Goal: Transaction & Acquisition: Purchase product/service

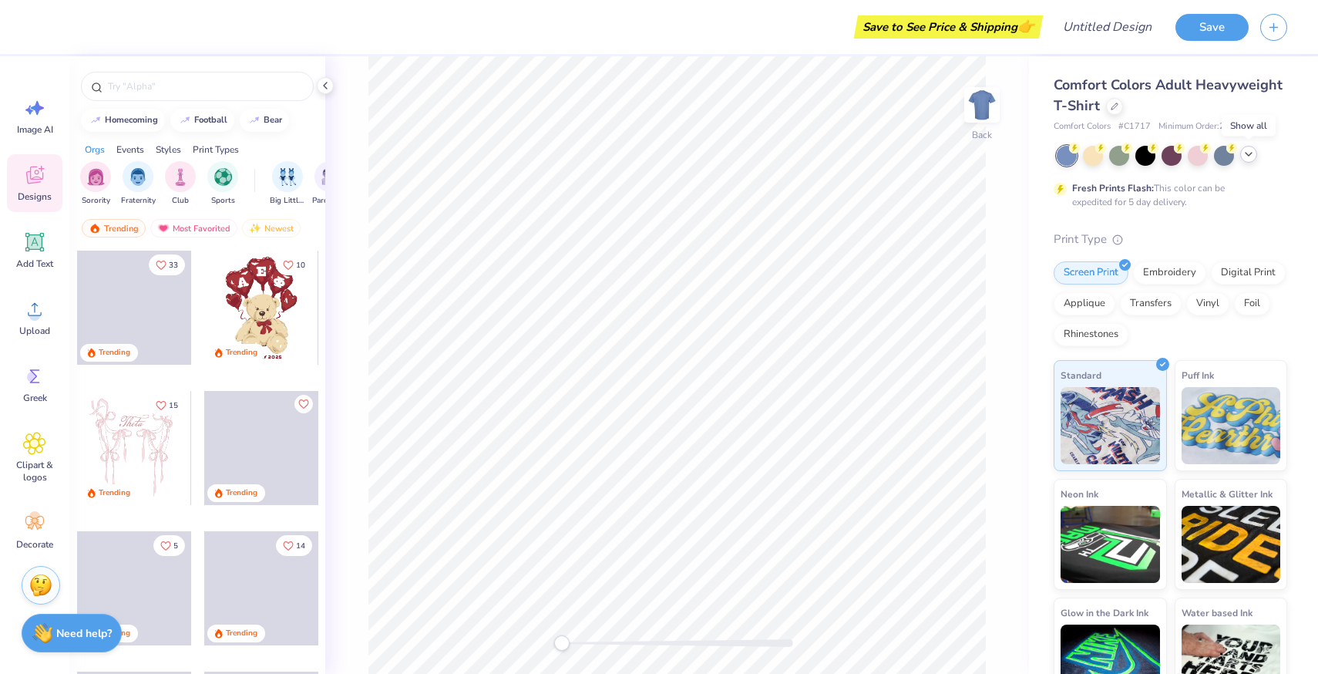
click at [1255, 154] on div at bounding box center [1248, 154] width 17 height 17
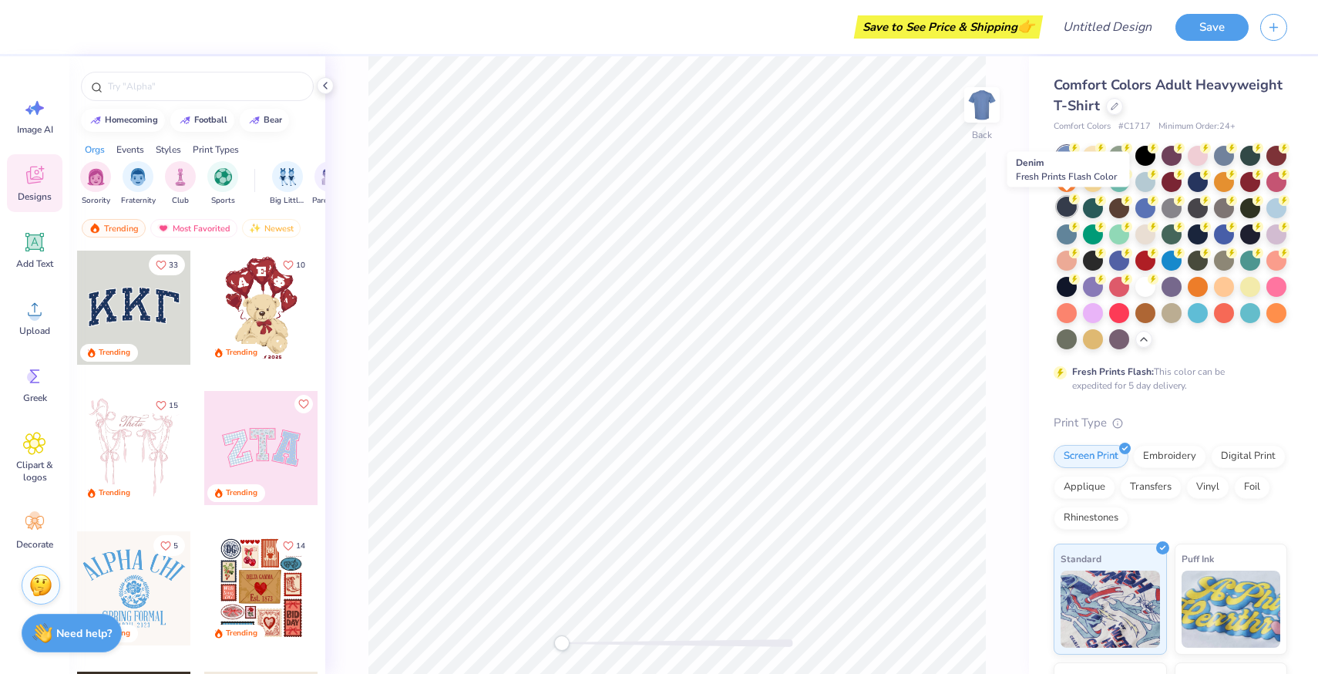
click at [1070, 208] on div at bounding box center [1067, 207] width 20 height 20
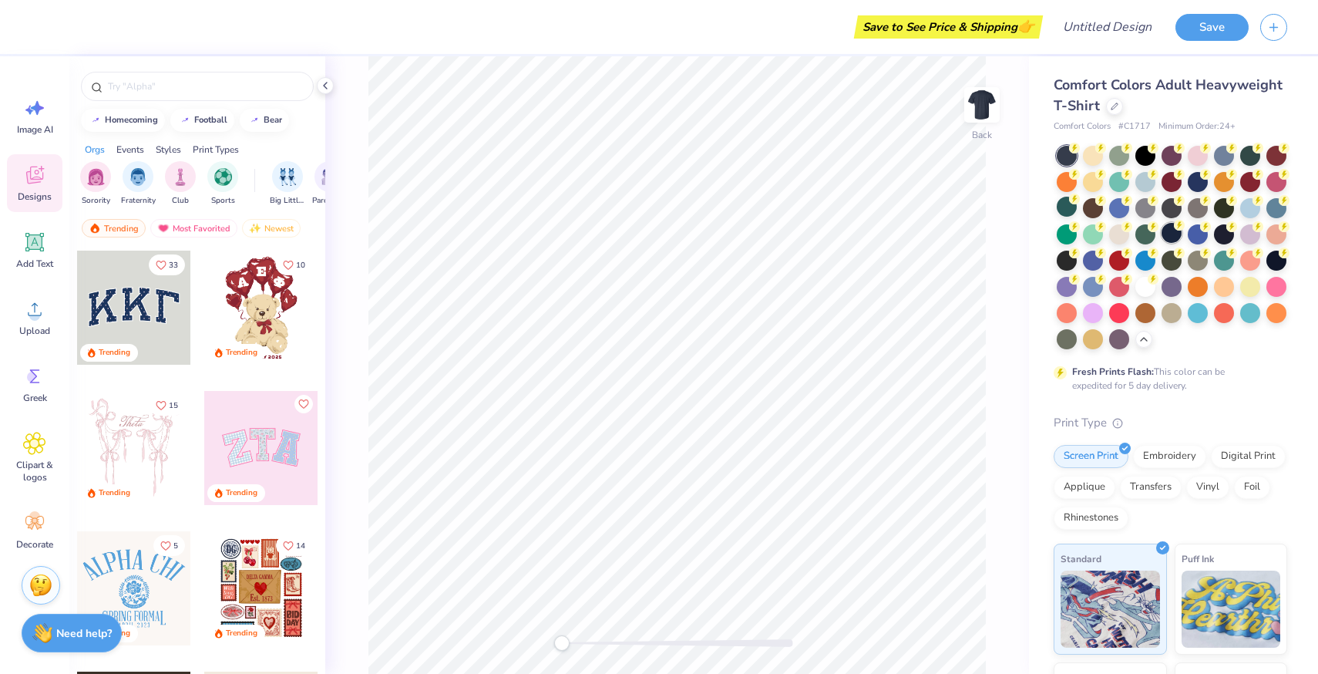
click at [1174, 229] on icon at bounding box center [1179, 225] width 11 height 11
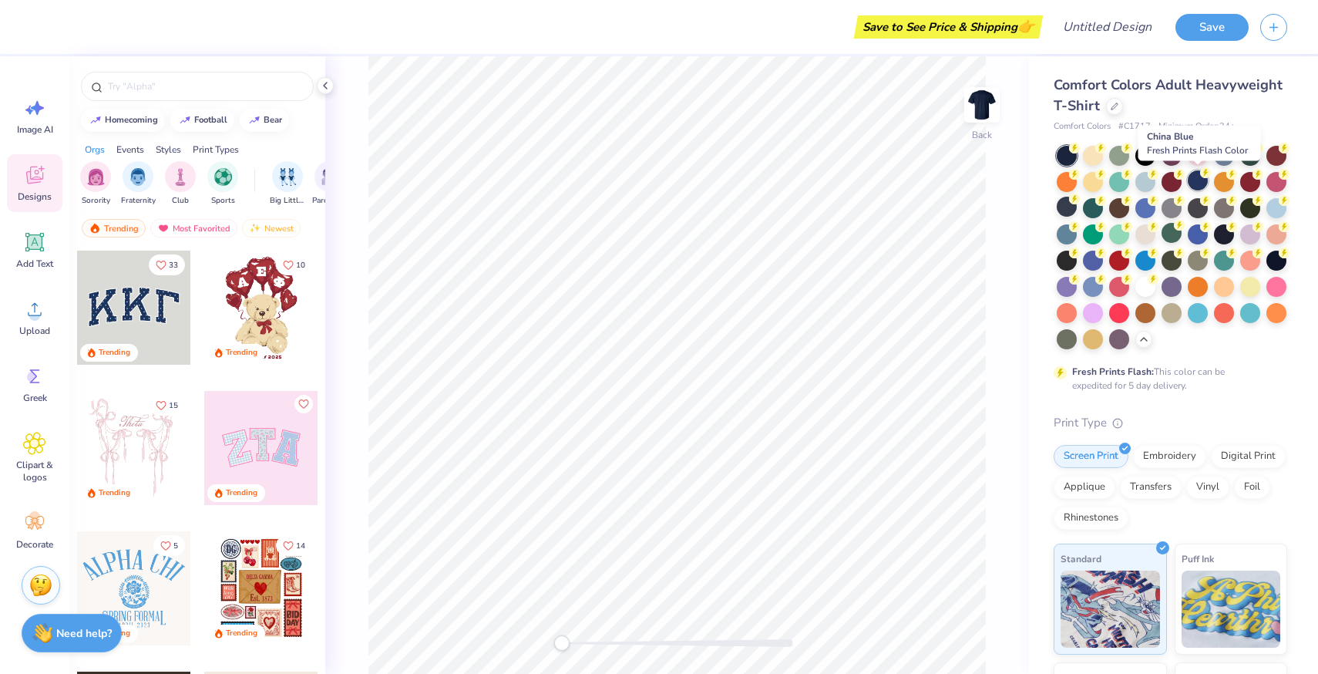
click at [1202, 173] on circle at bounding box center [1205, 172] width 11 height 11
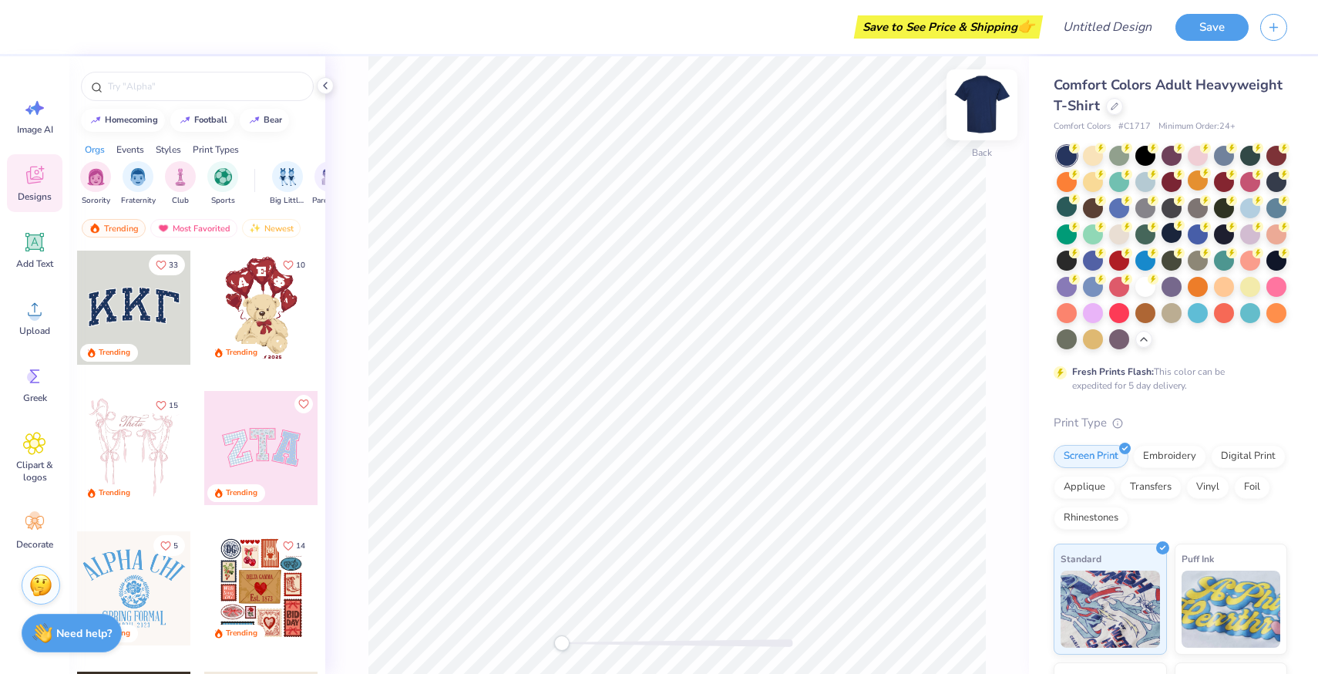
click at [990, 104] on img at bounding box center [982, 105] width 62 height 62
click at [53, 246] on div "Add Text" at bounding box center [34, 250] width 55 height 58
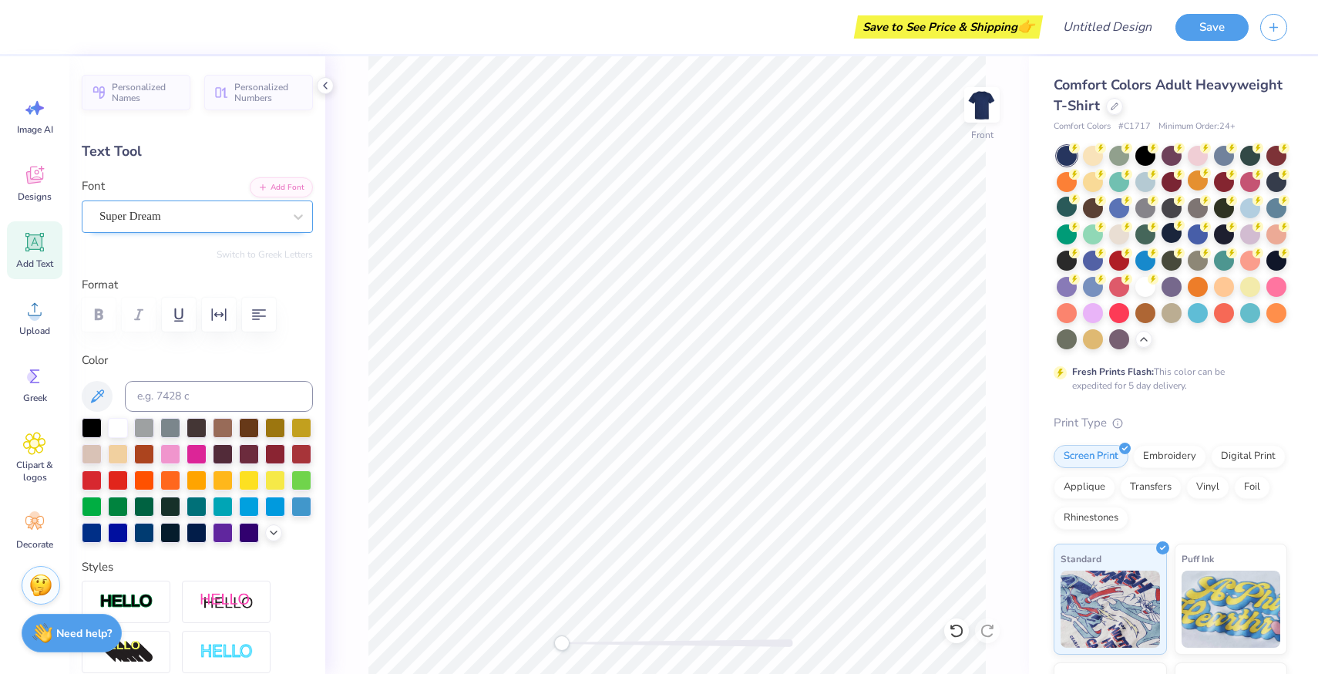
click at [220, 200] on div "Super Dream" at bounding box center [197, 216] width 231 height 32
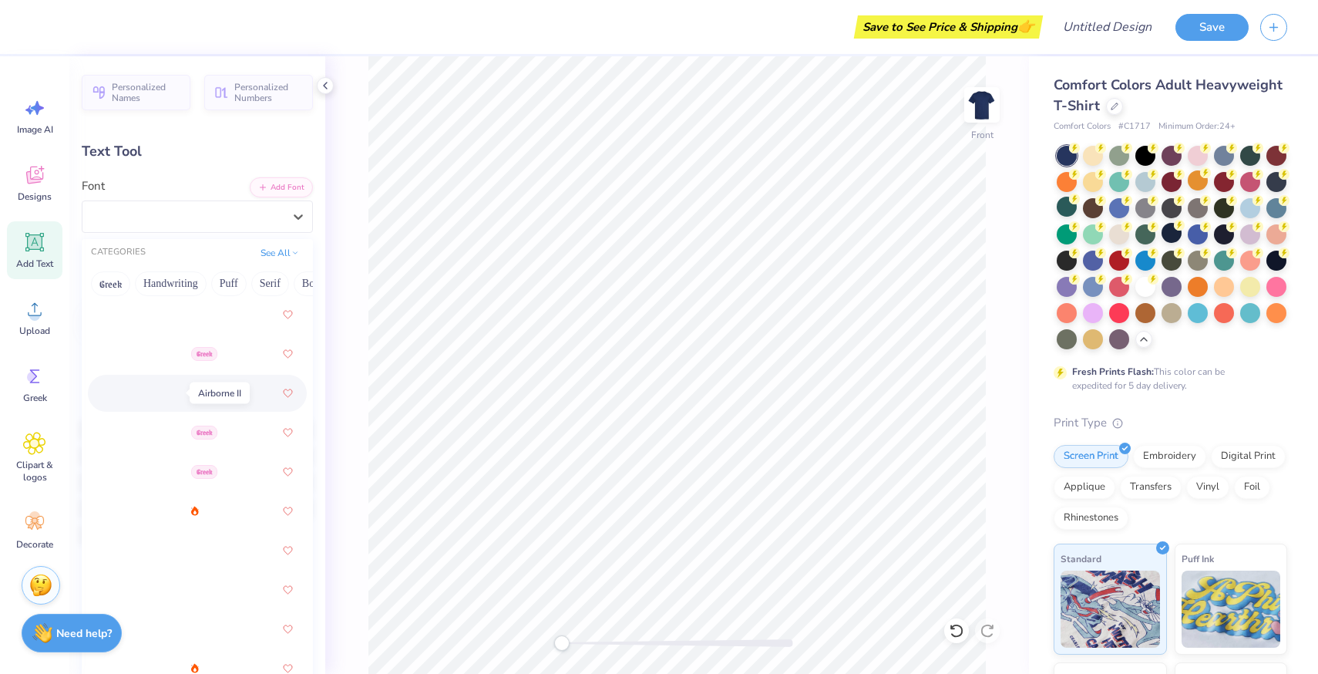
scroll to position [344, 0]
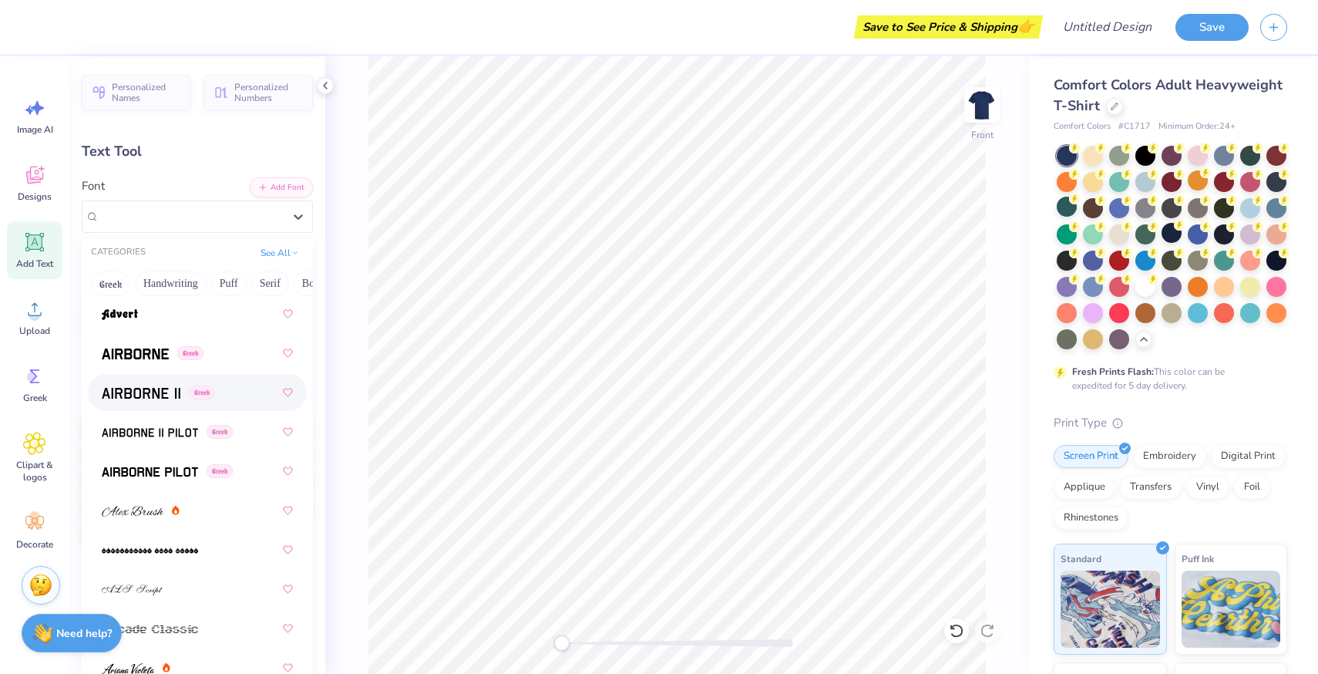
click at [170, 395] on img at bounding box center [141, 393] width 79 height 11
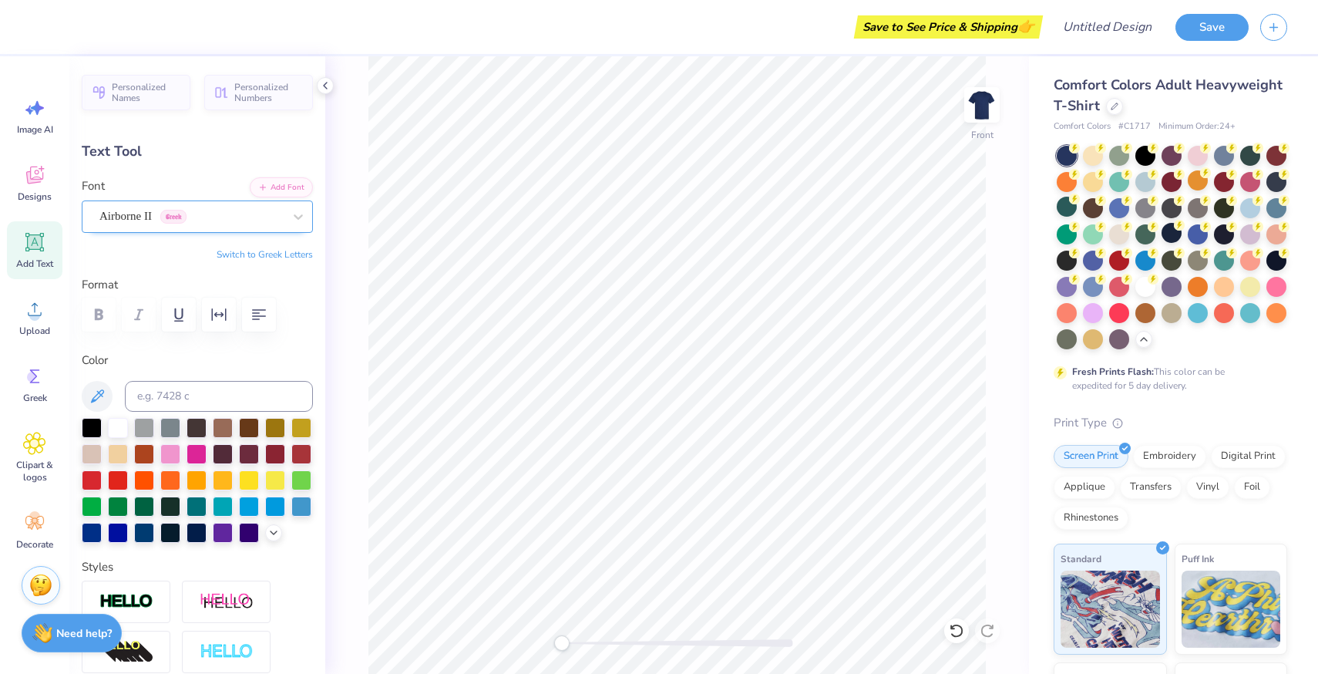
click at [190, 210] on div "Airborne II Greek" at bounding box center [191, 216] width 187 height 24
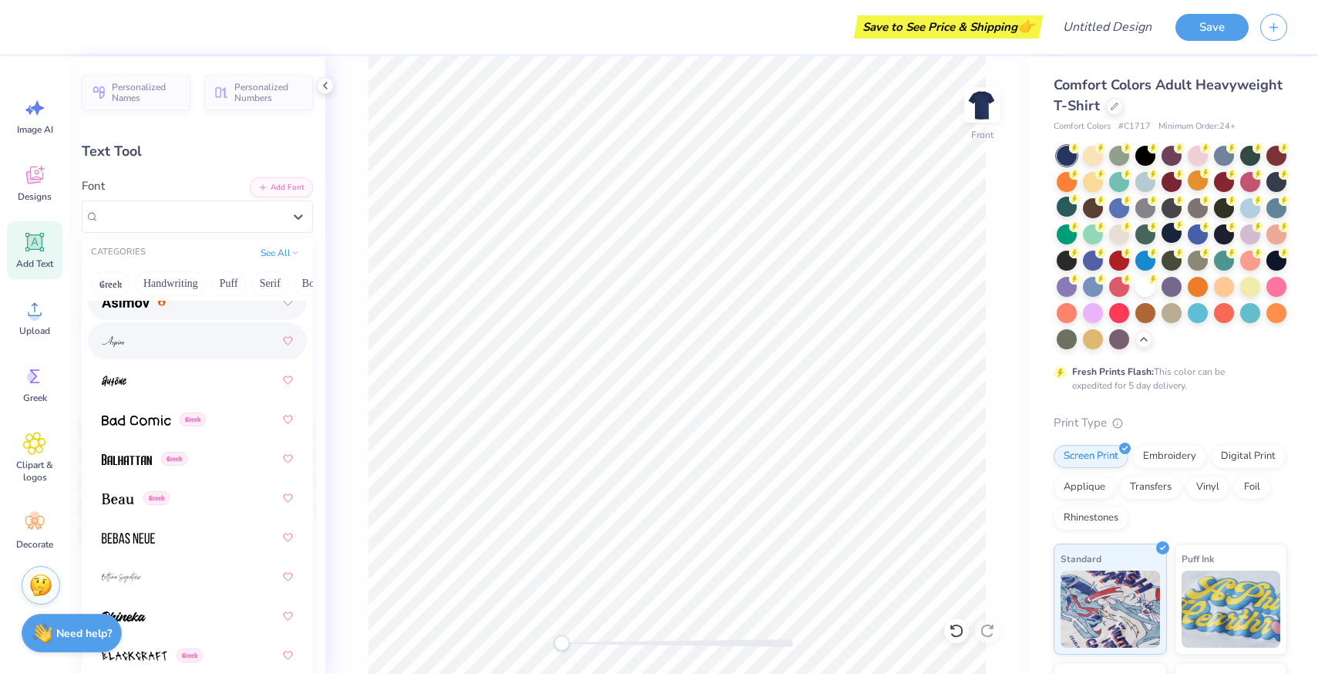
scroll to position [830, 0]
click at [183, 448] on div "Greek" at bounding box center [197, 457] width 191 height 28
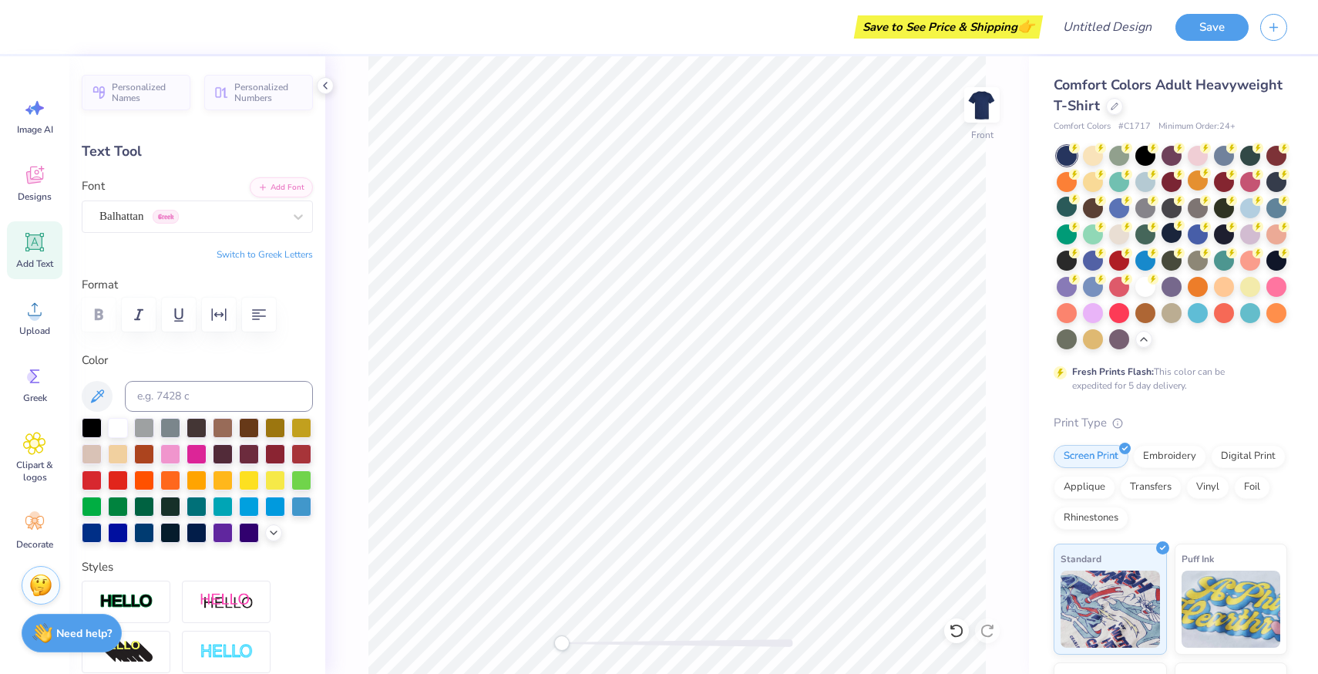
scroll to position [0, 0]
type textarea "CSMM"
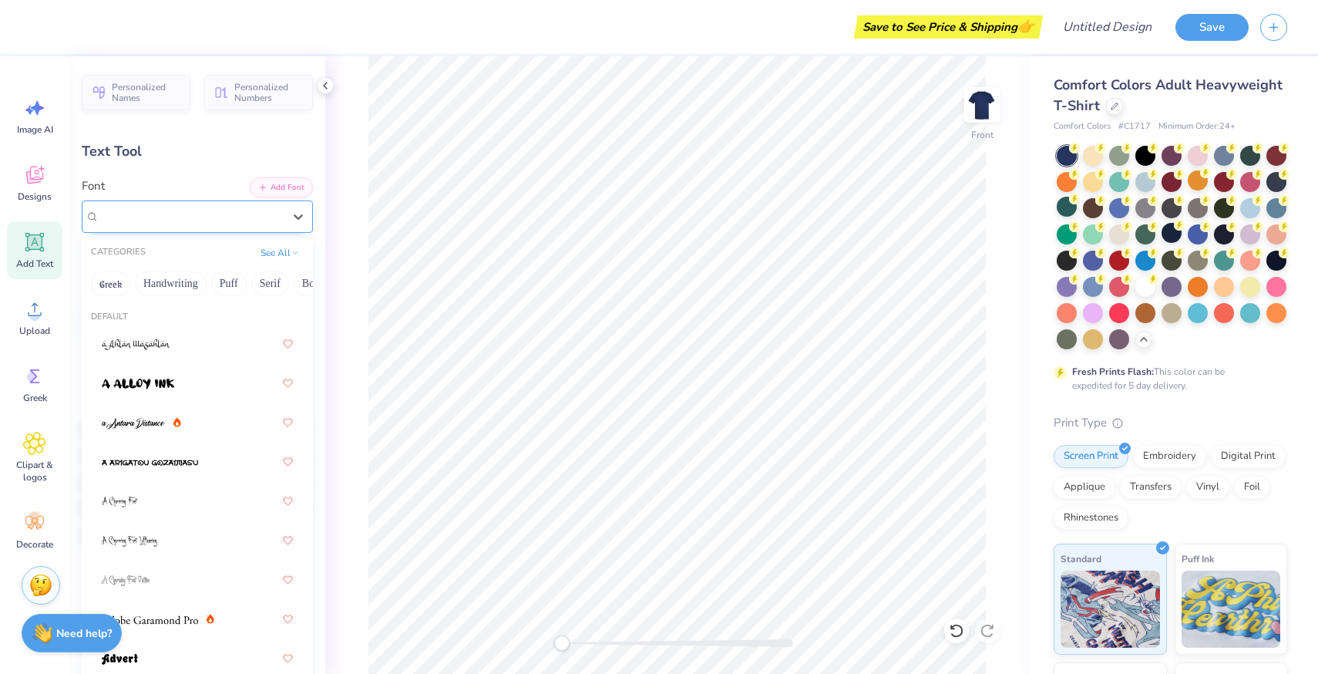
click at [248, 203] on div "Balhattan Greek" at bounding box center [197, 216] width 231 height 32
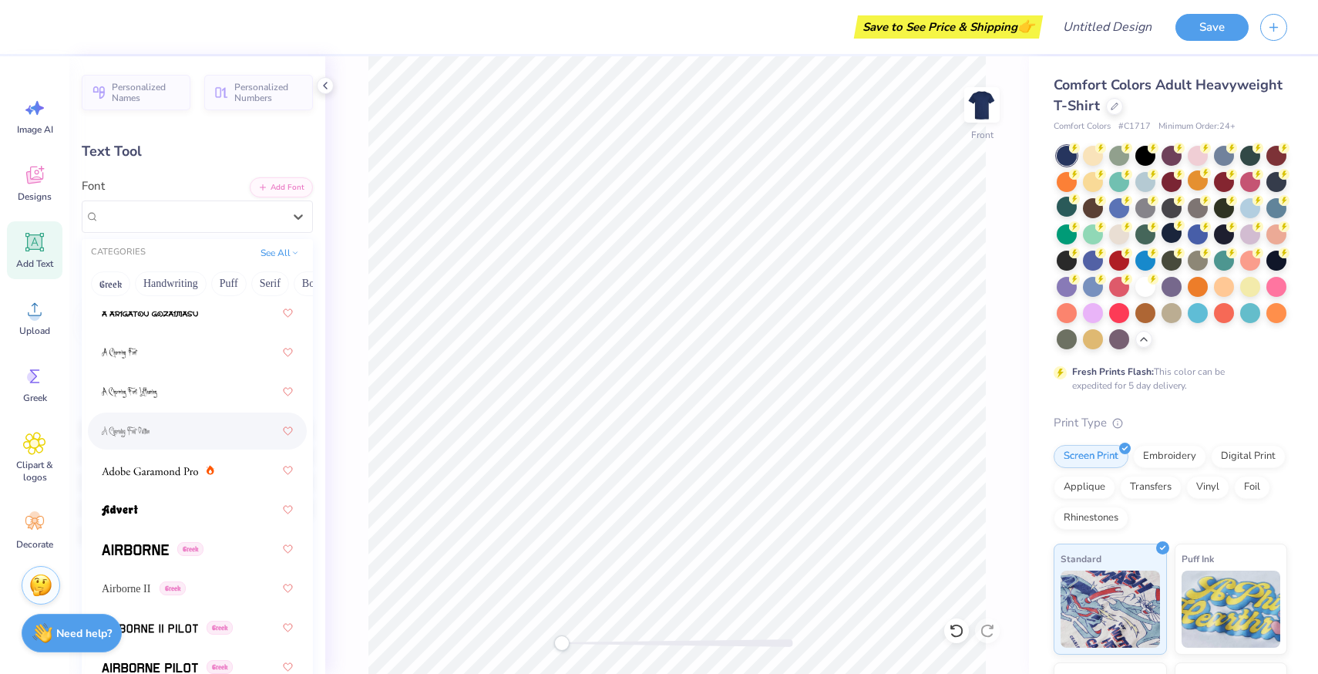
scroll to position [233, 0]
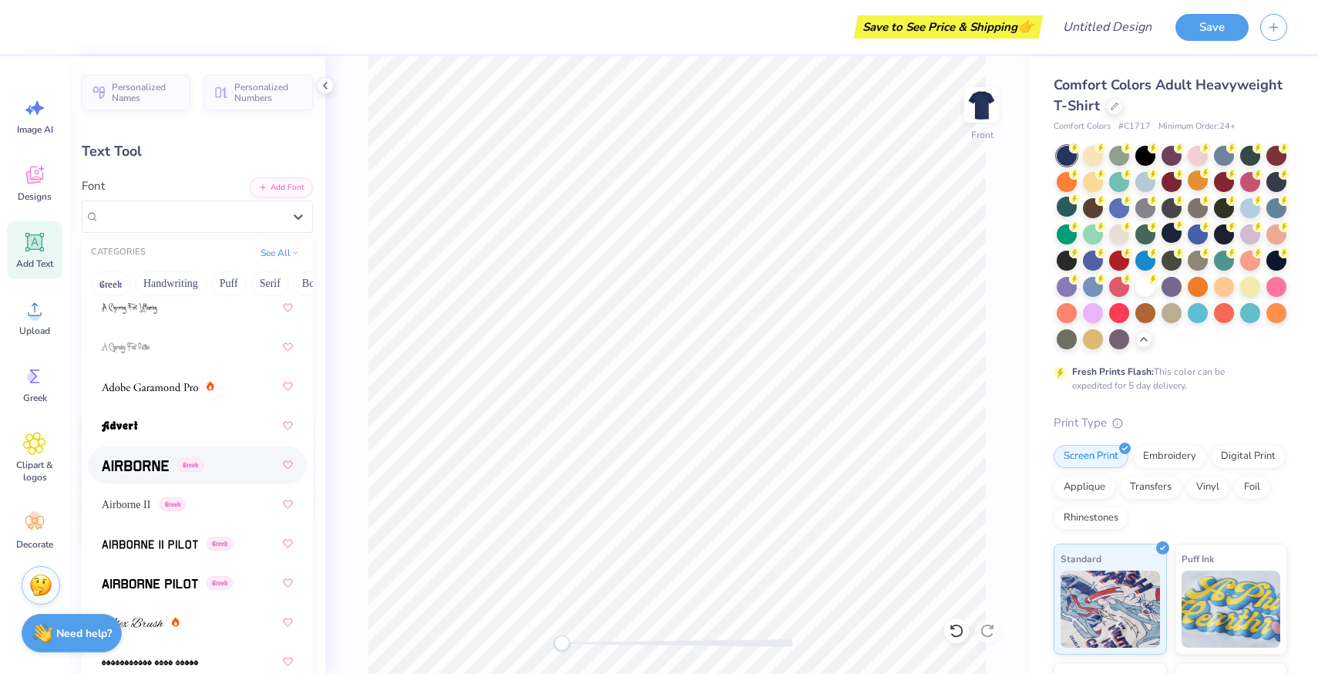
click at [217, 450] on div "Greek" at bounding box center [197, 464] width 219 height 37
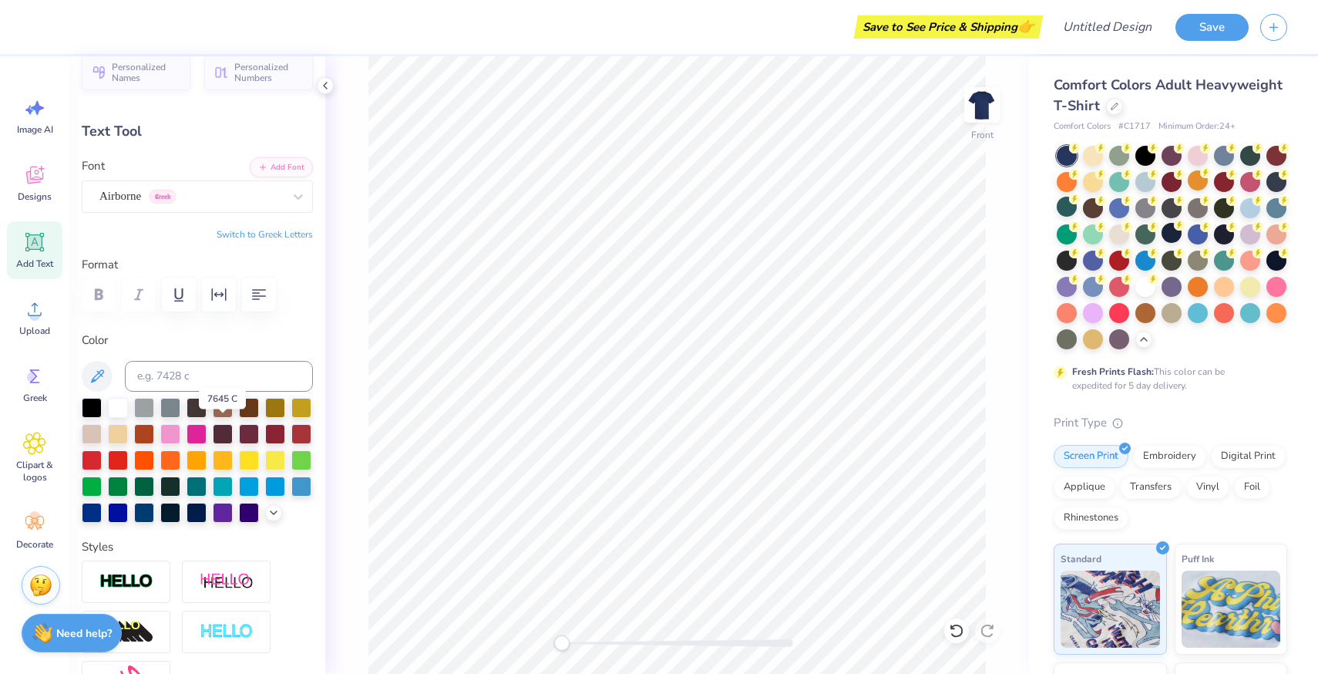
scroll to position [29, 0]
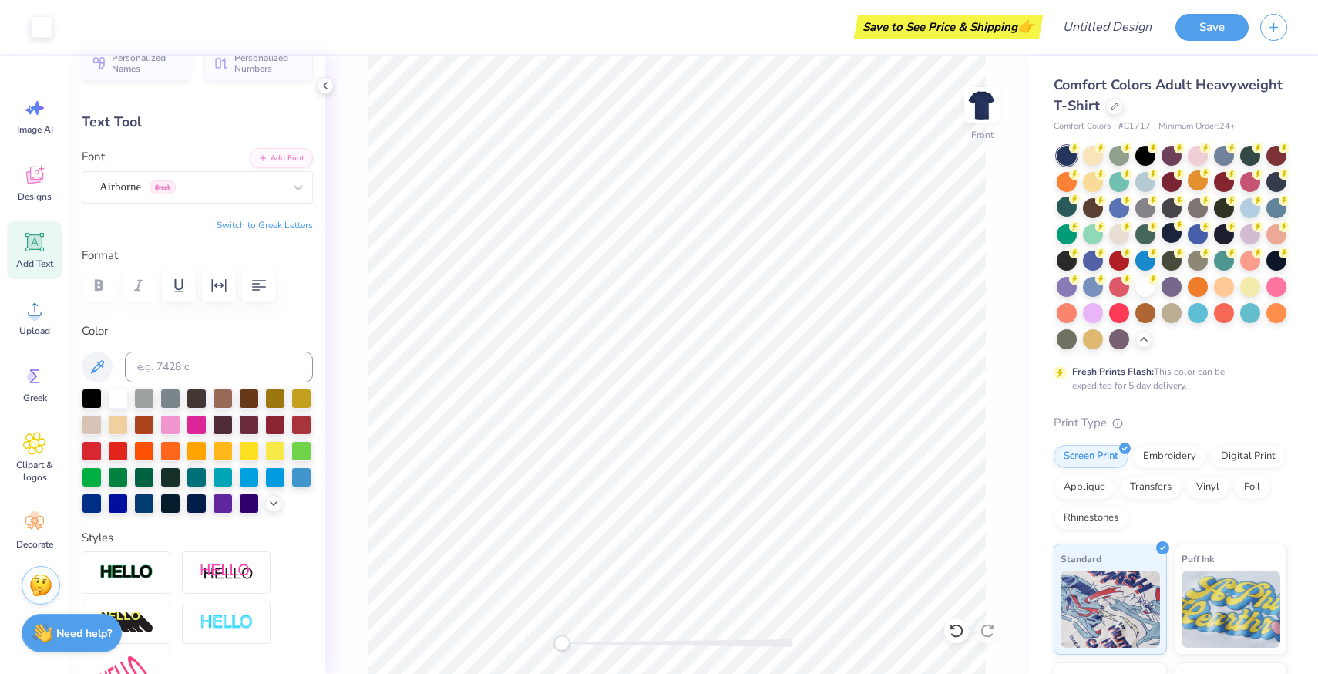
type input "6.54"
type input "1.72"
type input "3.00"
type input "9.60"
type input "2.53"
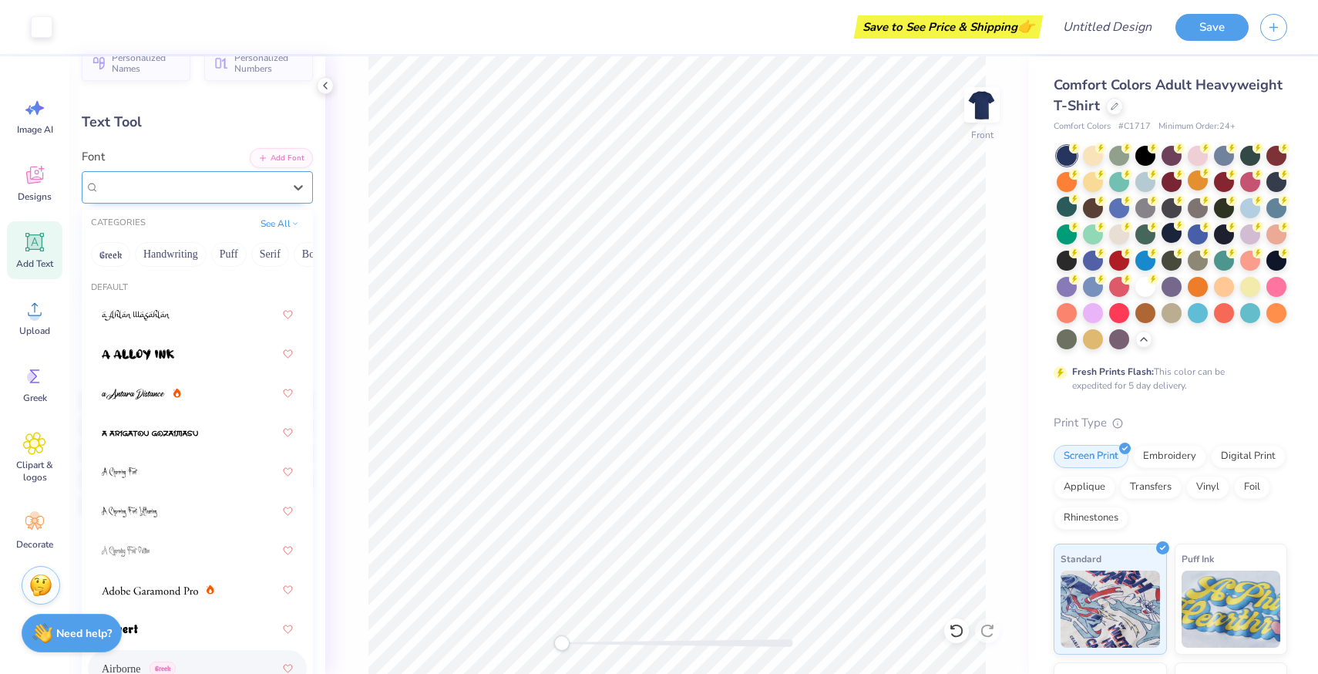
click at [217, 187] on div "Airborne Greek" at bounding box center [191, 187] width 187 height 24
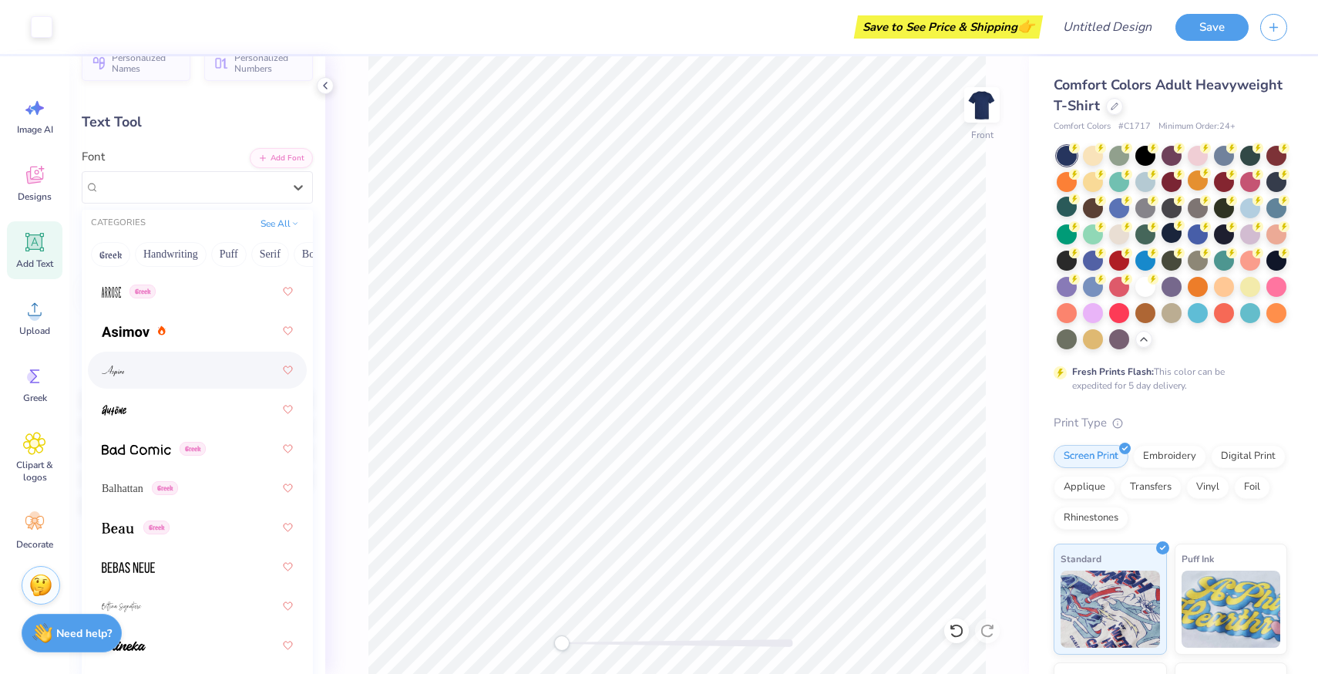
scroll to position [787, 0]
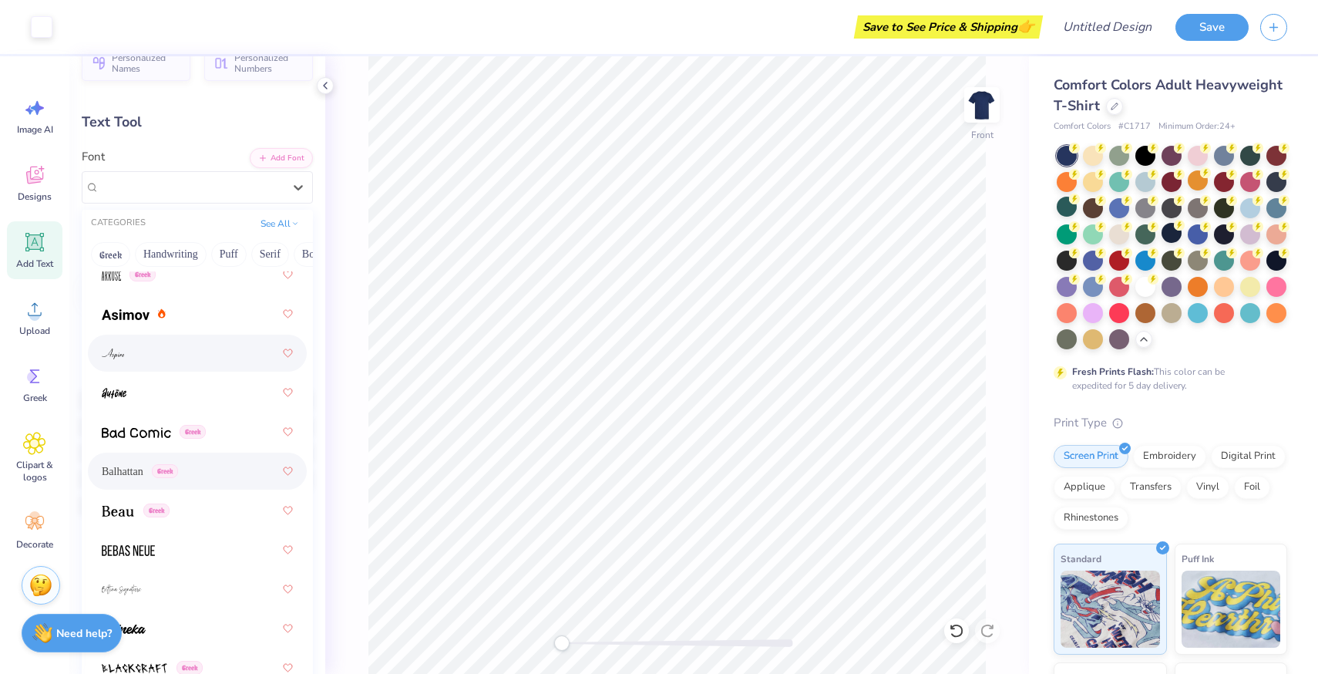
click at [184, 466] on div "Balhattan Greek" at bounding box center [197, 471] width 191 height 28
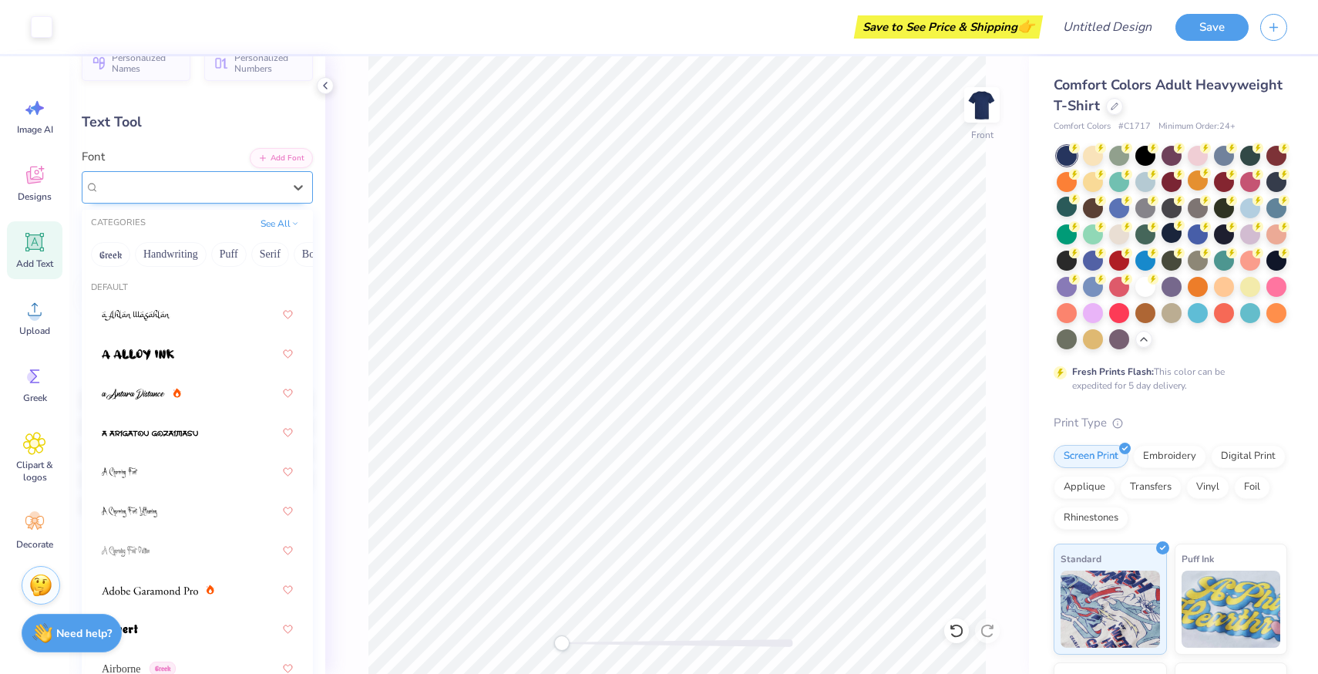
click at [236, 182] on div "Balhattan Greek" at bounding box center [191, 187] width 187 height 24
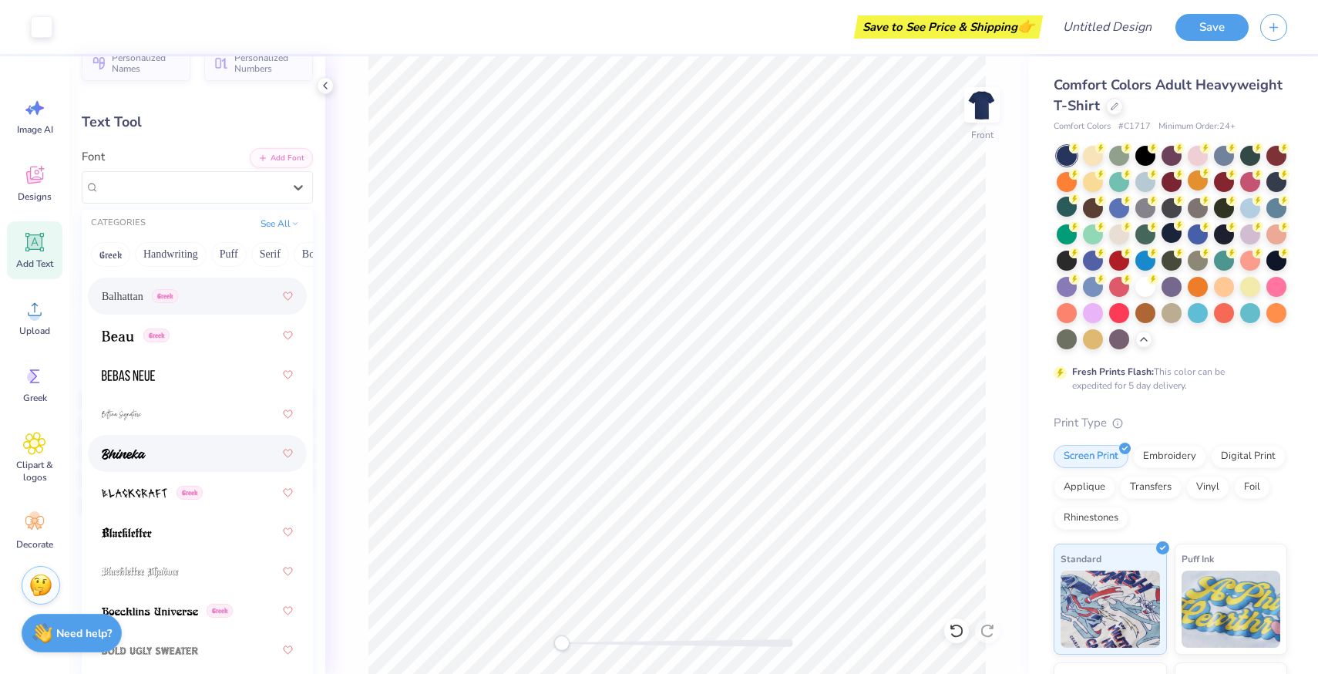
scroll to position [969, 0]
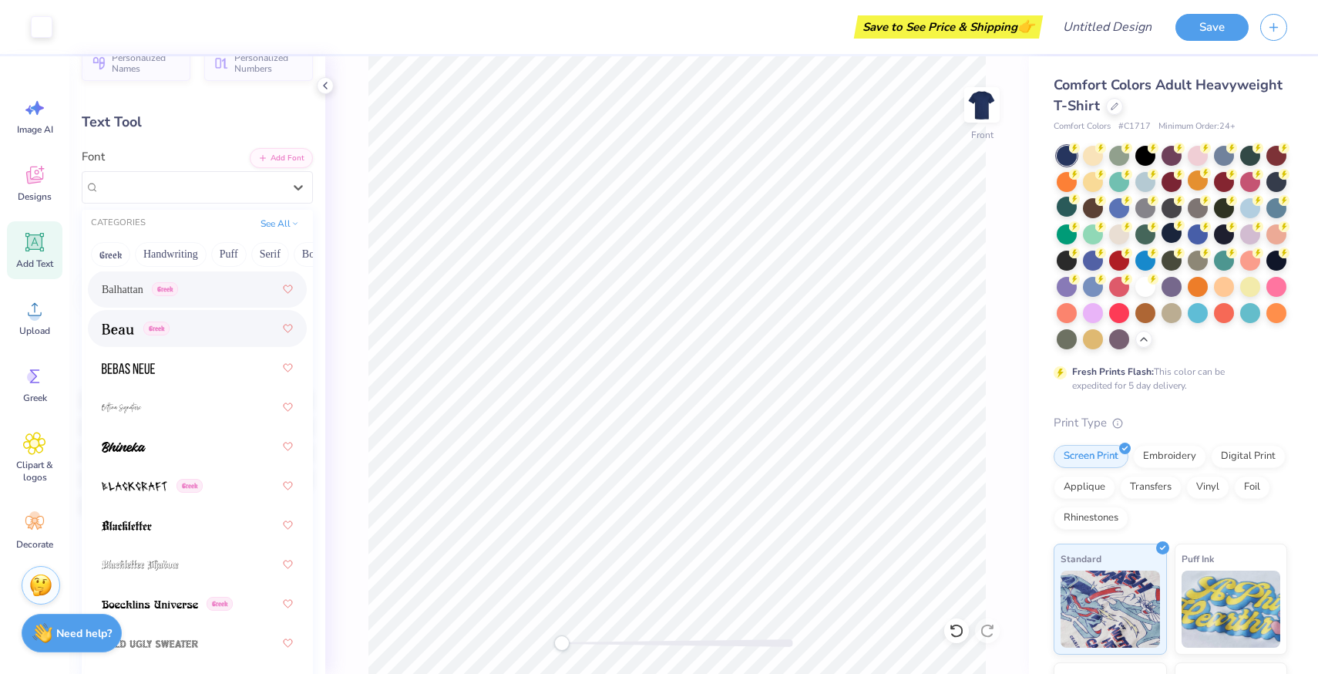
click at [189, 326] on div "Greek" at bounding box center [197, 328] width 191 height 28
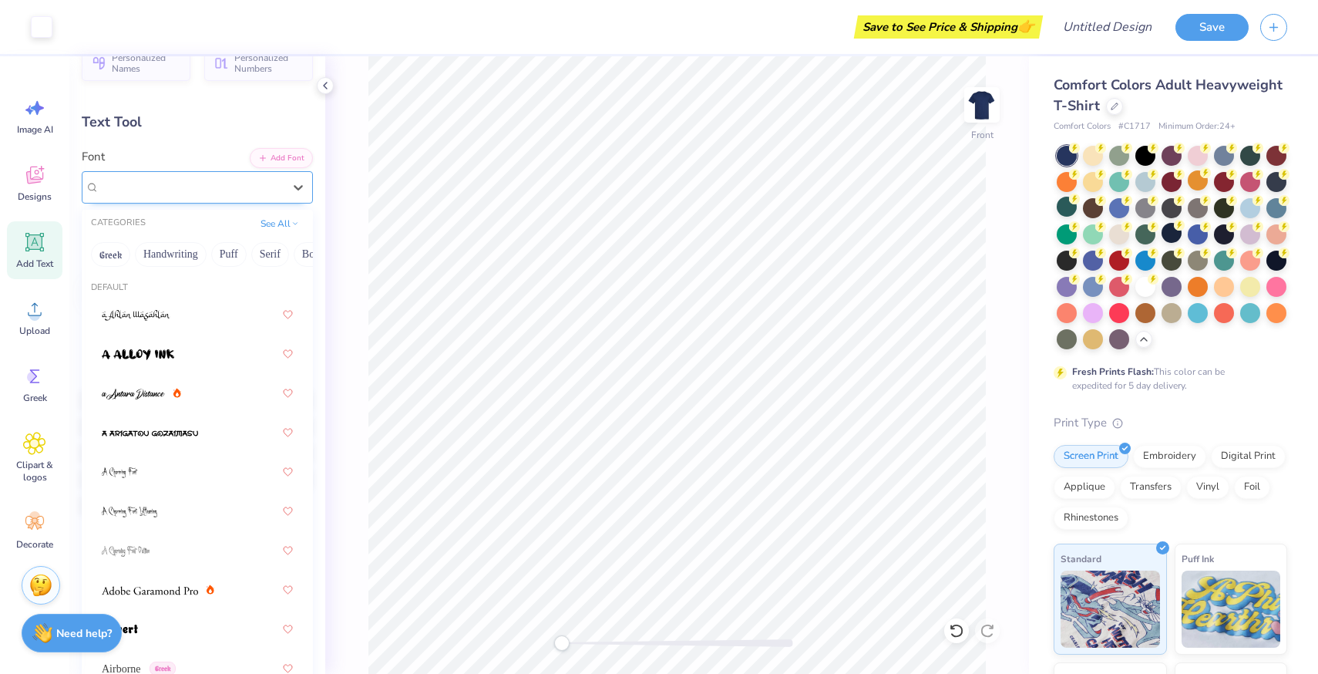
click at [284, 195] on div "Beau Greek" at bounding box center [191, 187] width 187 height 24
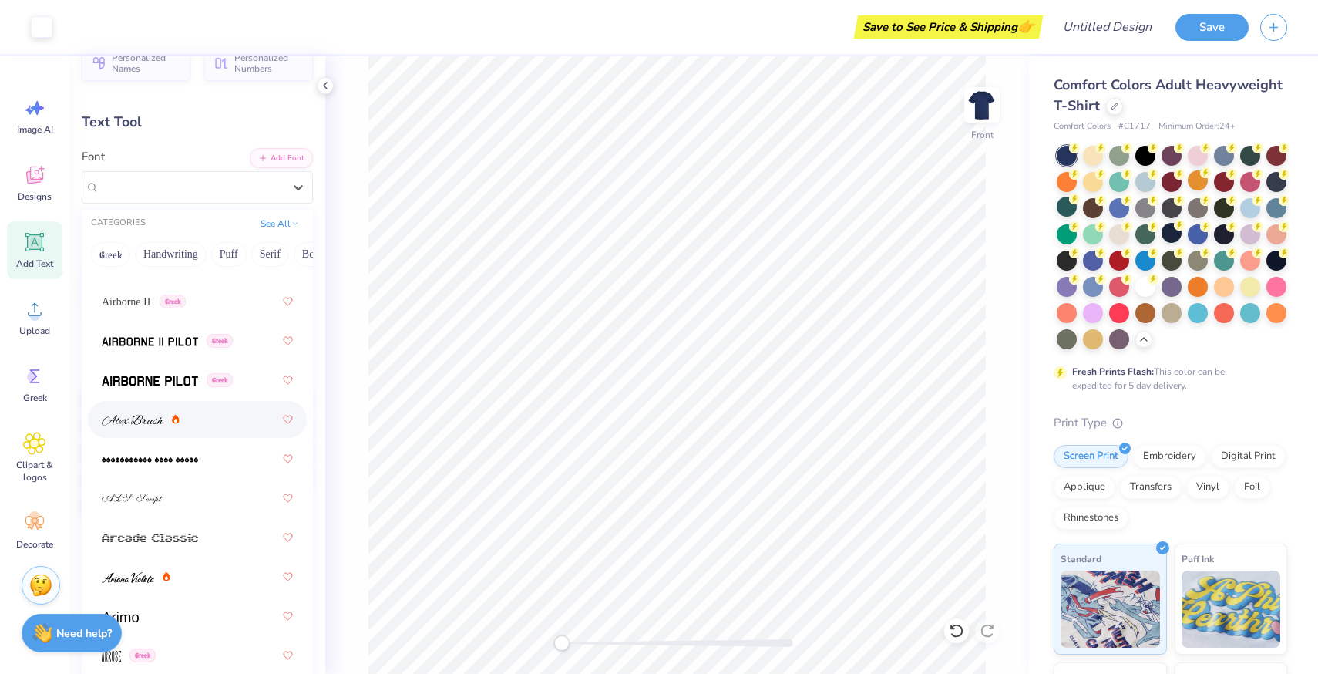
scroll to position [406, 0]
click at [212, 379] on span "Greek" at bounding box center [220, 380] width 26 height 14
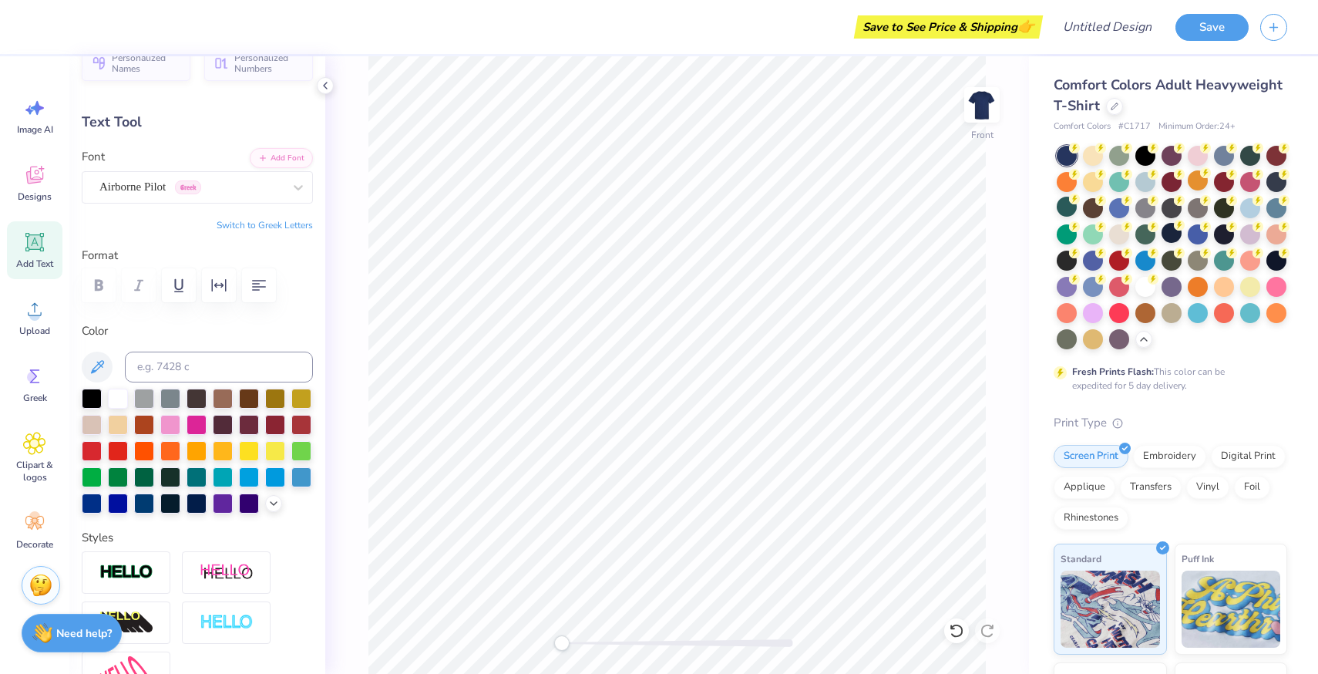
type input "11.16"
type input "2.94"
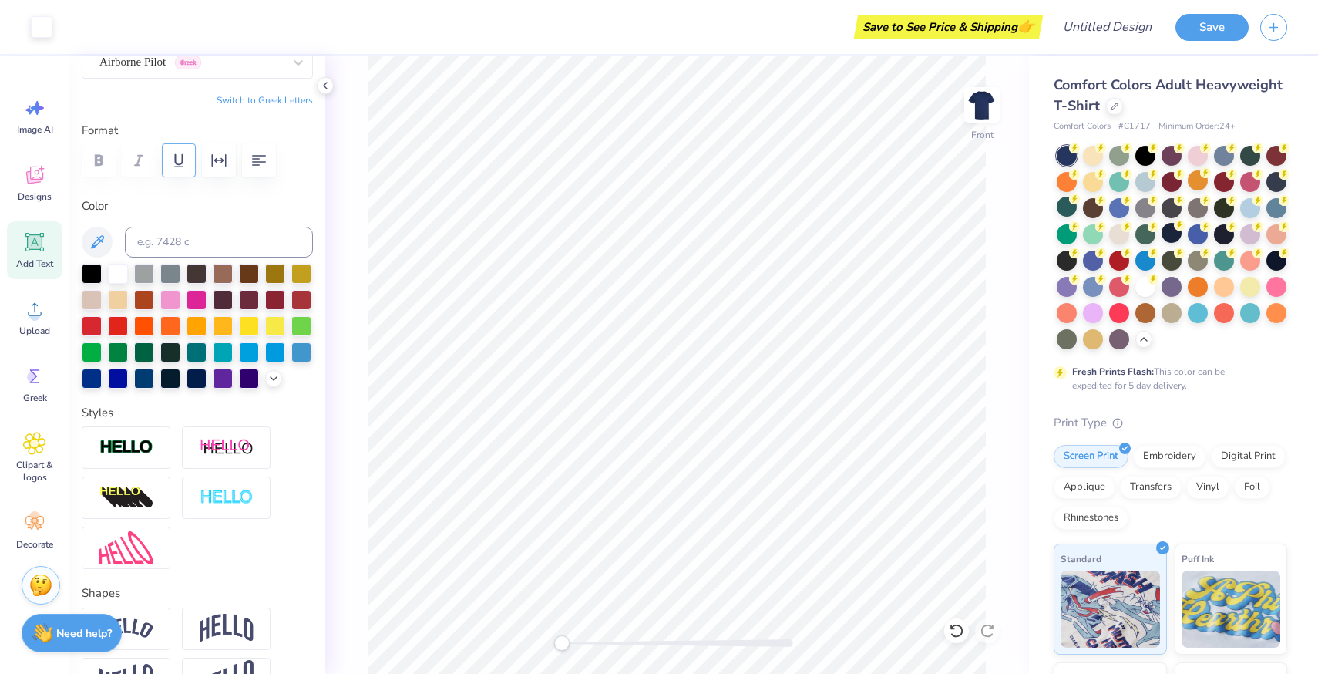
scroll to position [0, 0]
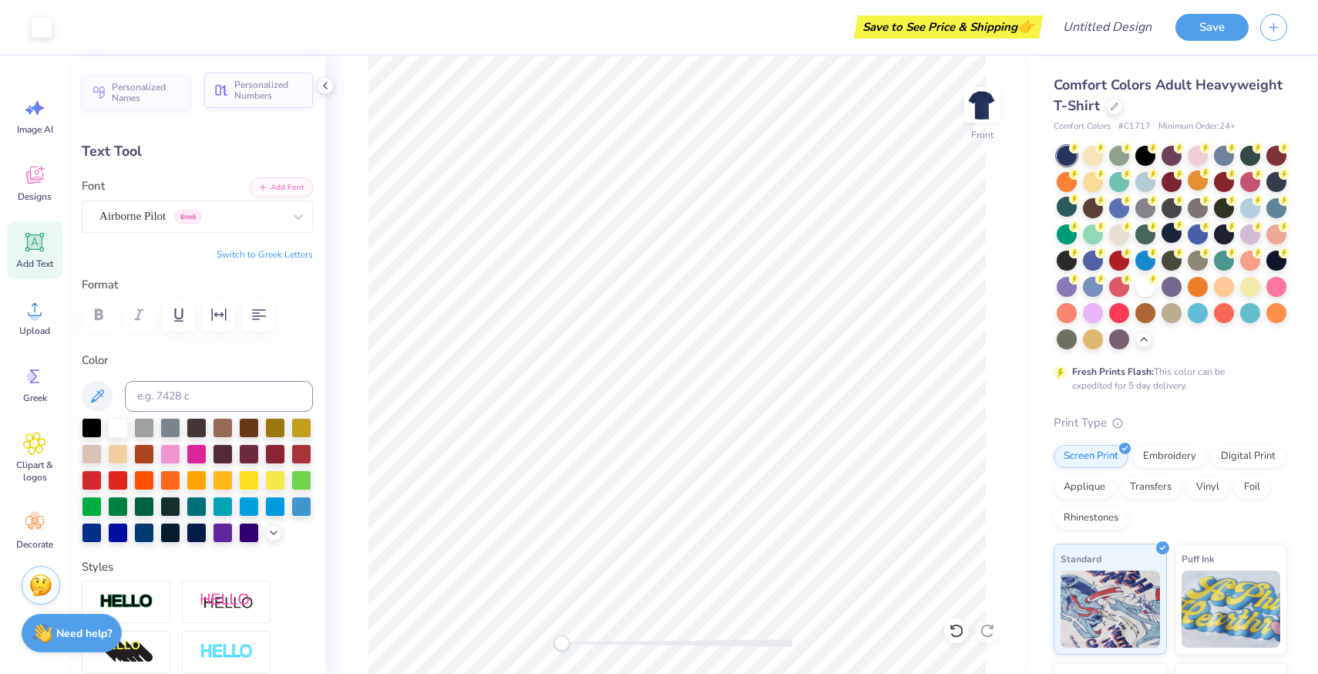
click at [234, 91] on button "Personalized Numbers" at bounding box center [258, 89] width 109 height 35
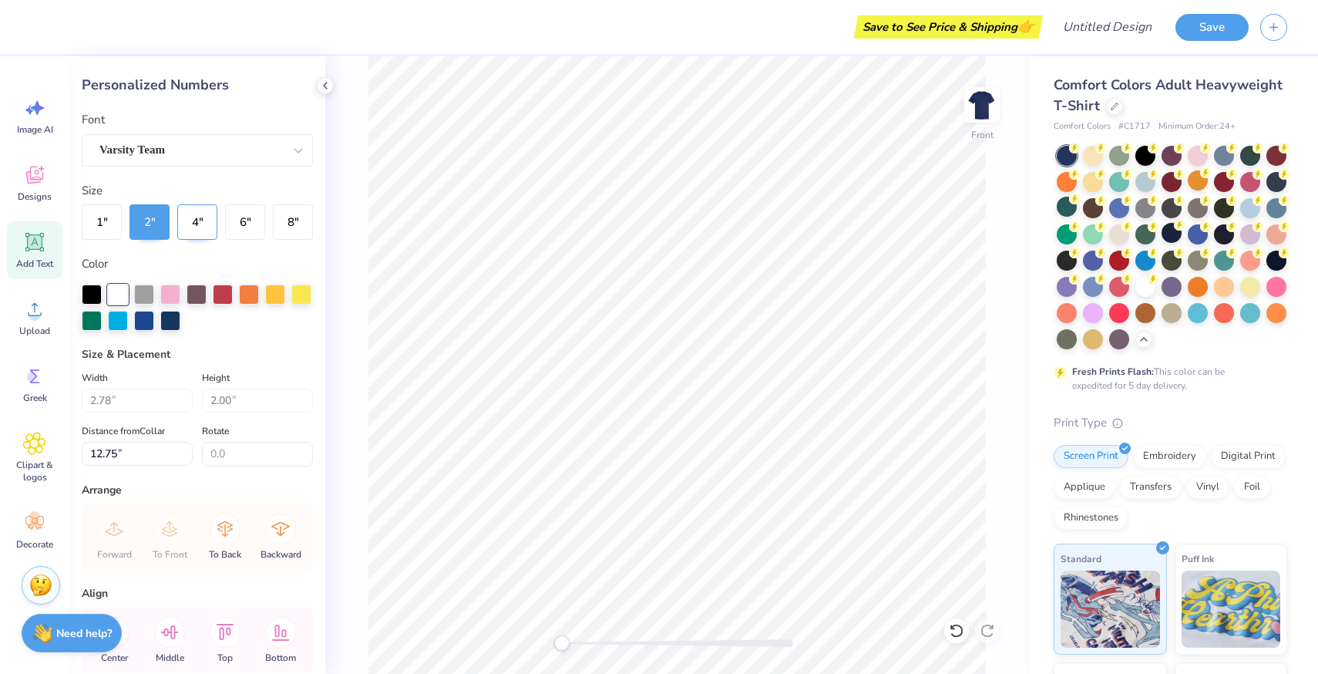
click at [203, 221] on button "4 "" at bounding box center [197, 221] width 40 height 35
click at [236, 219] on button "6 "" at bounding box center [245, 221] width 40 height 35
click at [301, 231] on button "8 "" at bounding box center [293, 221] width 40 height 35
click at [278, 146] on div "Varsity Team" at bounding box center [191, 150] width 187 height 24
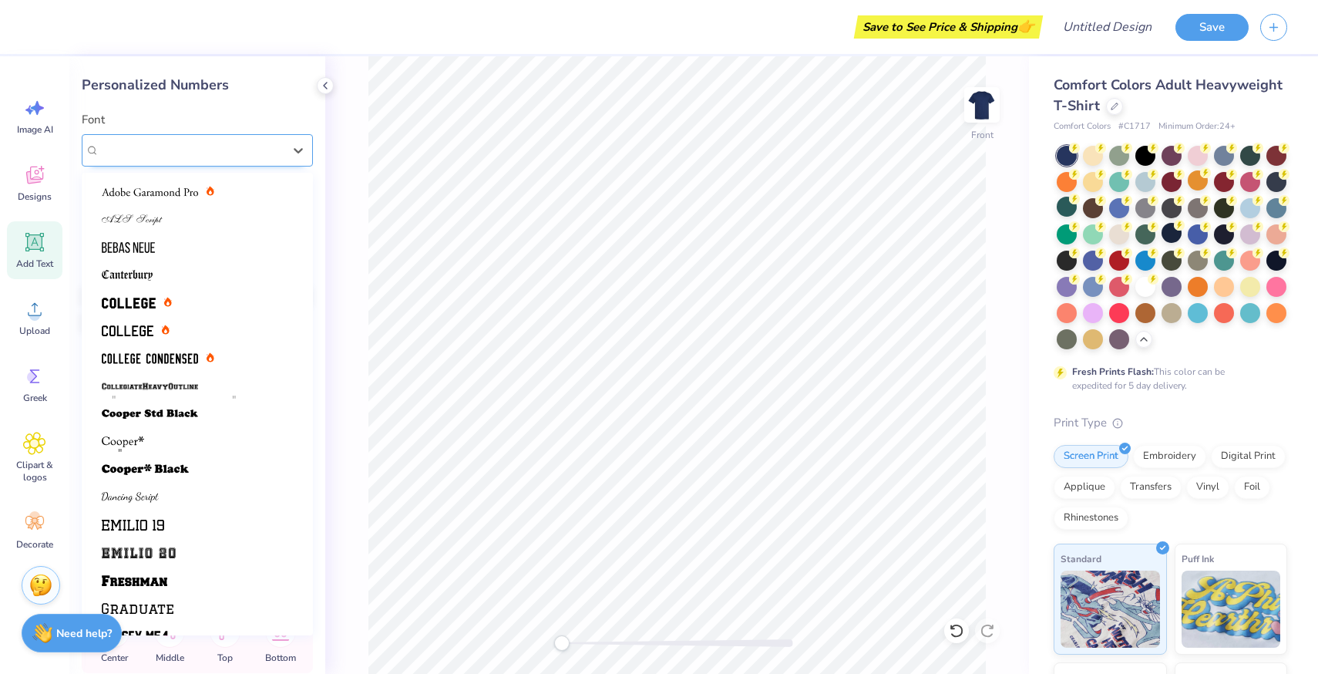
click at [278, 146] on div "Varsity Team" at bounding box center [190, 150] width 183 height 18
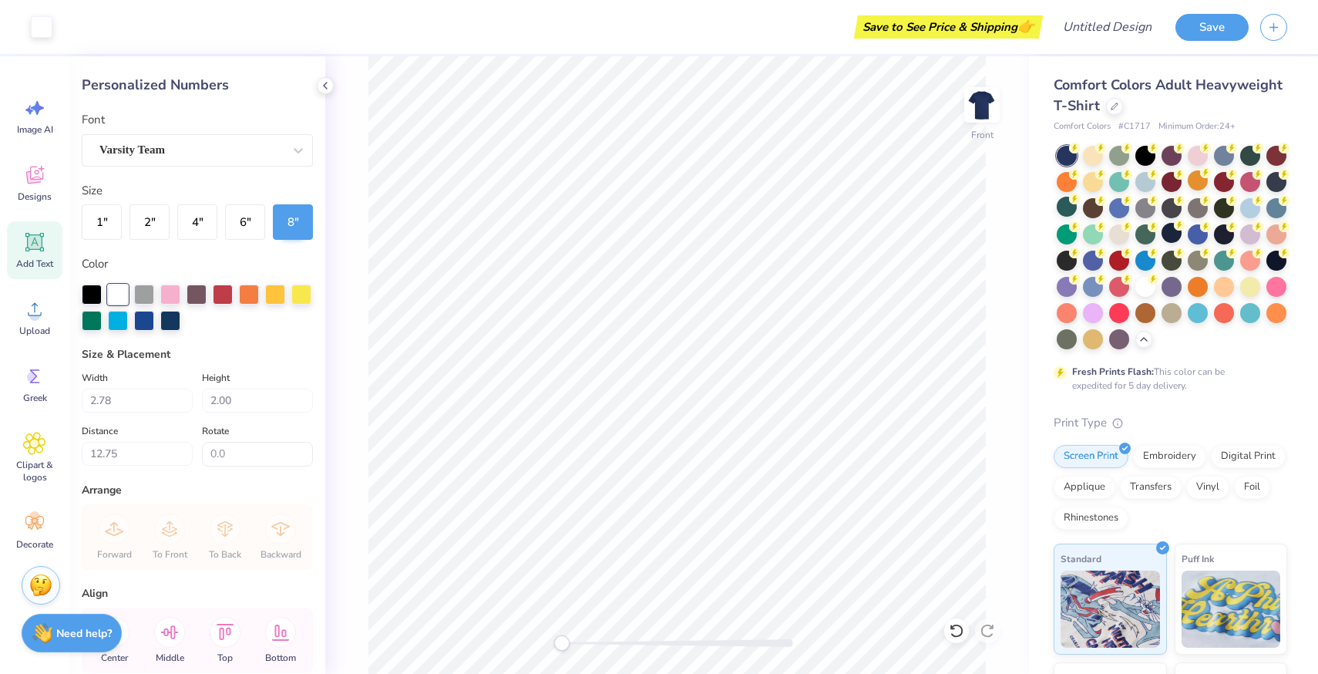
click at [40, 244] on icon at bounding box center [35, 242] width 15 height 15
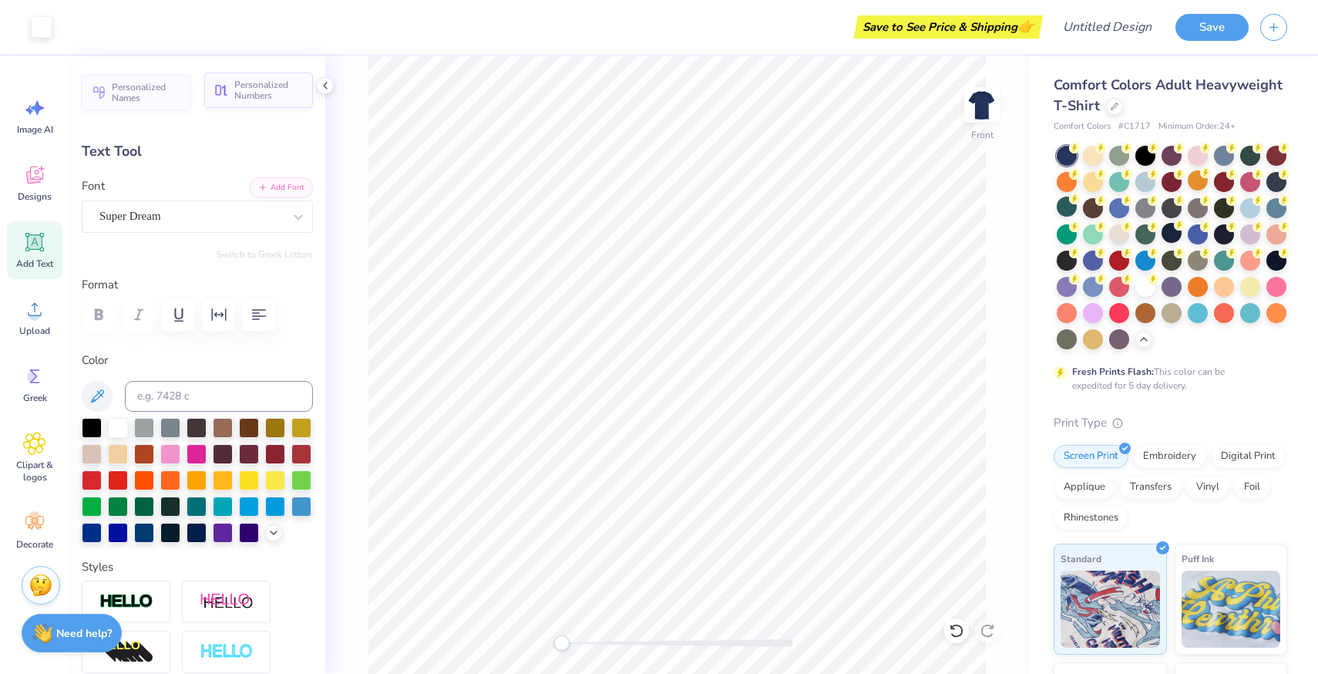
click at [256, 95] on span "Personalized Numbers" at bounding box center [268, 90] width 69 height 22
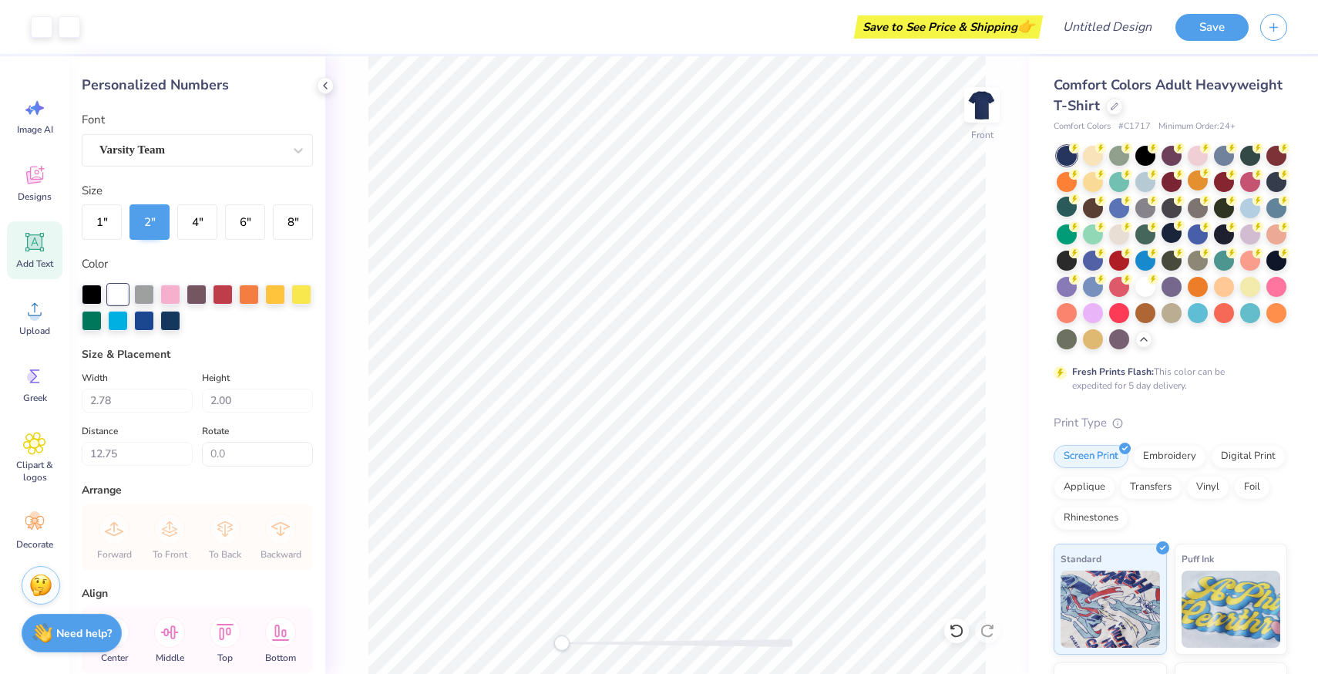
type input "10.12"
click at [227, 289] on div at bounding box center [223, 293] width 20 height 20
click at [110, 291] on div at bounding box center [118, 293] width 20 height 20
click at [42, 230] on div "Add Text" at bounding box center [34, 250] width 55 height 58
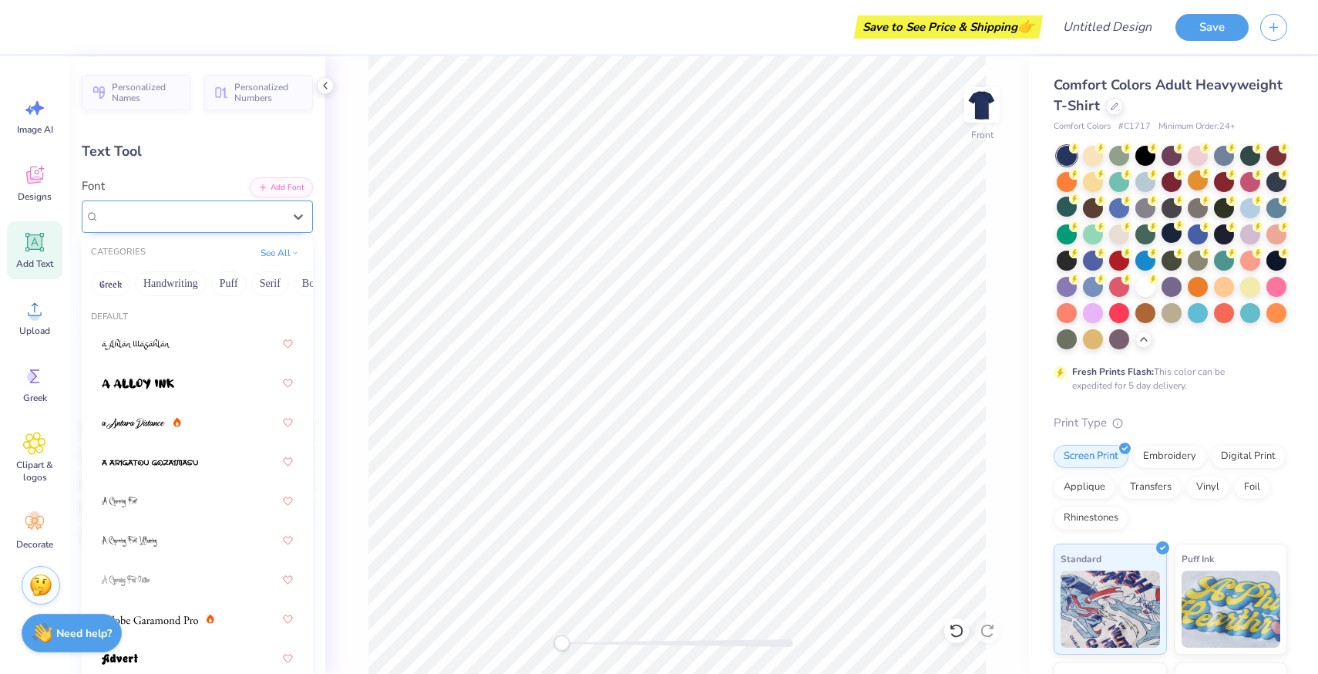
click at [264, 227] on div "Super Dream" at bounding box center [191, 216] width 187 height 24
type input "11.16"
type input "2.94"
type input "3.00"
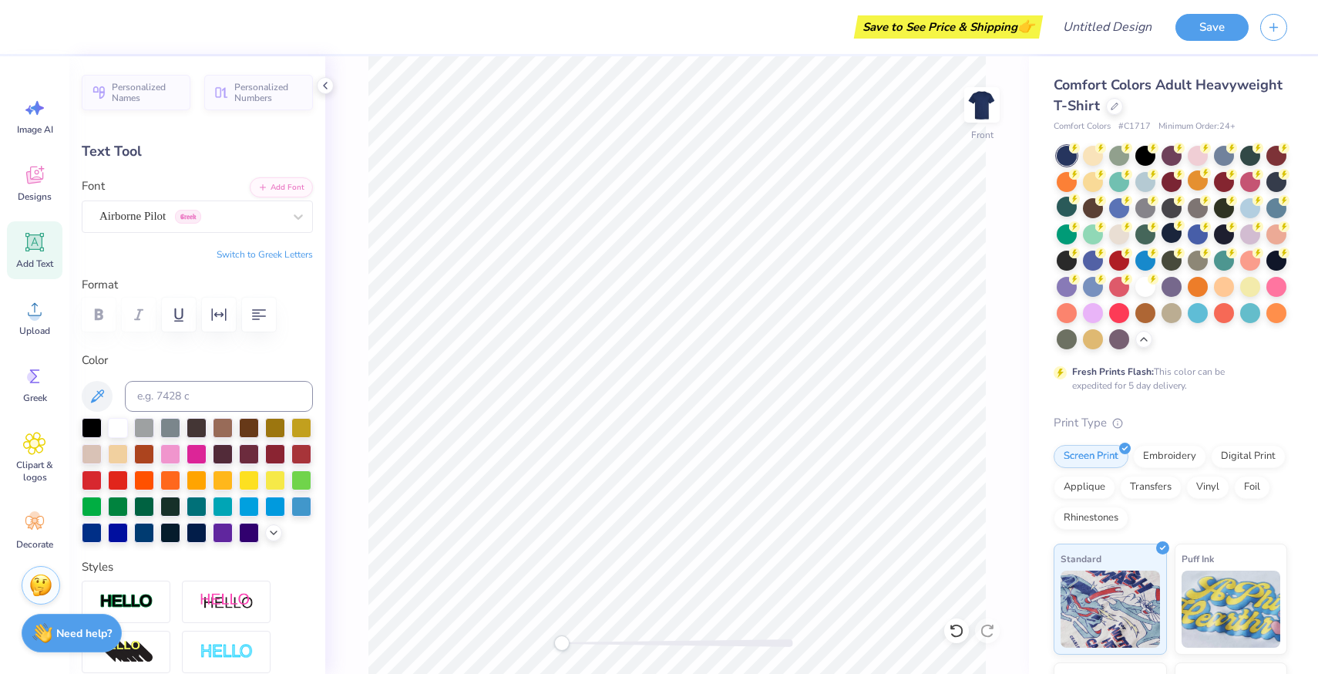
type input "5.69"
type input "1.65"
type input "12.93"
type textarea "T"
type textarea "25"
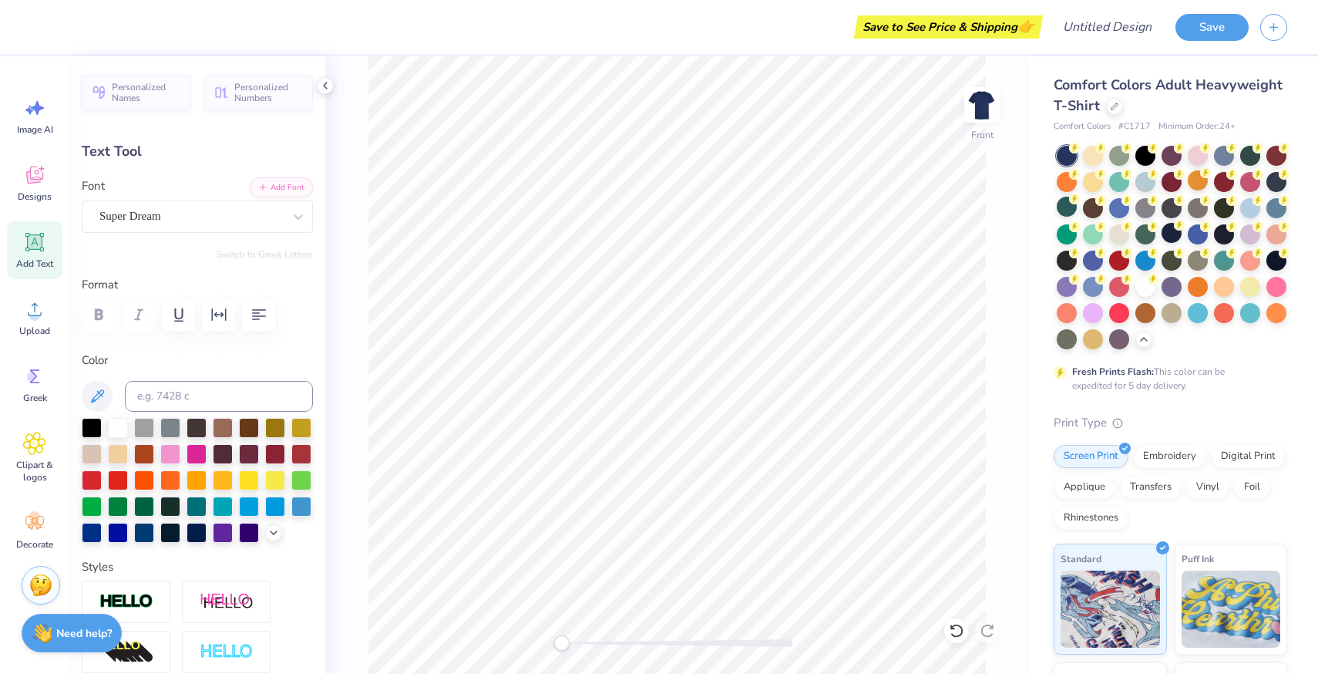
type input "11.16"
type input "2.94"
type input "3.00"
click at [97, 476] on div at bounding box center [92, 479] width 20 height 20
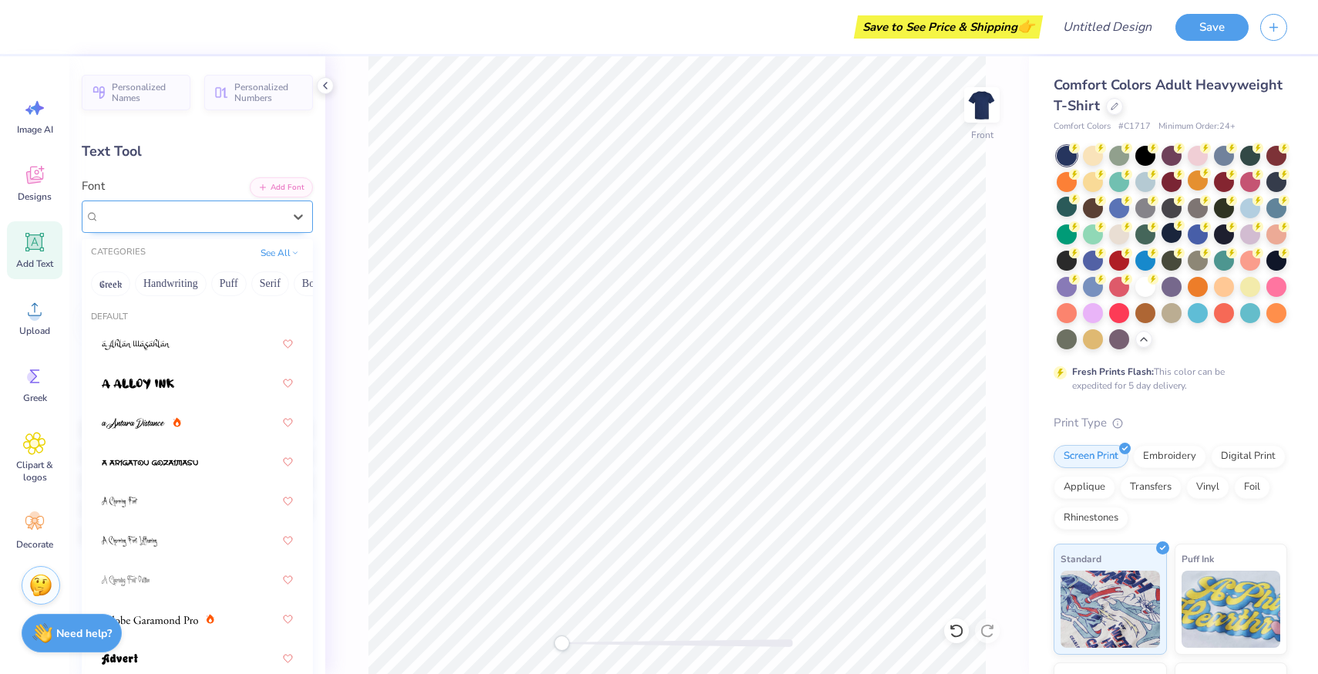
click at [230, 217] on div "Airborne Pilot Greek" at bounding box center [191, 216] width 187 height 24
click at [293, 284] on button "Bold" at bounding box center [282, 283] width 38 height 25
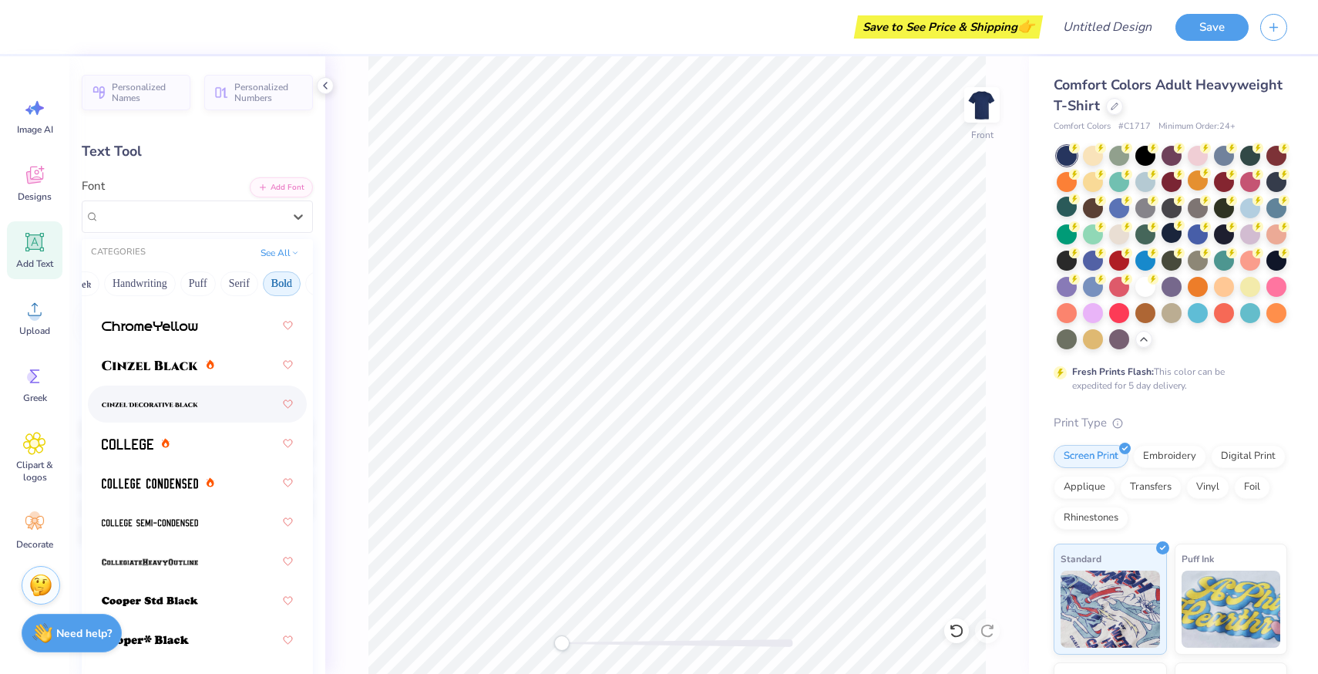
scroll to position [99, 0]
click at [201, 434] on div at bounding box center [197, 442] width 191 height 28
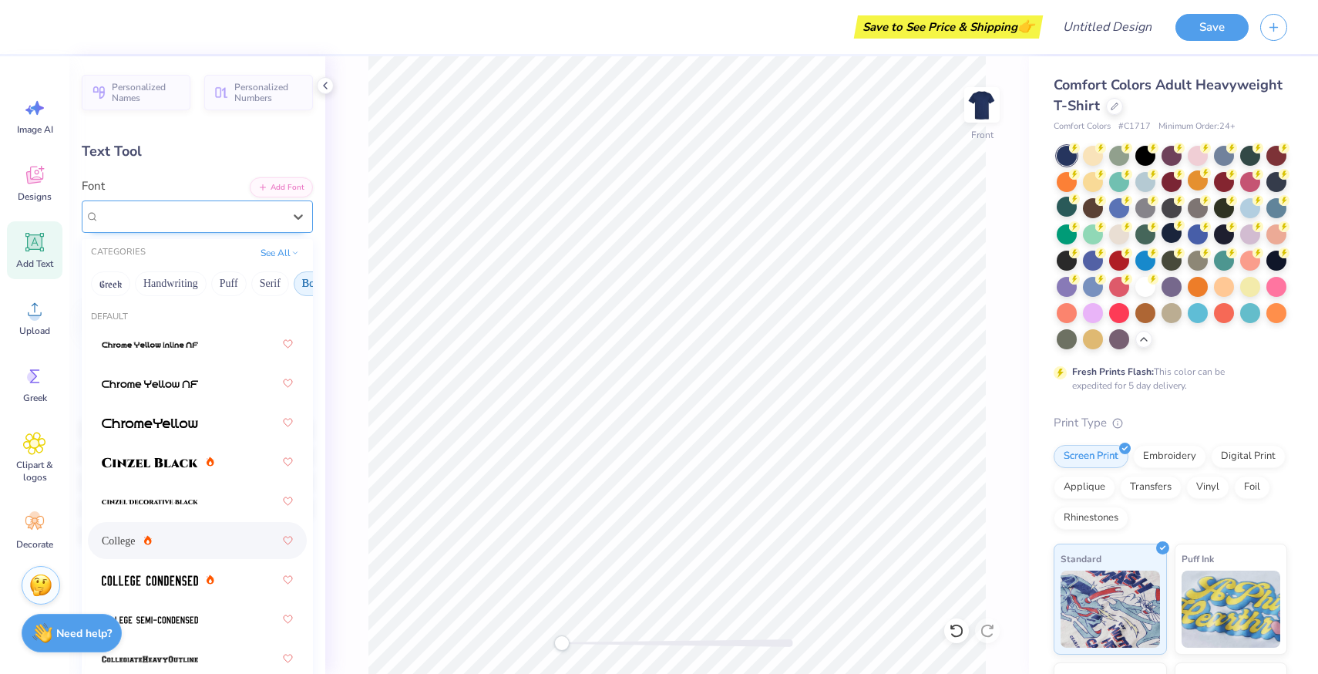
click at [254, 208] on div "College" at bounding box center [191, 216] width 187 height 24
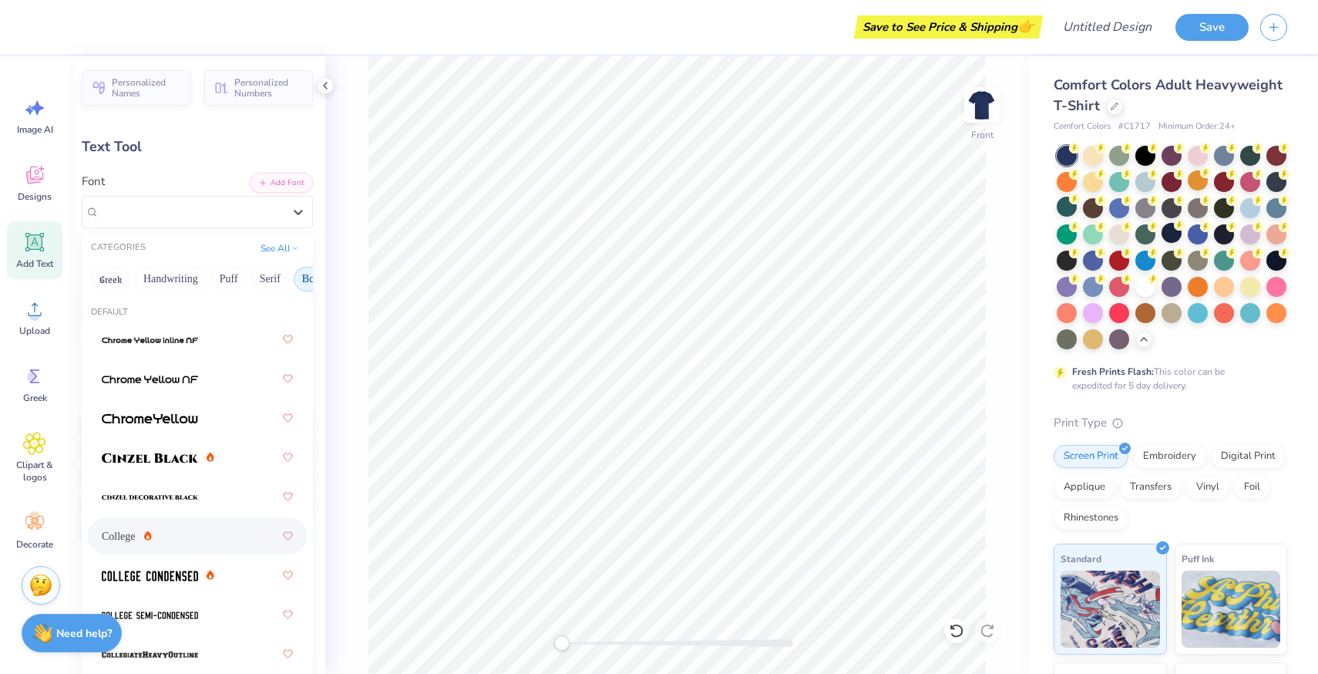
scroll to position [0, 0]
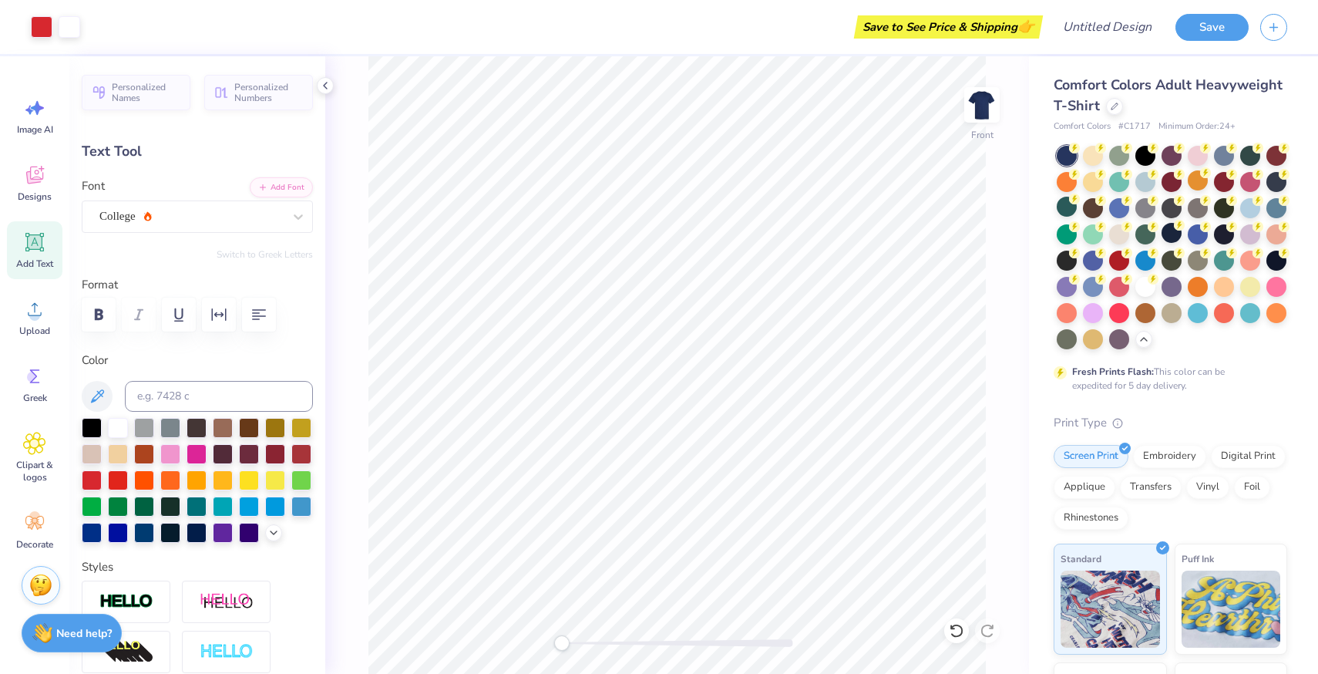
type input "9.40"
type input "2.74"
type input "3.10"
click at [774, 232] on li "Copy" at bounding box center [787, 232] width 121 height 30
click at [121, 425] on div at bounding box center [118, 426] width 20 height 20
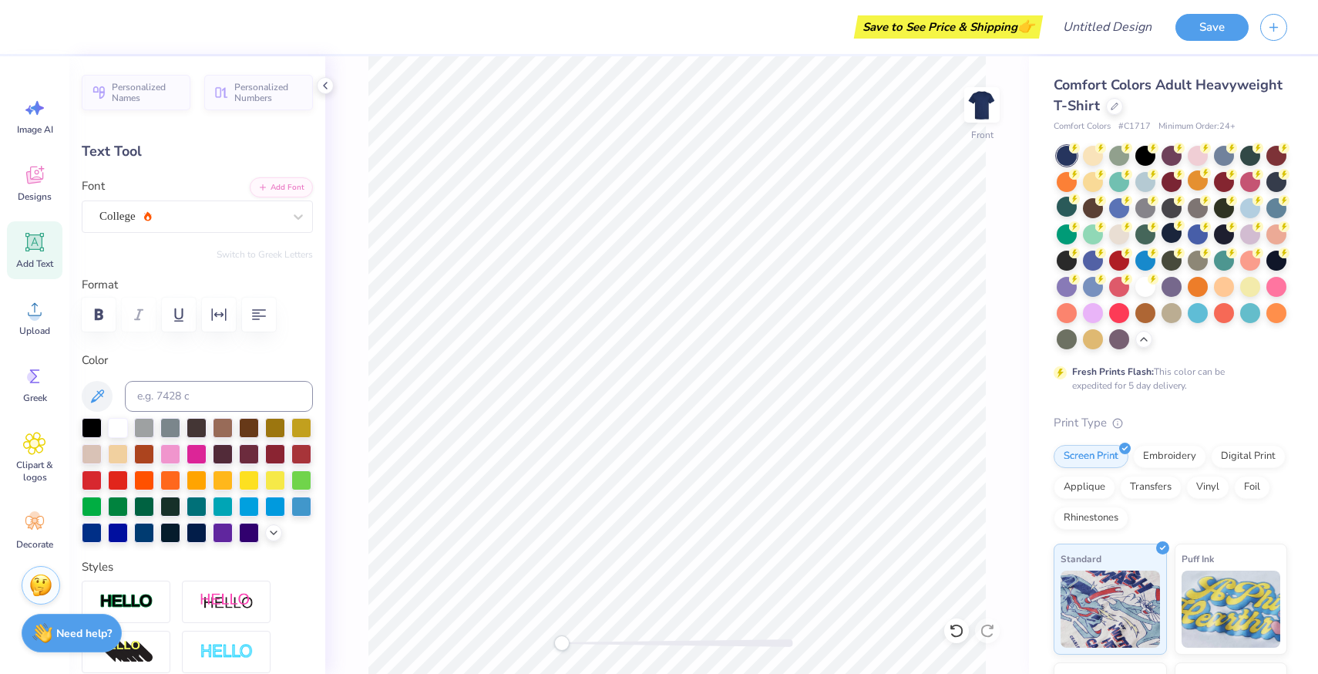
type input "11.17"
type input "3.26"
type input "9.40"
type input "2.74"
type input "6.92"
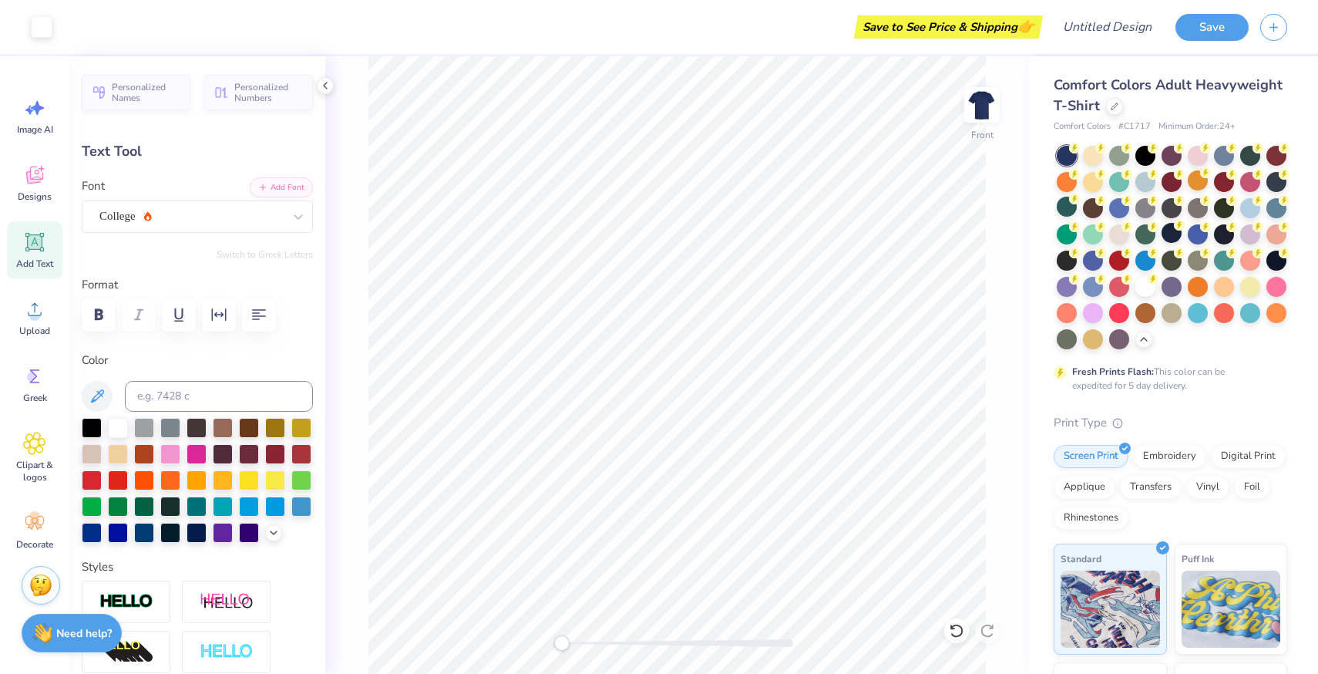
type input "11.17"
type input "3.26"
type input "3.00"
click at [728, 250] on li "Copy" at bounding box center [755, 247] width 121 height 30
click at [93, 476] on div at bounding box center [92, 479] width 20 height 20
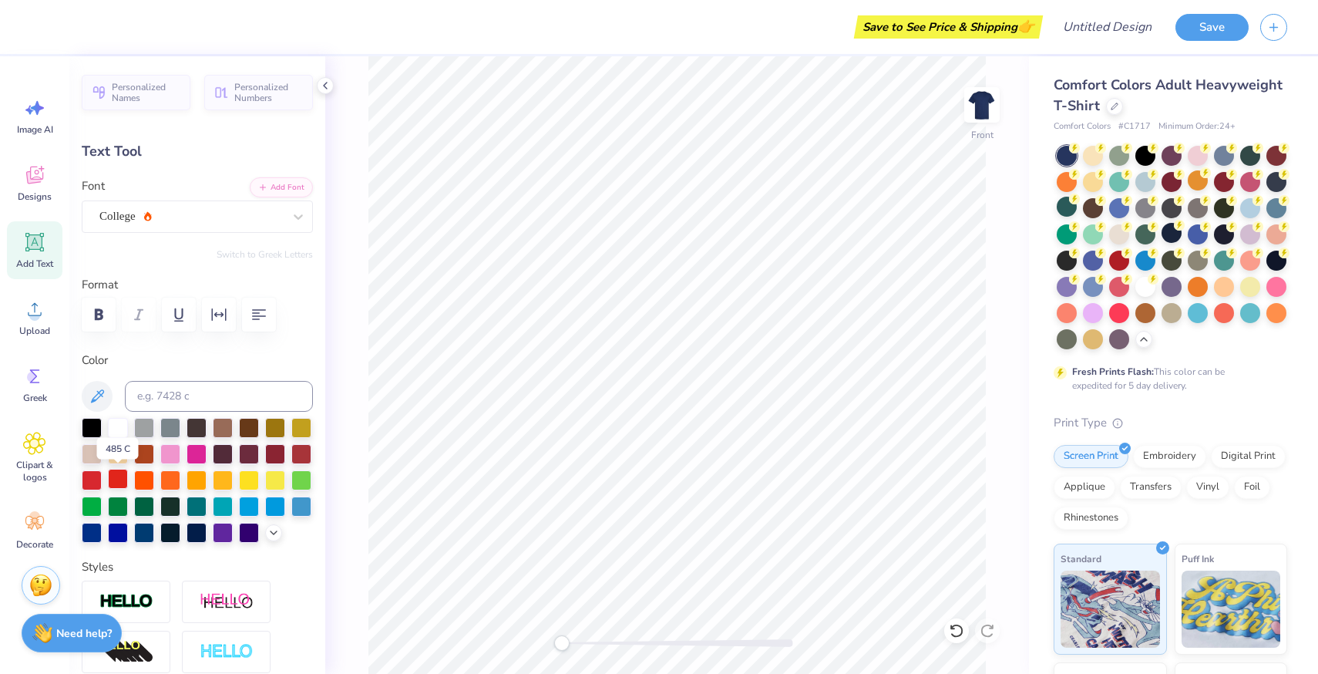
click at [124, 476] on div at bounding box center [118, 479] width 20 height 20
click at [91, 476] on div at bounding box center [92, 479] width 20 height 20
click at [109, 477] on div at bounding box center [118, 479] width 20 height 20
click at [94, 477] on div at bounding box center [92, 479] width 20 height 20
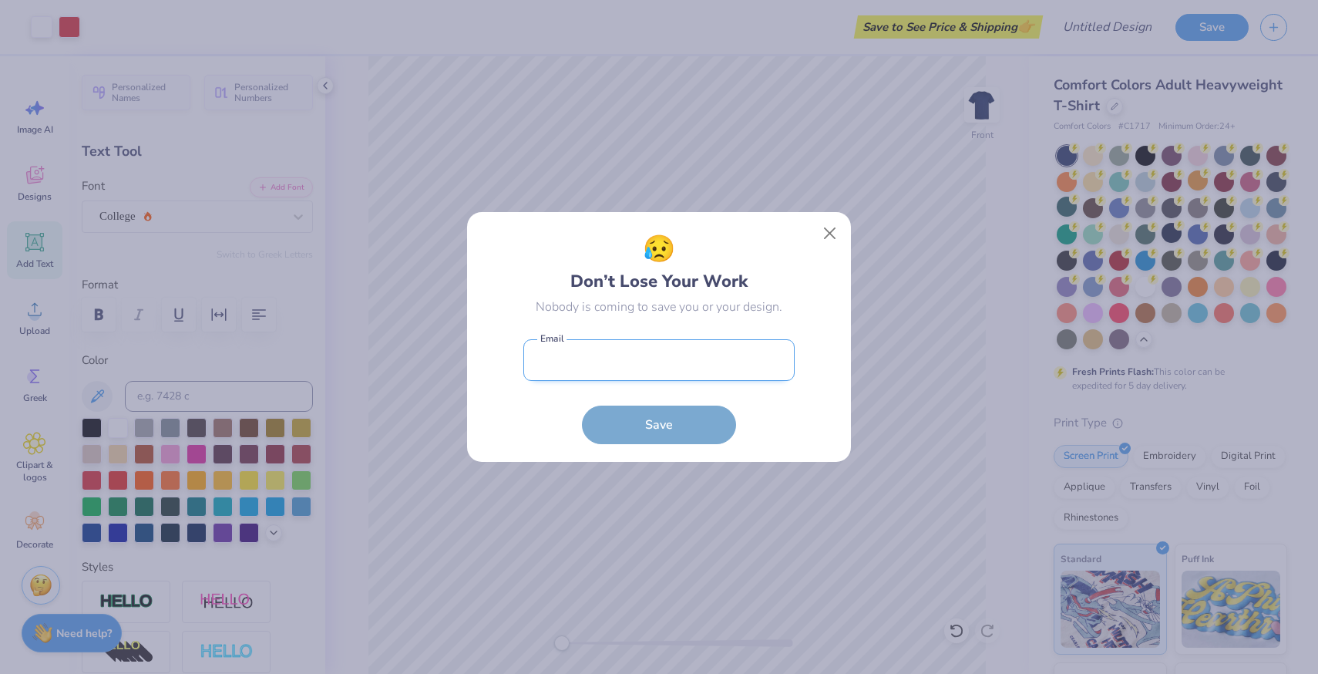
click at [687, 358] on input "email" at bounding box center [658, 360] width 271 height 42
type input "[EMAIL_ADDRESS][DOMAIN_NAME]"
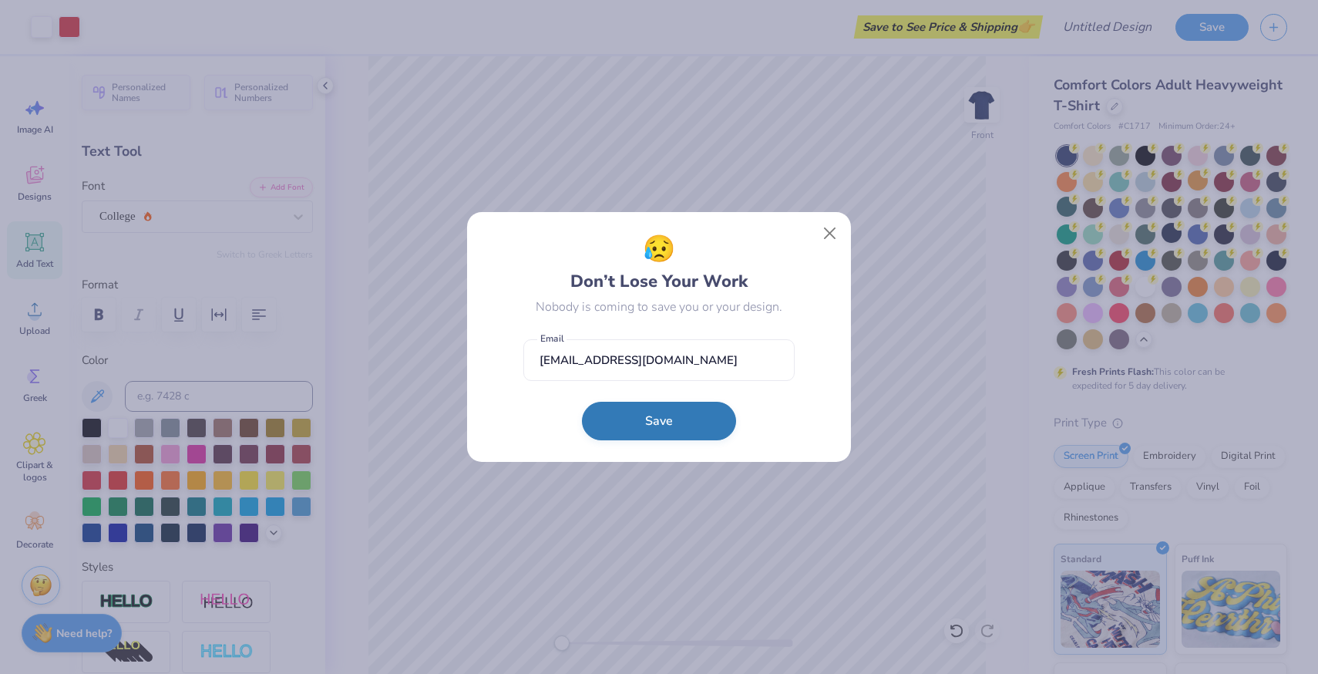
click at [677, 423] on button "Save" at bounding box center [659, 421] width 154 height 39
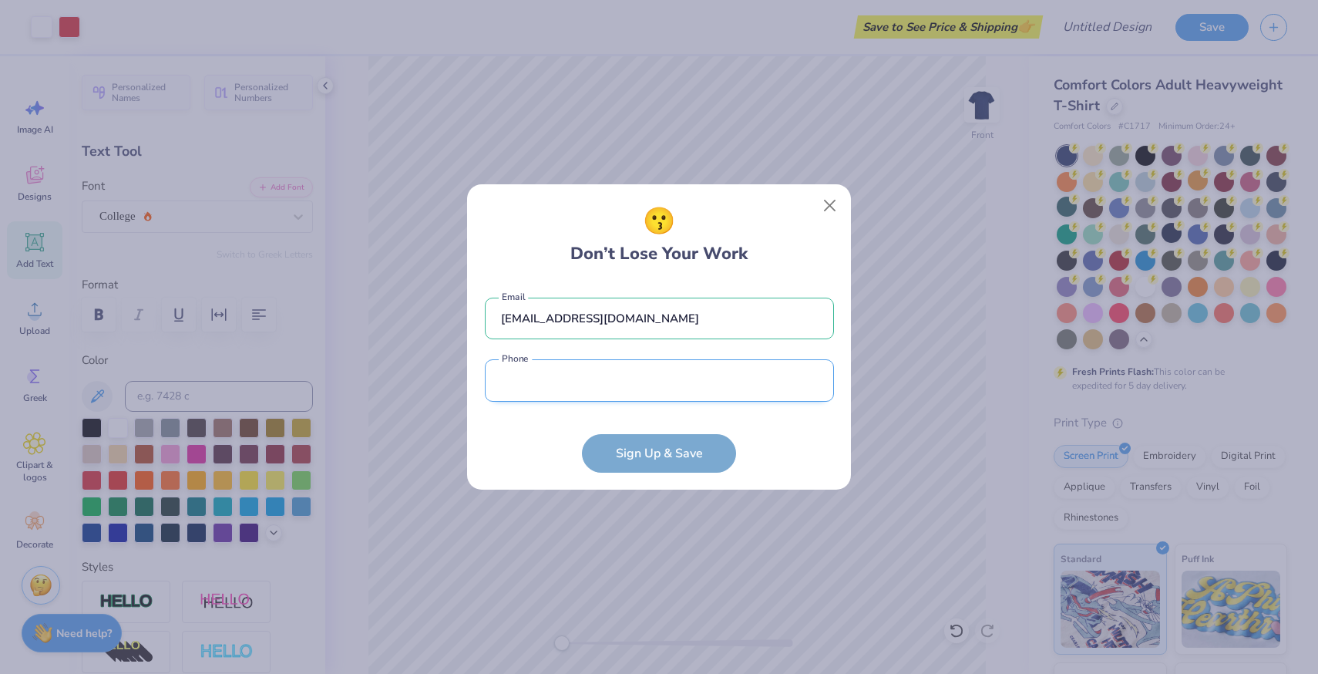
click at [690, 361] on input "tel" at bounding box center [659, 380] width 349 height 42
type input "[PHONE_NUMBER]"
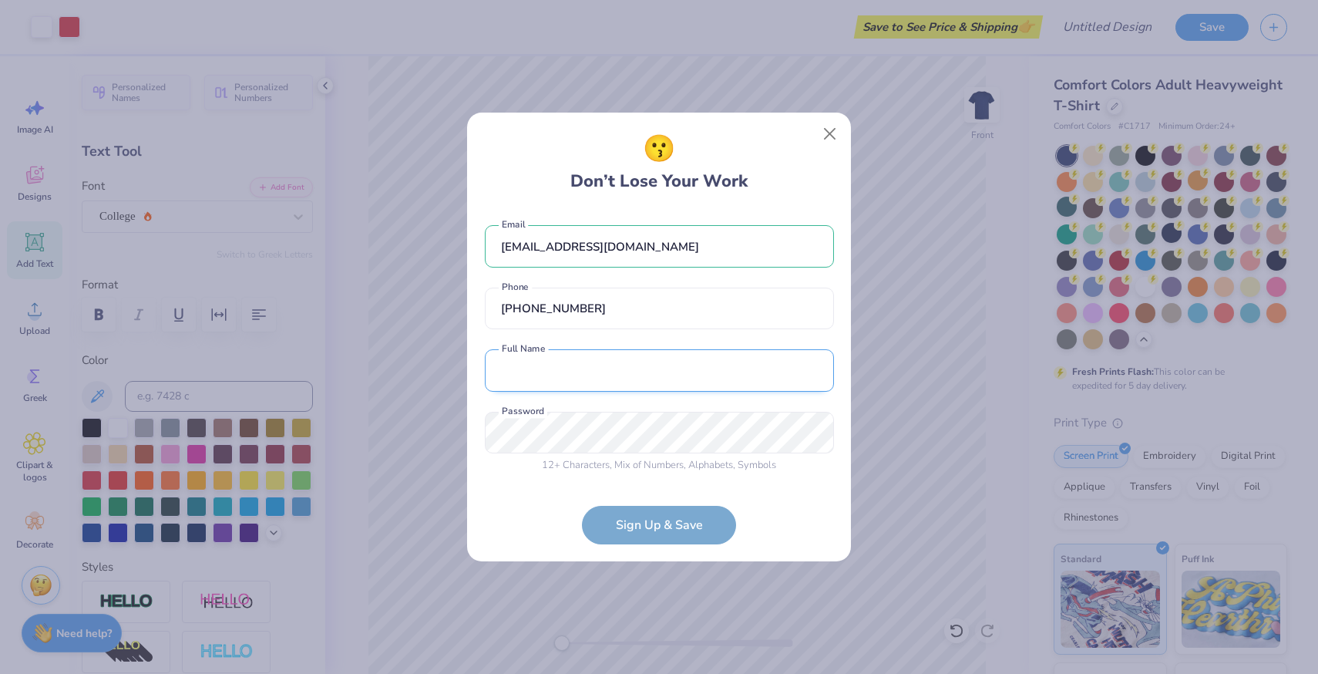
click at [642, 367] on input "text" at bounding box center [659, 370] width 349 height 42
type input "[PERSON_NAME]"
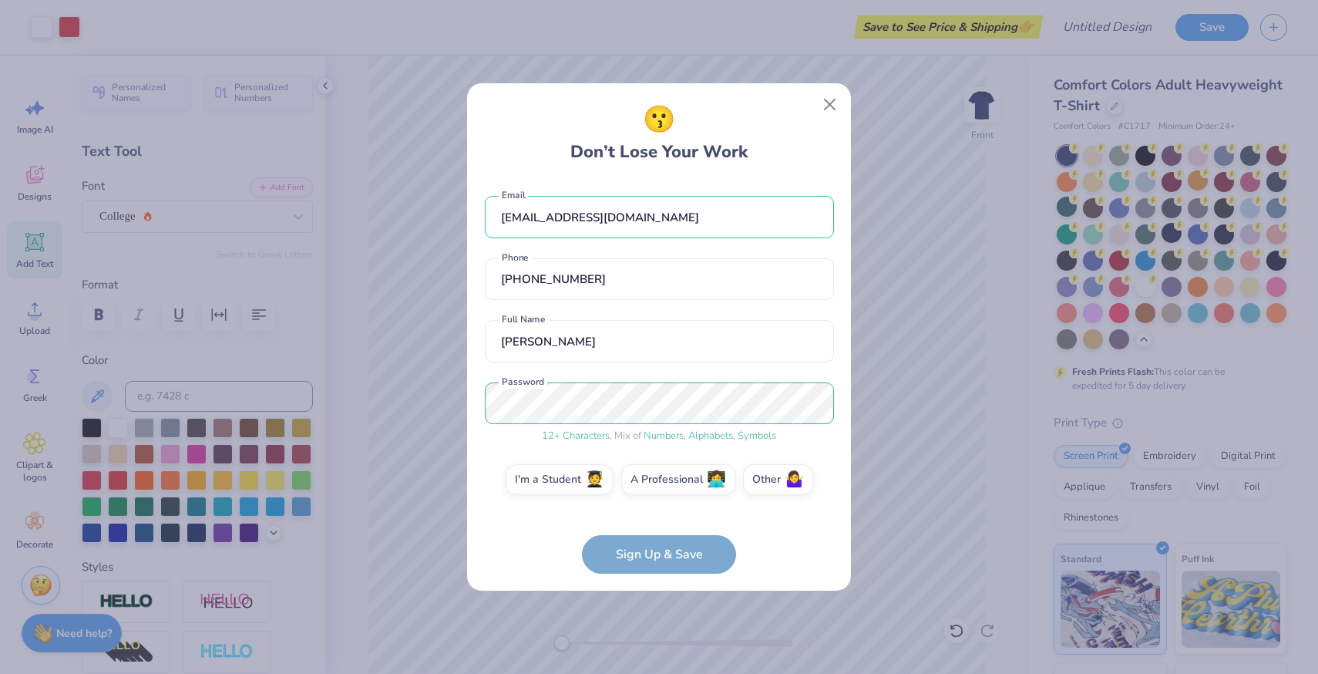
click at [704, 552] on form "[EMAIL_ADDRESS][DOMAIN_NAME] Email [PHONE_NUMBER] Phone [PERSON_NAME] Full Name…" at bounding box center [659, 376] width 349 height 393
click at [561, 454] on div "[EMAIL_ADDRESS][DOMAIN_NAME] Email [PHONE_NUMBER] Phone [PERSON_NAME] Full Name…" at bounding box center [659, 345] width 349 height 330
click at [561, 473] on label "I'm a Student 🧑‍🎓" at bounding box center [560, 477] width 108 height 31
click at [654, 478] on input "I'm a Student 🧑‍🎓" at bounding box center [659, 483] width 10 height 10
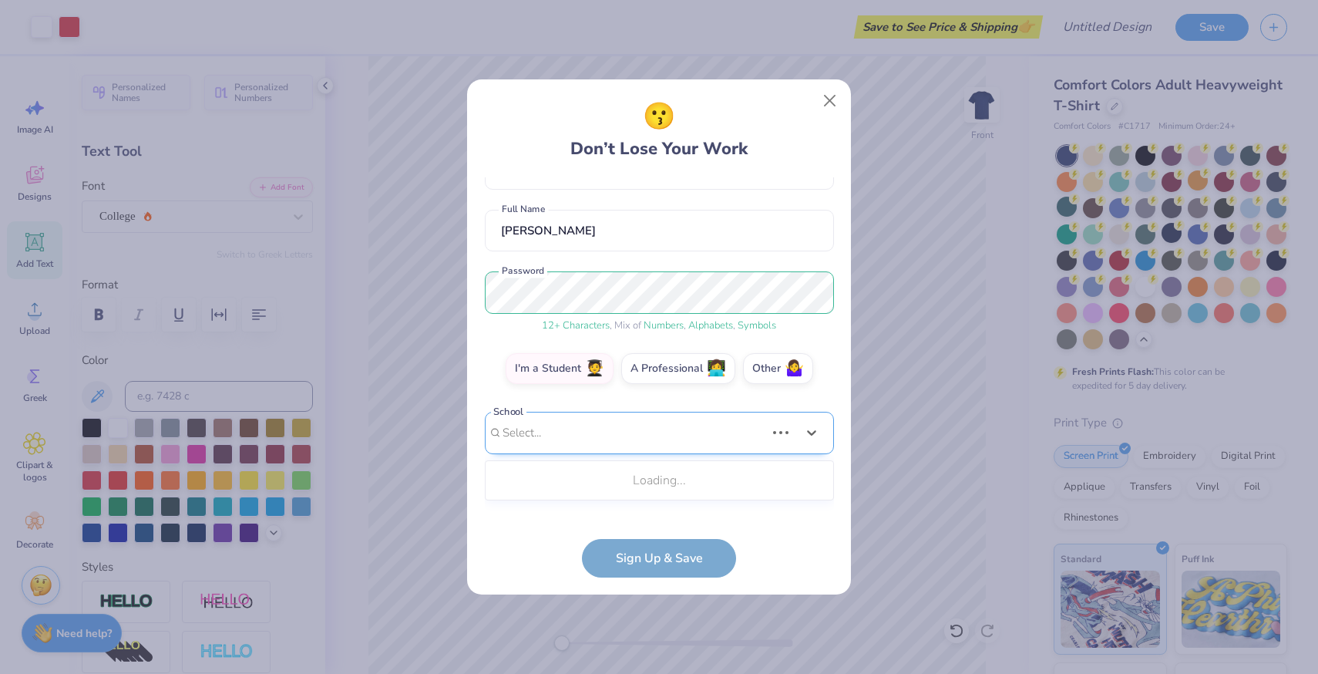
click at [640, 501] on div "[EMAIL_ADDRESS][DOMAIN_NAME] Email [PHONE_NUMBER] Phone [PERSON_NAME] Full Name…" at bounding box center [659, 345] width 349 height 337
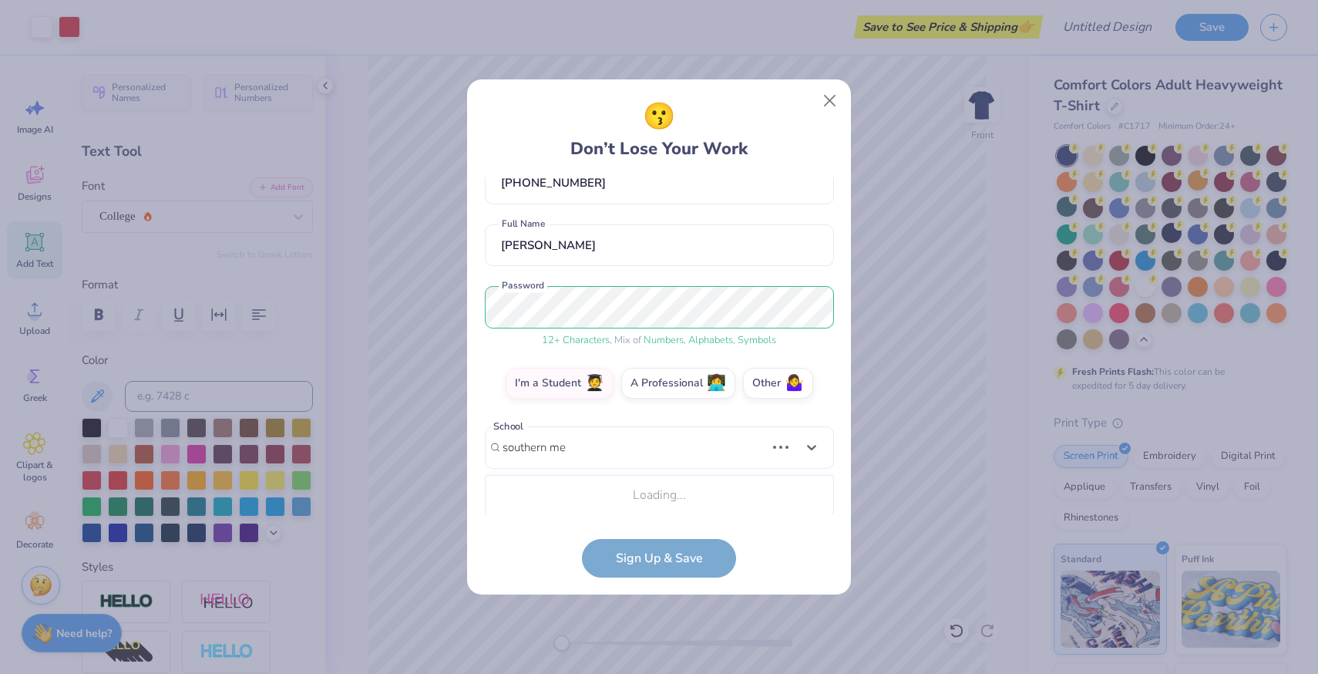
scroll to position [286, 0]
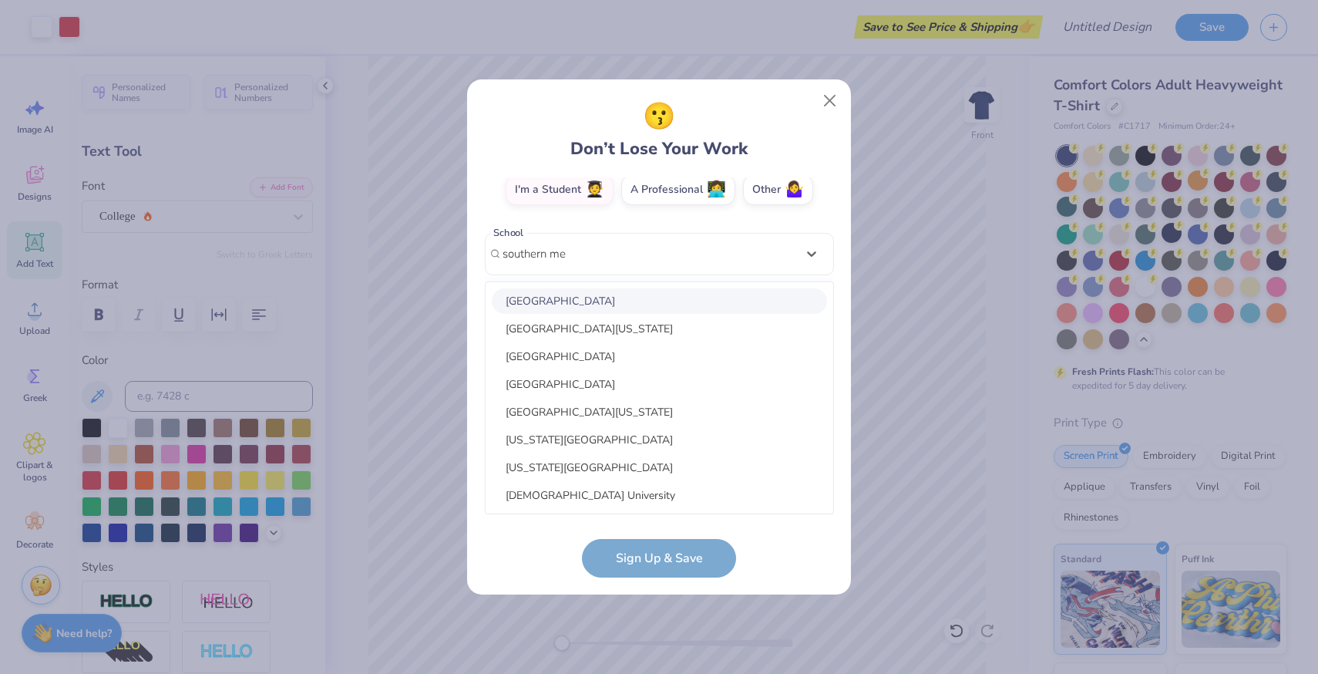
click at [696, 298] on div "[GEOGRAPHIC_DATA]" at bounding box center [659, 300] width 335 height 25
type input "southern me"
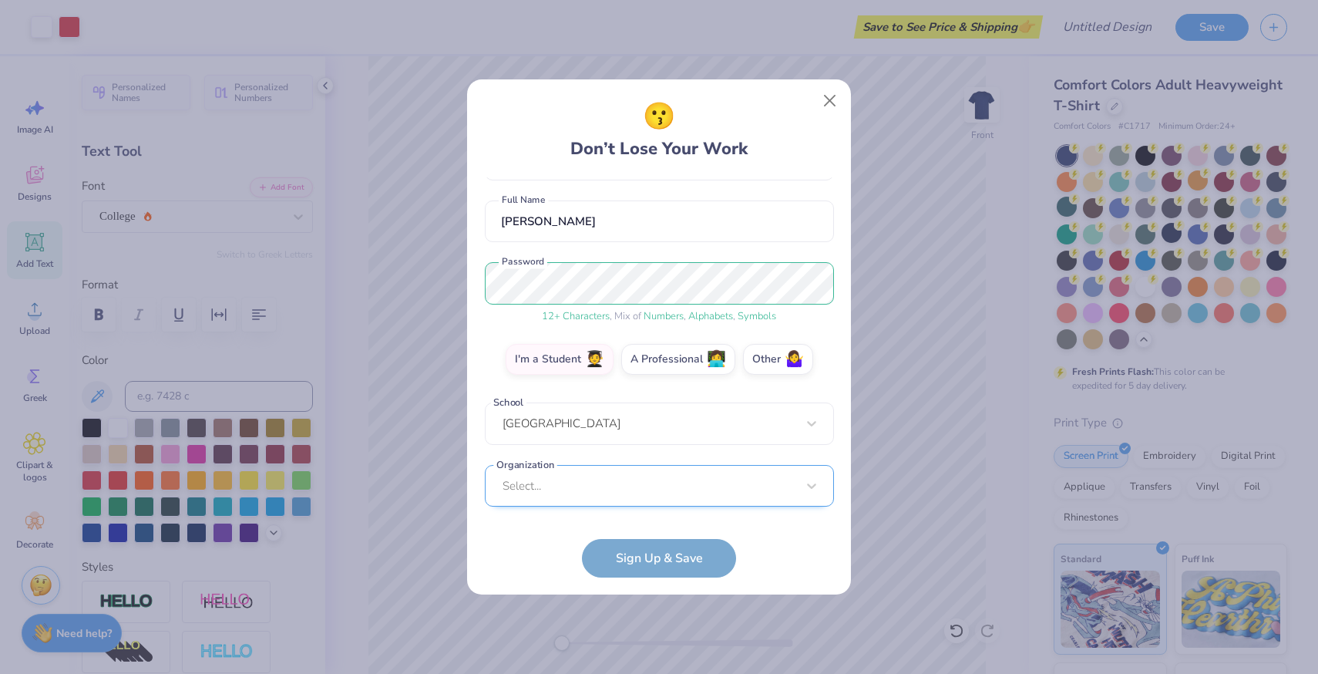
click at [672, 478] on div "Select..." at bounding box center [659, 486] width 349 height 42
click at [829, 223] on div "[EMAIL_ADDRESS][DOMAIN_NAME] Email [PHONE_NUMBER] Phone [PERSON_NAME] Full Name…" at bounding box center [659, 345] width 349 height 337
click at [664, 556] on form "[EMAIL_ADDRESS][DOMAIN_NAME] Email [PHONE_NUMBER] Phone [PERSON_NAME] Full Name…" at bounding box center [659, 377] width 349 height 400
click at [705, 474] on div "Select..." at bounding box center [659, 485] width 349 height 42
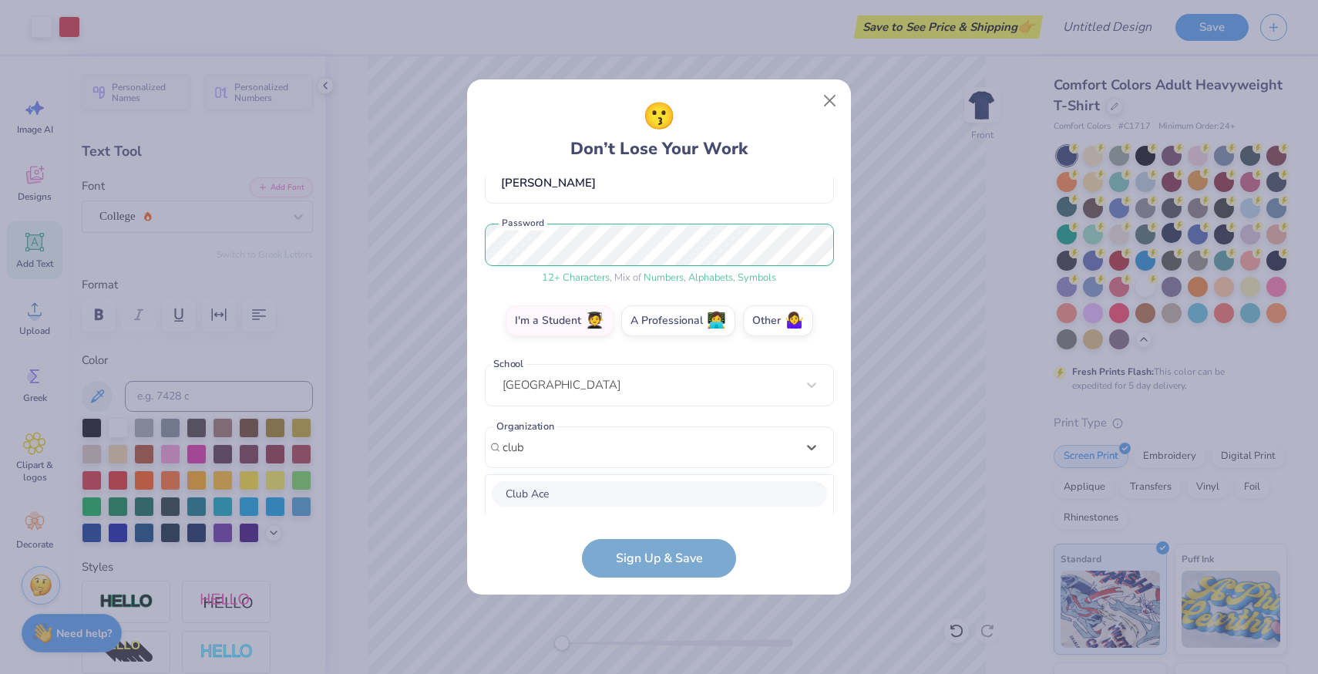
scroll to position [348, 0]
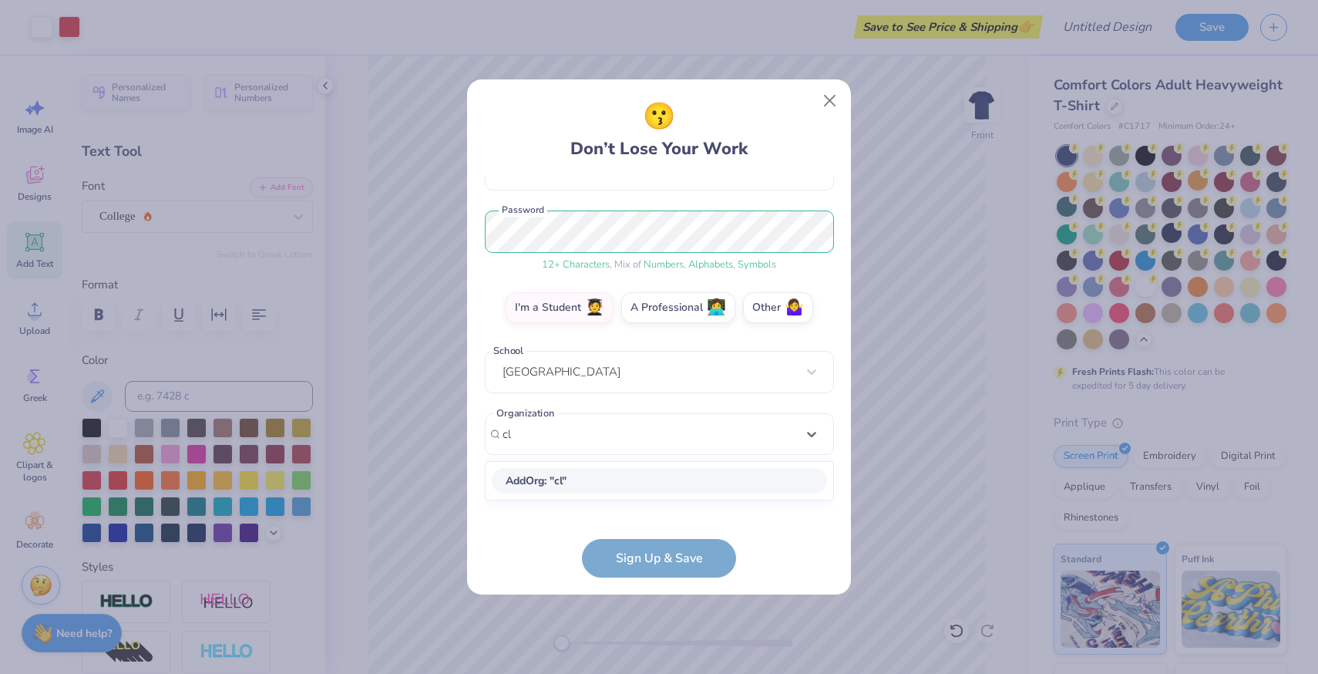
type input "c"
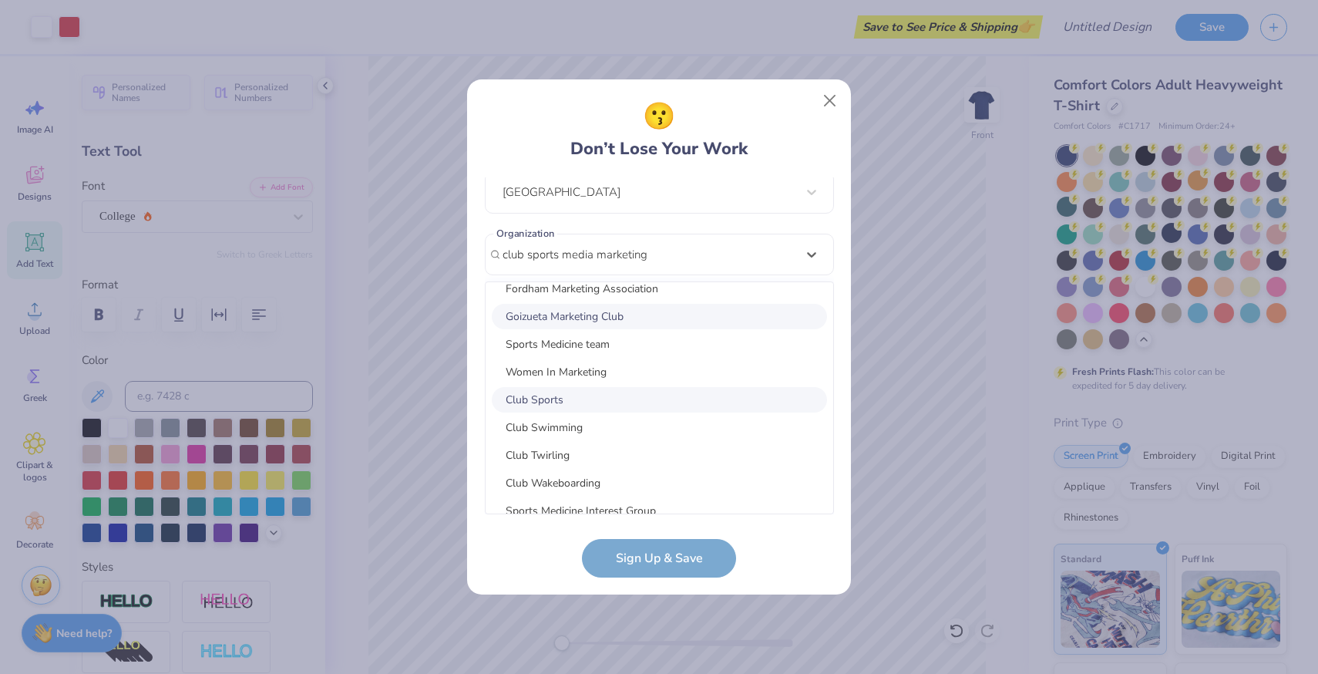
scroll to position [69, 0]
click at [649, 390] on div "Club Sports" at bounding box center [659, 397] width 335 height 25
type input "club sports media marketing"
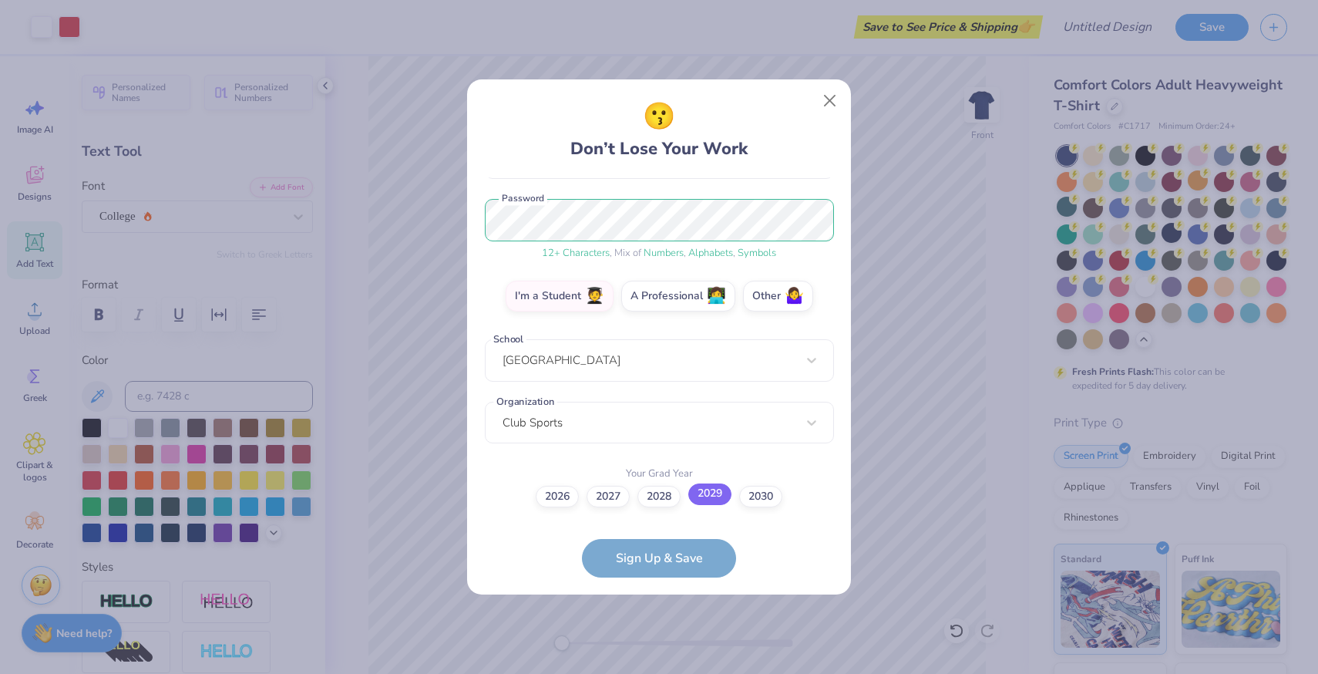
click at [700, 497] on label "2029" at bounding box center [709, 494] width 43 height 22
click at [664, 670] on input "2029" at bounding box center [659, 675] width 10 height 10
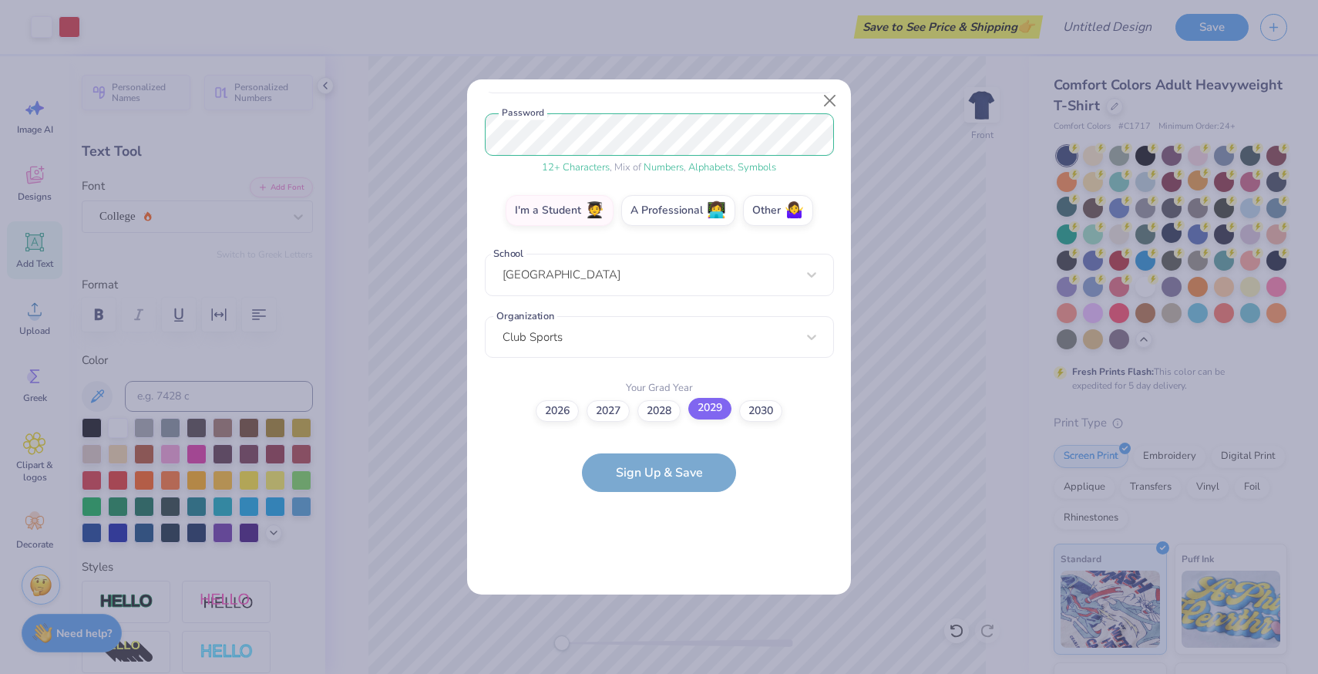
scroll to position [0, 0]
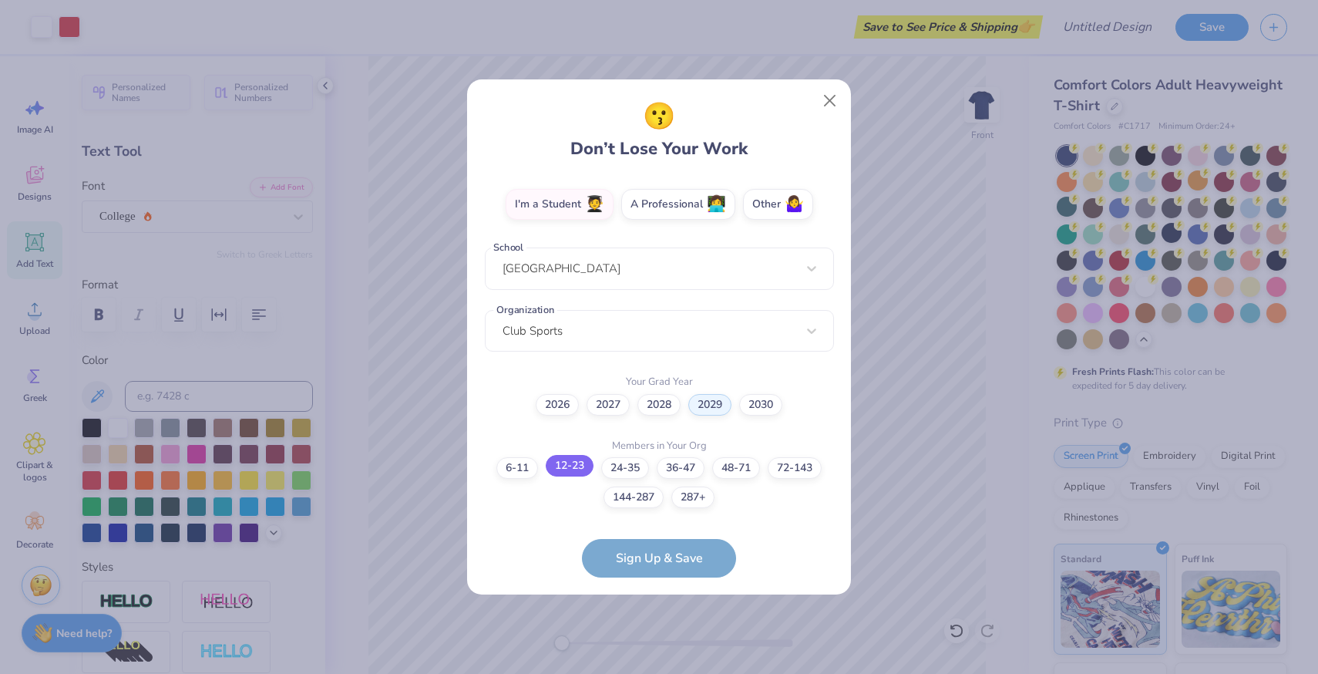
click at [560, 465] on label "12-23" at bounding box center [570, 466] width 48 height 22
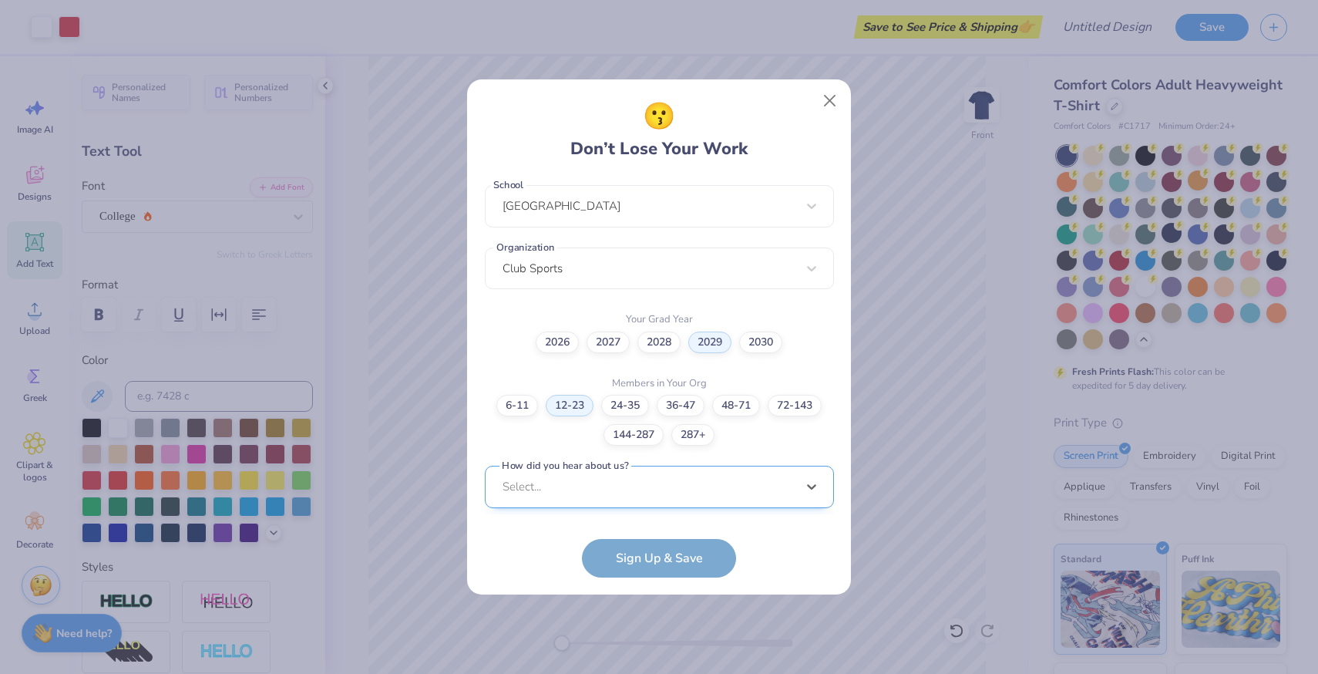
click at [643, 489] on div "option Word of Mouth focused, 8 of 15. 15 results available. Use Up and Down to…" at bounding box center [659, 605] width 349 height 281
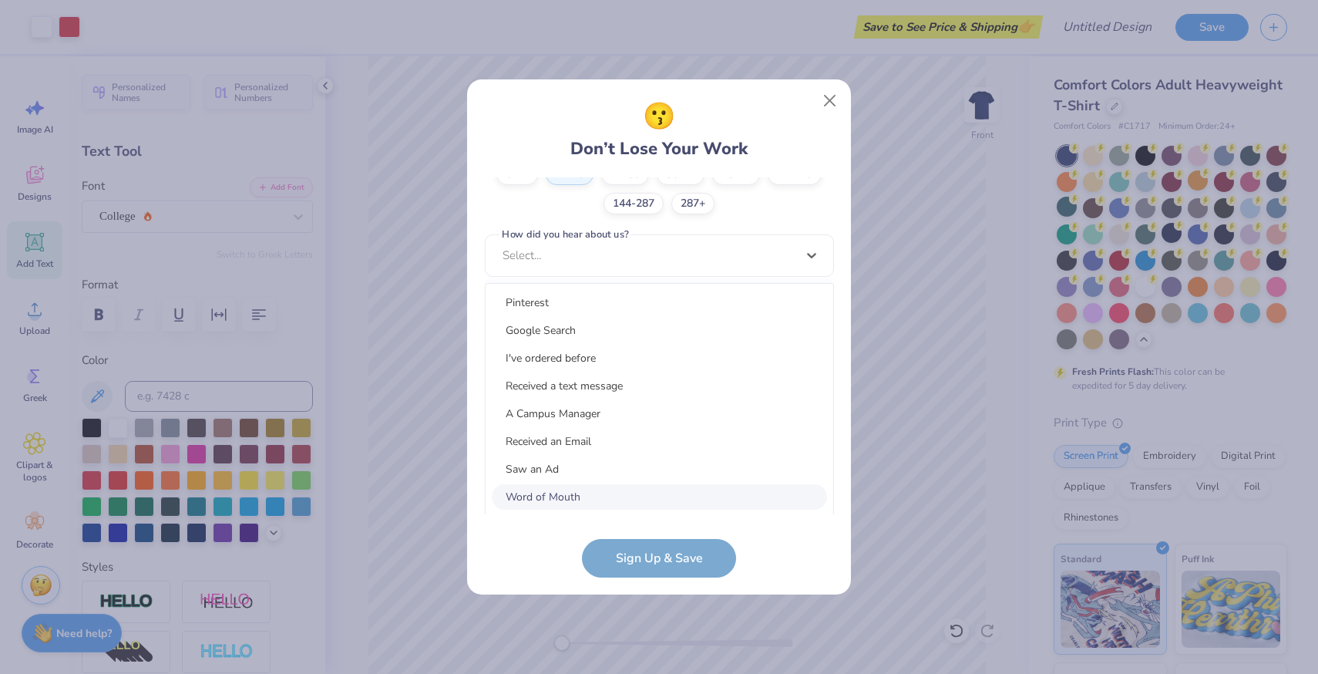
click at [566, 502] on div "Word of Mouth" at bounding box center [659, 496] width 335 height 25
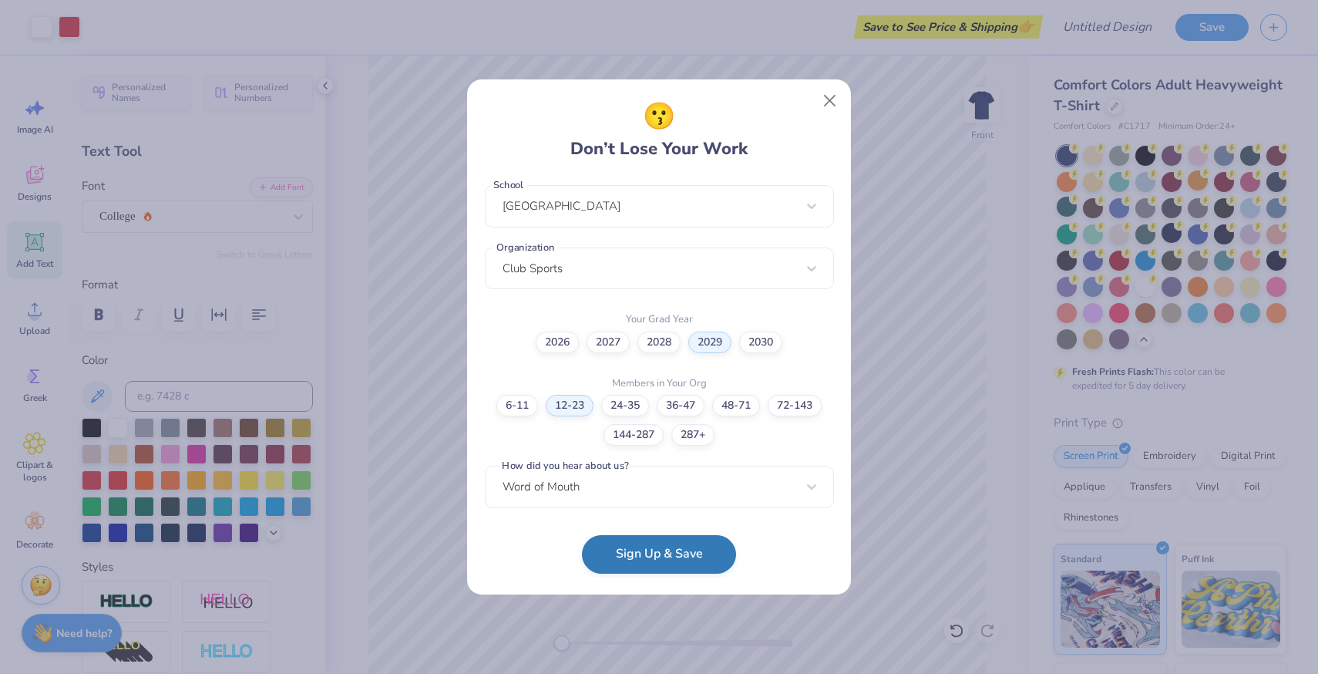
click at [627, 560] on button "Sign Up & Save" at bounding box center [659, 554] width 154 height 39
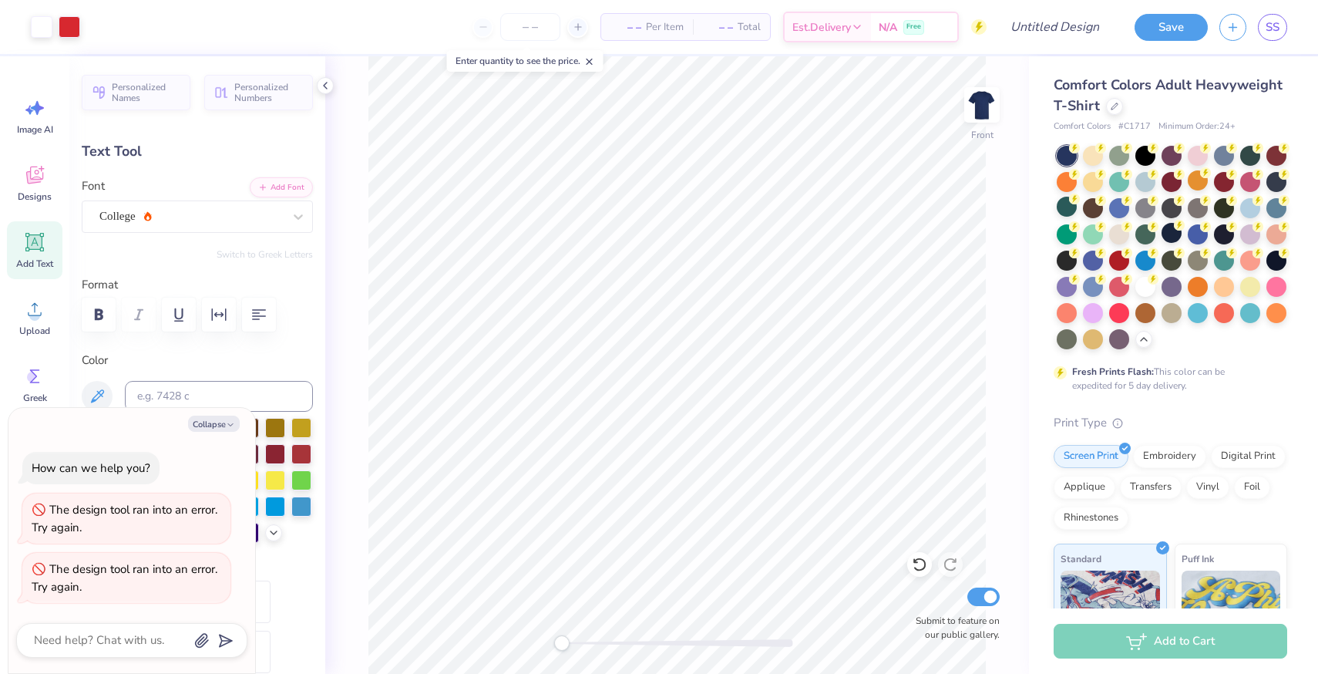
type textarea "x"
type input "2.65"
type input "1.65"
type input "12.93"
type textarea "x"
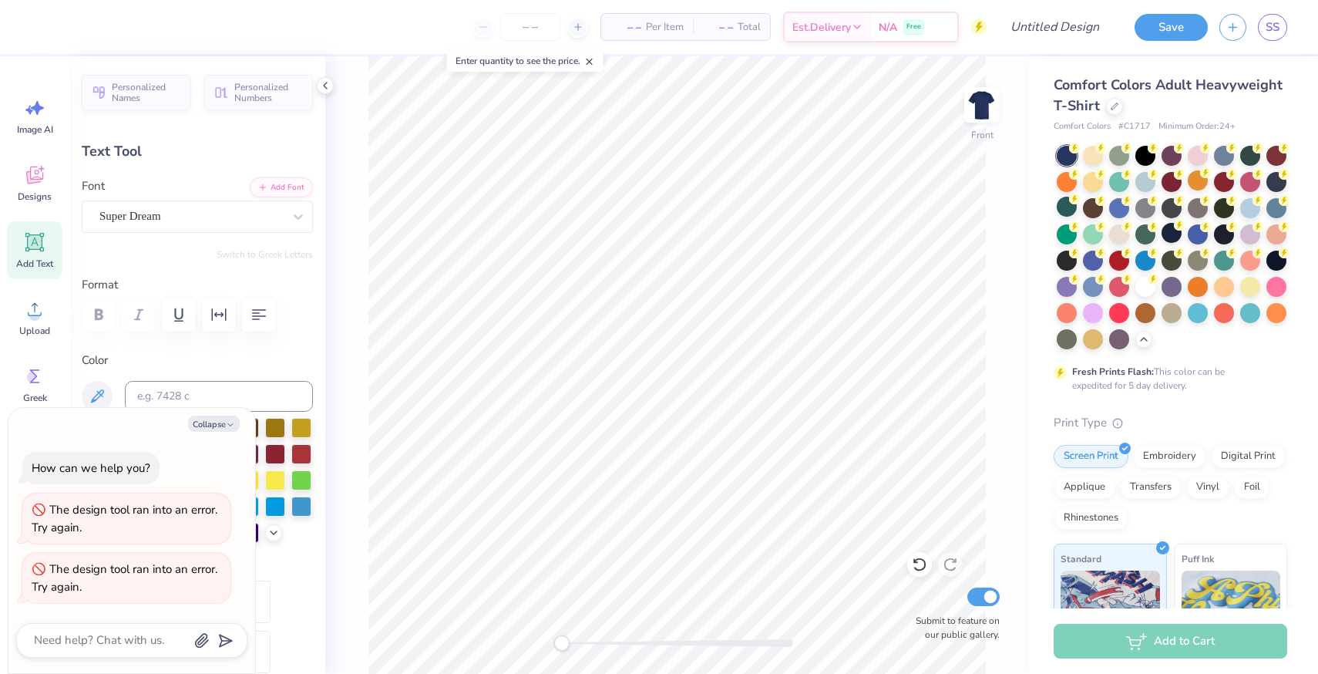
type input "11.17"
type input "3.26"
type input "3.00"
type textarea "x"
type input "2.65"
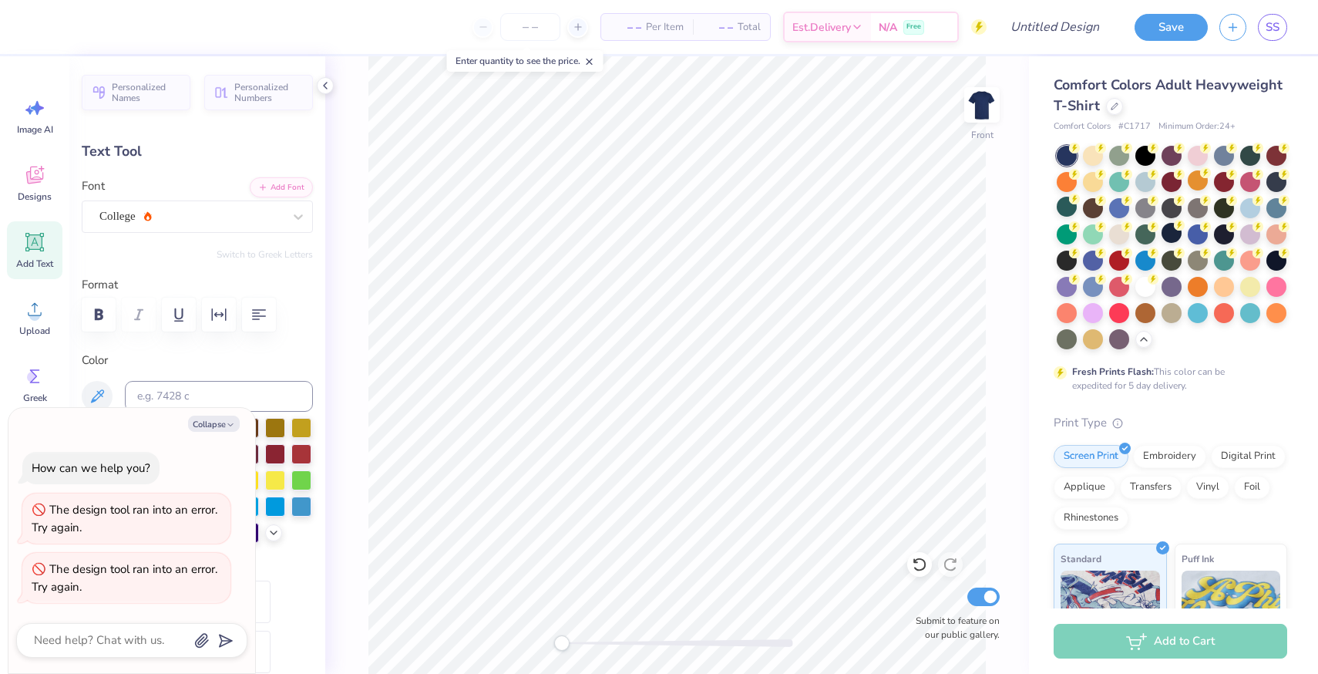
type input "1.65"
type input "12.93"
type textarea "x"
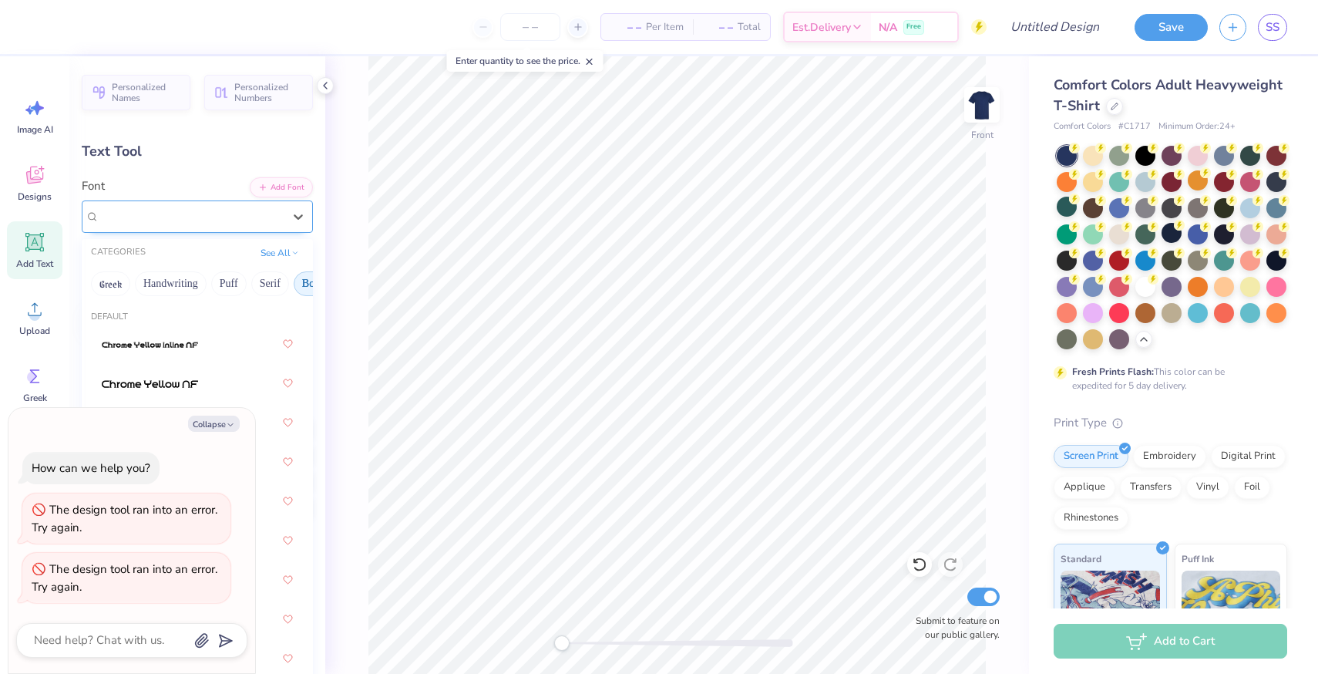
click at [212, 217] on div "Super Dream" at bounding box center [191, 216] width 187 height 24
click at [176, 345] on div "College" at bounding box center [197, 344] width 191 height 28
type input "coll"
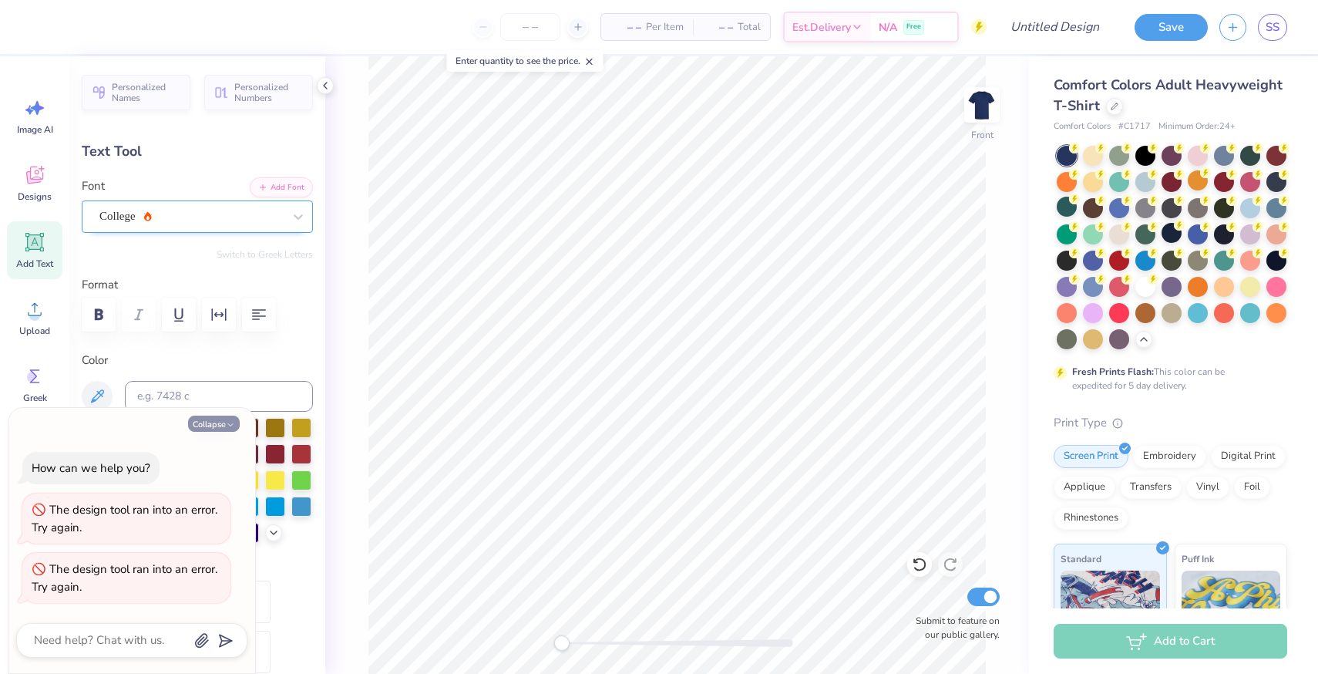
click at [229, 423] on icon "button" at bounding box center [230, 424] width 9 height 9
type textarea "x"
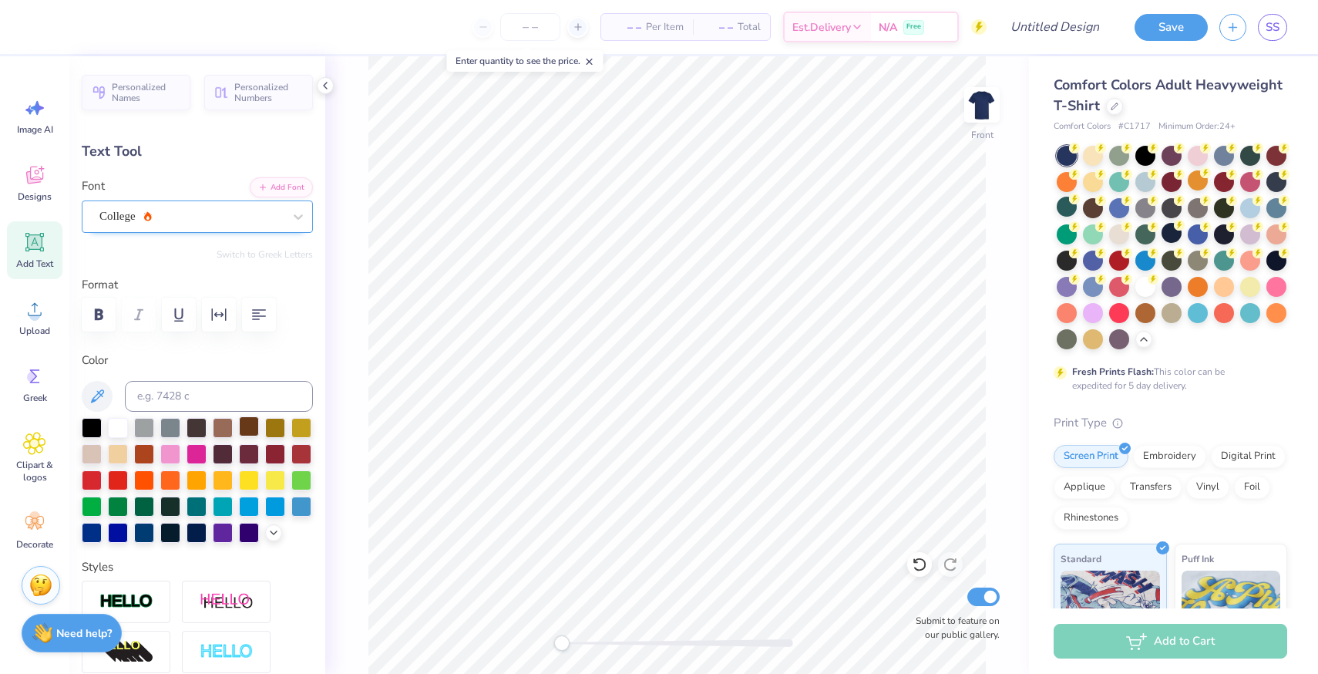
type input "6.85"
type input "5.32"
type input "12.95"
type input "9.28"
type input "7.22"
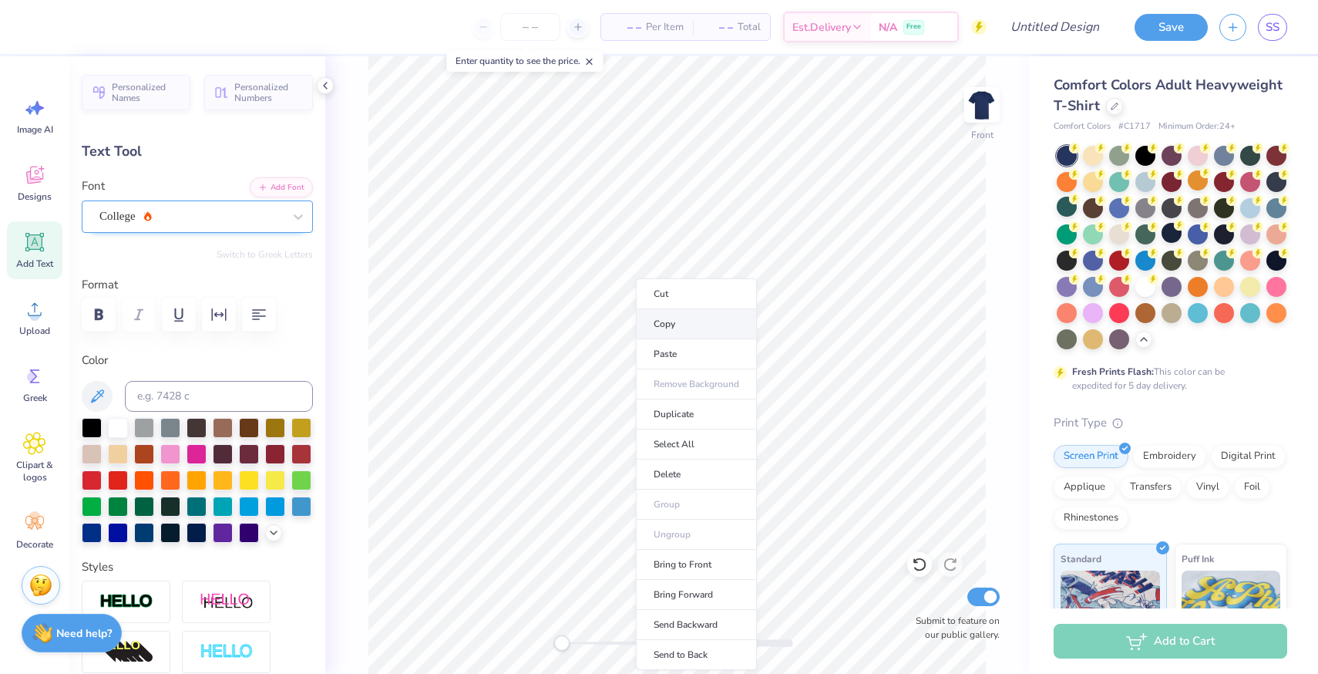
click at [679, 315] on li "Copy" at bounding box center [696, 324] width 121 height 30
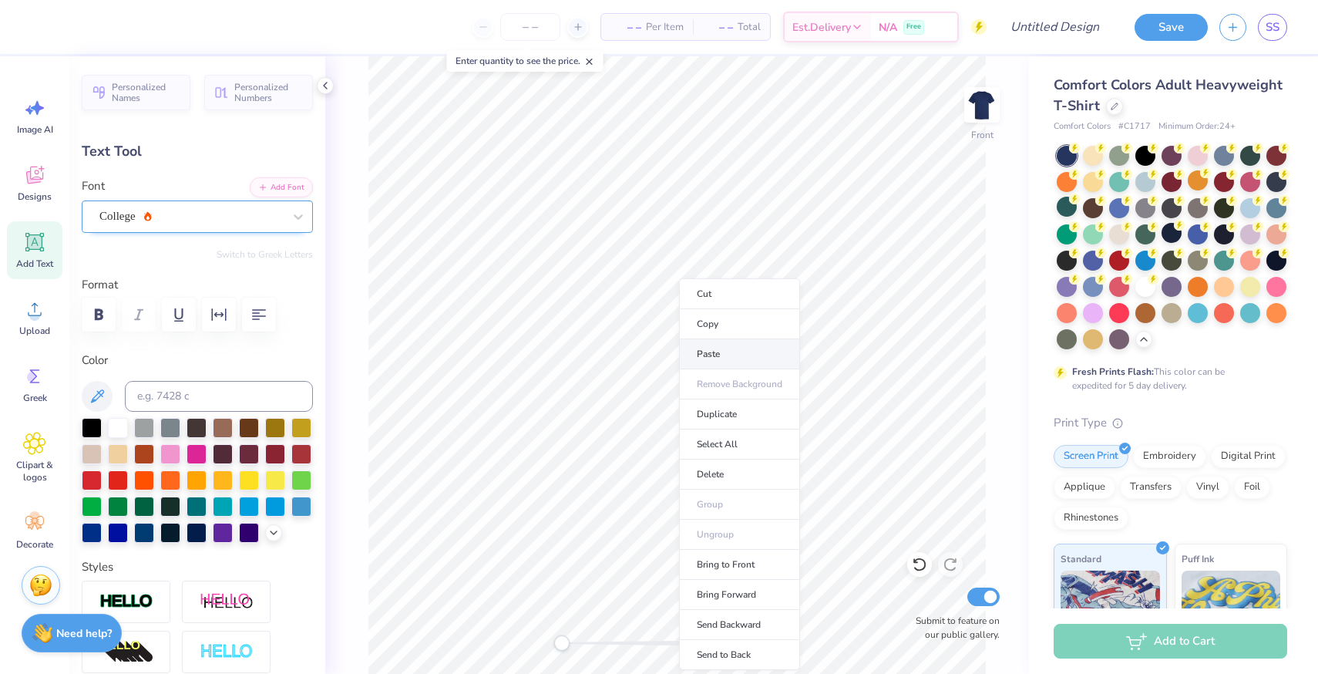
click at [714, 349] on li "Paste" at bounding box center [739, 354] width 121 height 30
type input "7.75"
click at [91, 473] on div at bounding box center [92, 479] width 20 height 20
click at [982, 92] on img at bounding box center [982, 105] width 62 height 62
click at [42, 260] on span "Add Text" at bounding box center [34, 263] width 37 height 12
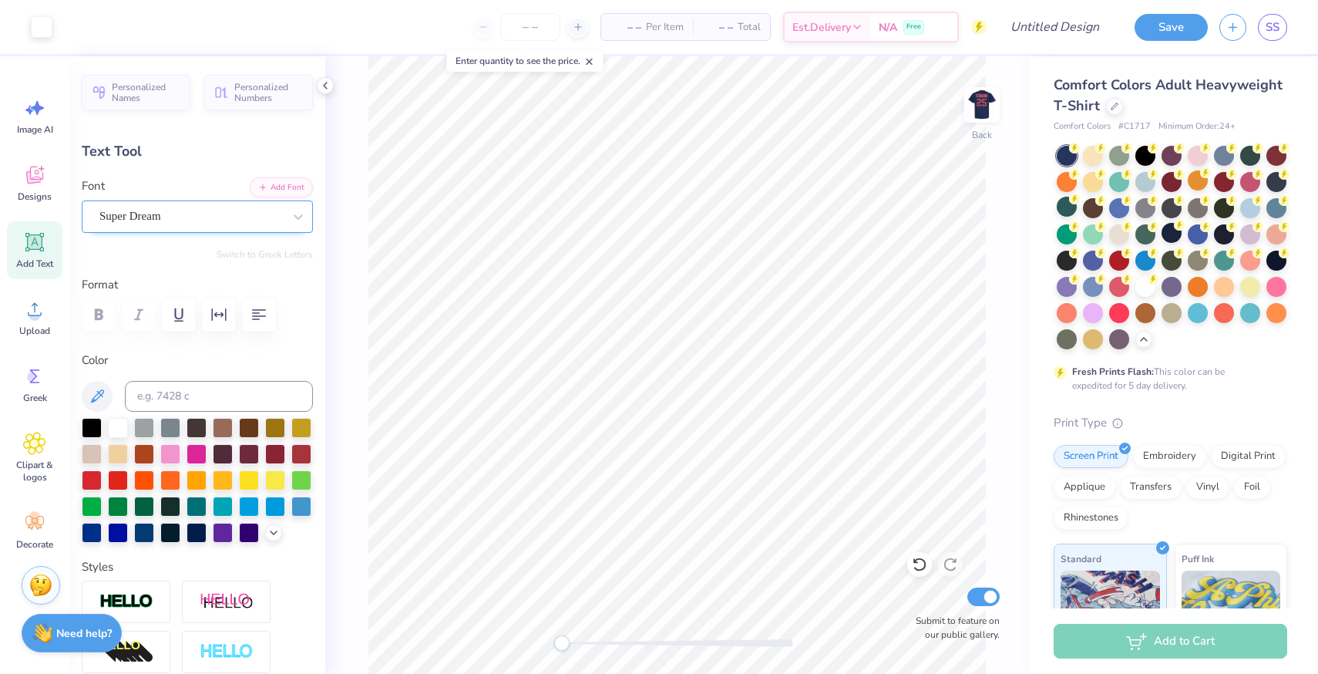
type input "5.59"
type input "1.62"
type input "11.69"
click at [248, 224] on div "Super Dream" at bounding box center [191, 216] width 187 height 24
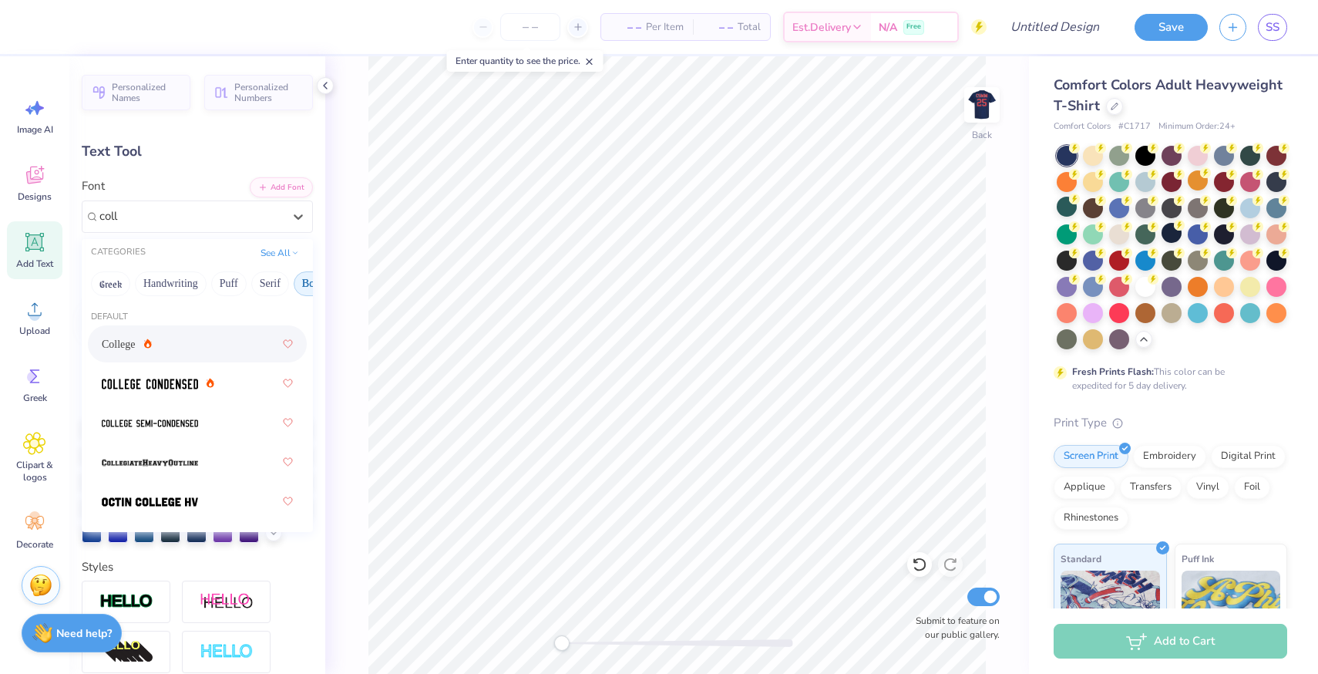
click at [293, 343] on div "College" at bounding box center [197, 343] width 219 height 37
type input "coll"
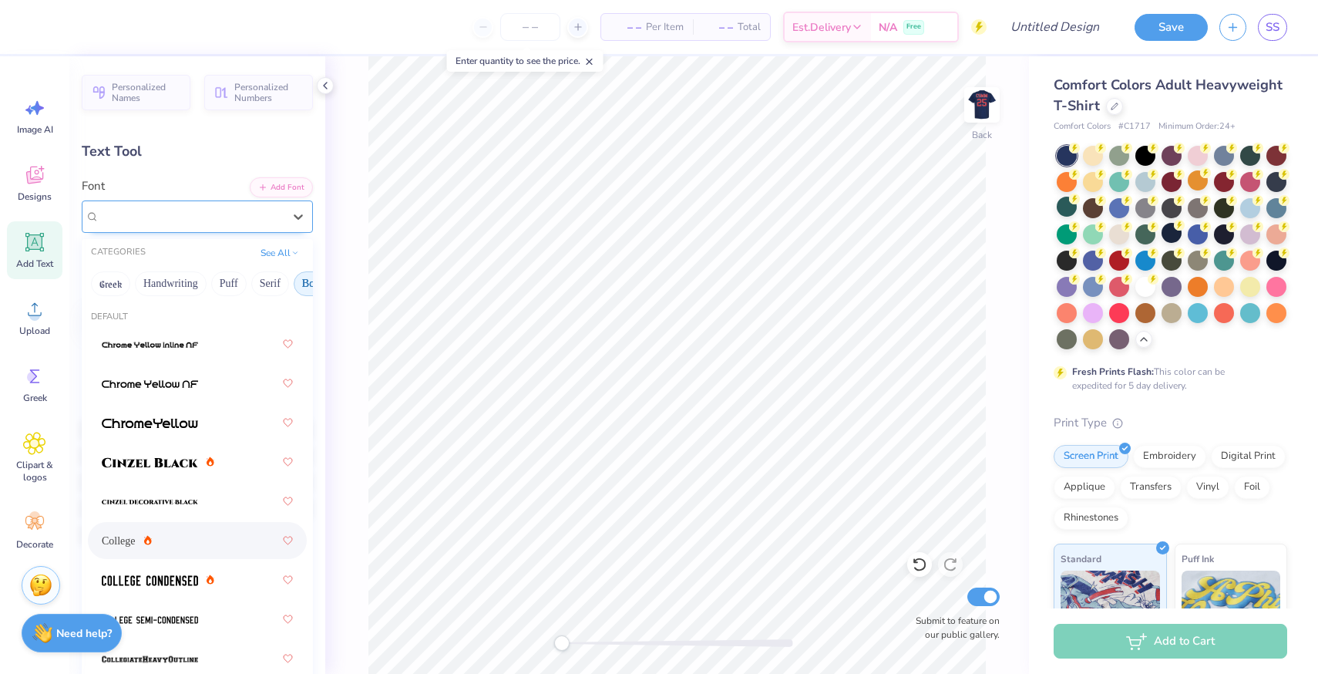
click at [233, 225] on div at bounding box center [190, 216] width 183 height 21
click at [290, 540] on icon at bounding box center [287, 540] width 9 height 8
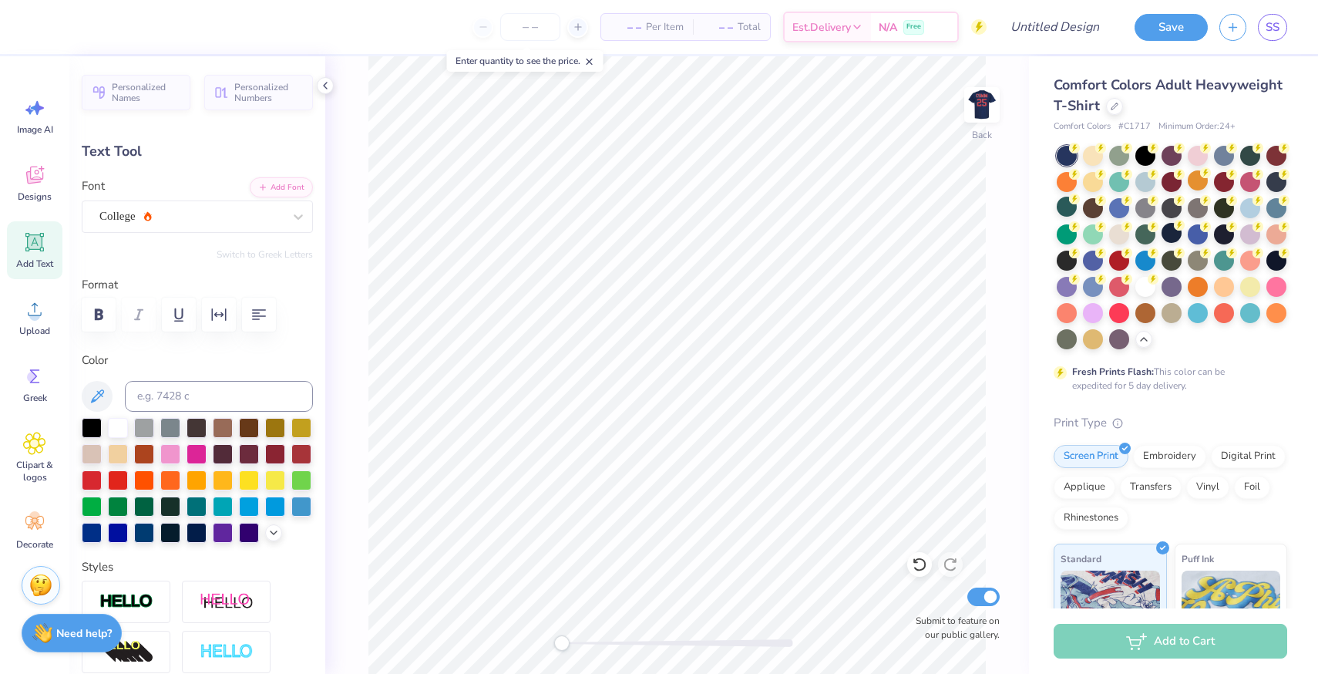
type textarea "T"
type textarea "CSMM"
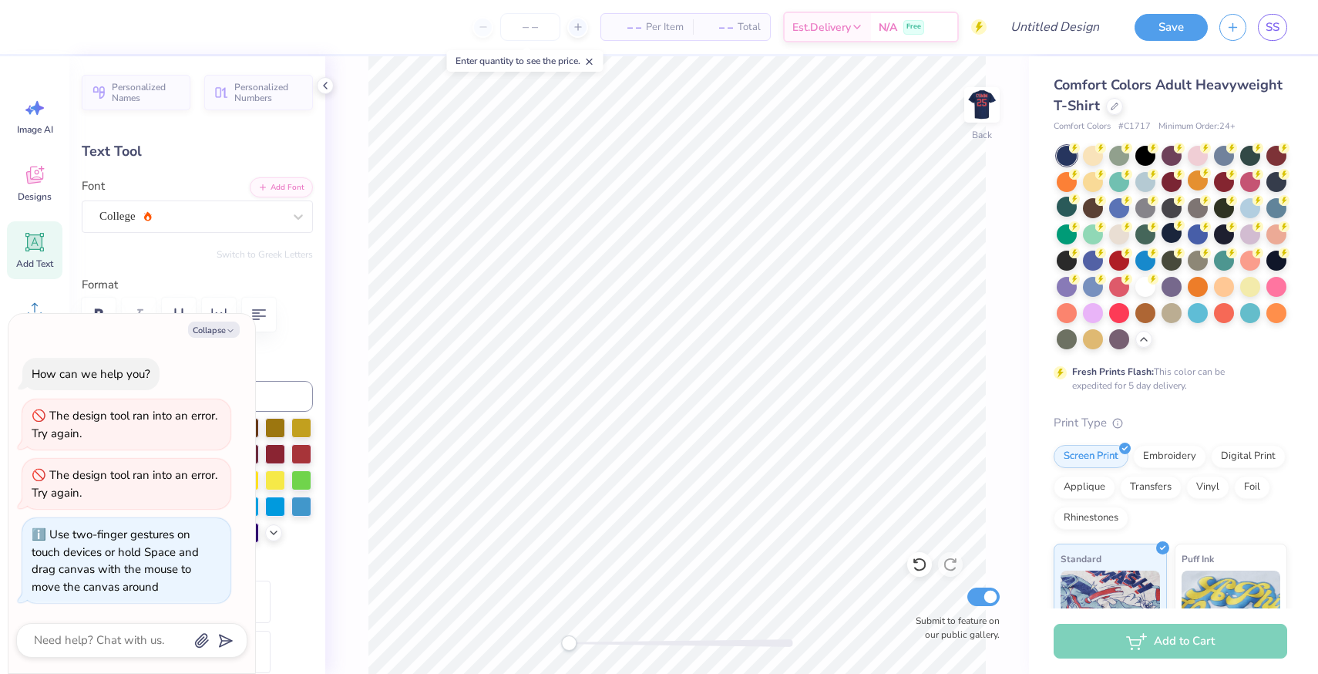
drag, startPoint x: 560, startPoint y: 647, endPoint x: 569, endPoint y: 646, distance: 8.5
click at [569, 646] on div "Accessibility label" at bounding box center [568, 642] width 15 height 15
type textarea "x"
type input "5.42"
type input "1.58"
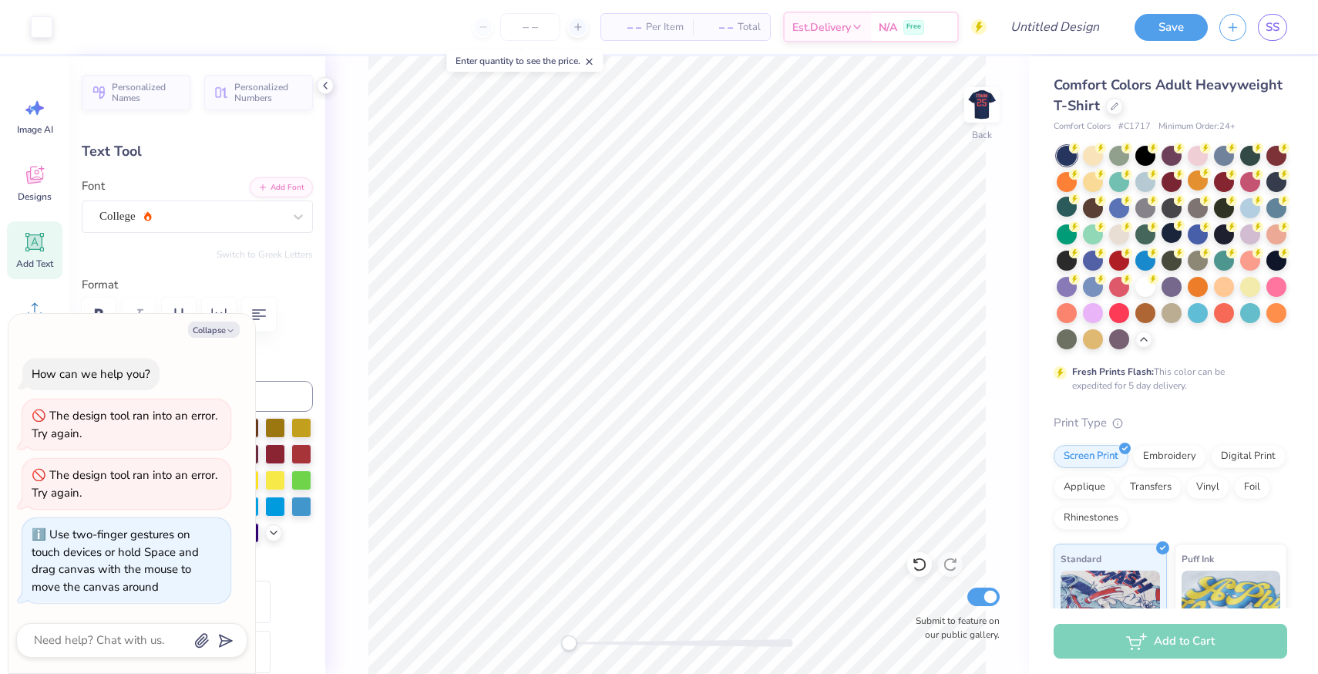
type input "11.71"
click at [203, 331] on button "Collapse" at bounding box center [214, 329] width 52 height 16
type textarea "x"
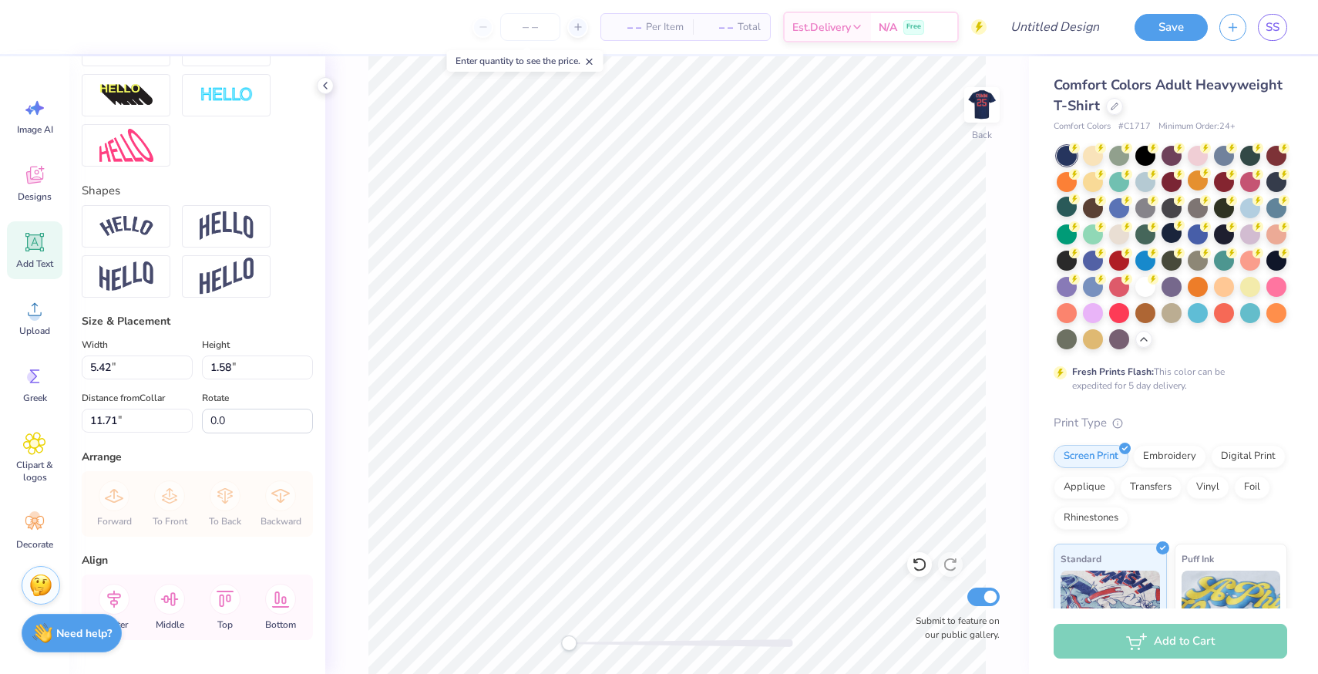
scroll to position [599, 0]
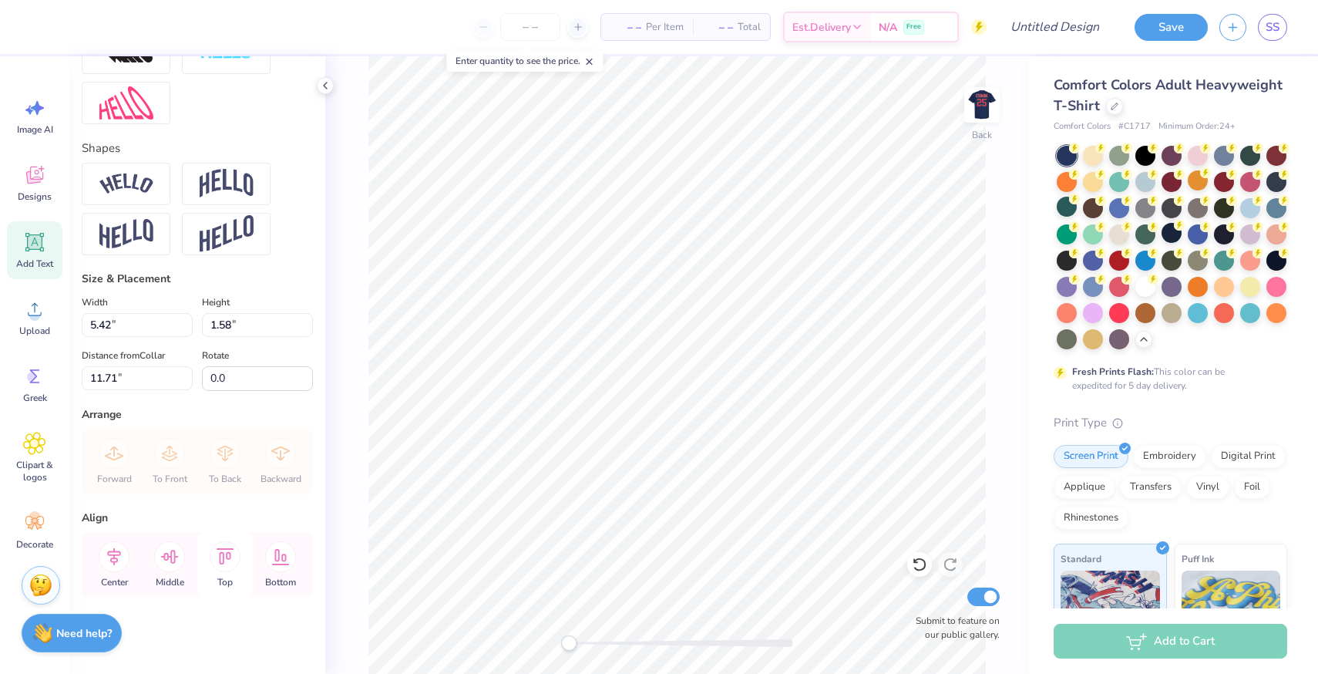
click at [223, 560] on icon at bounding box center [226, 556] width 18 height 16
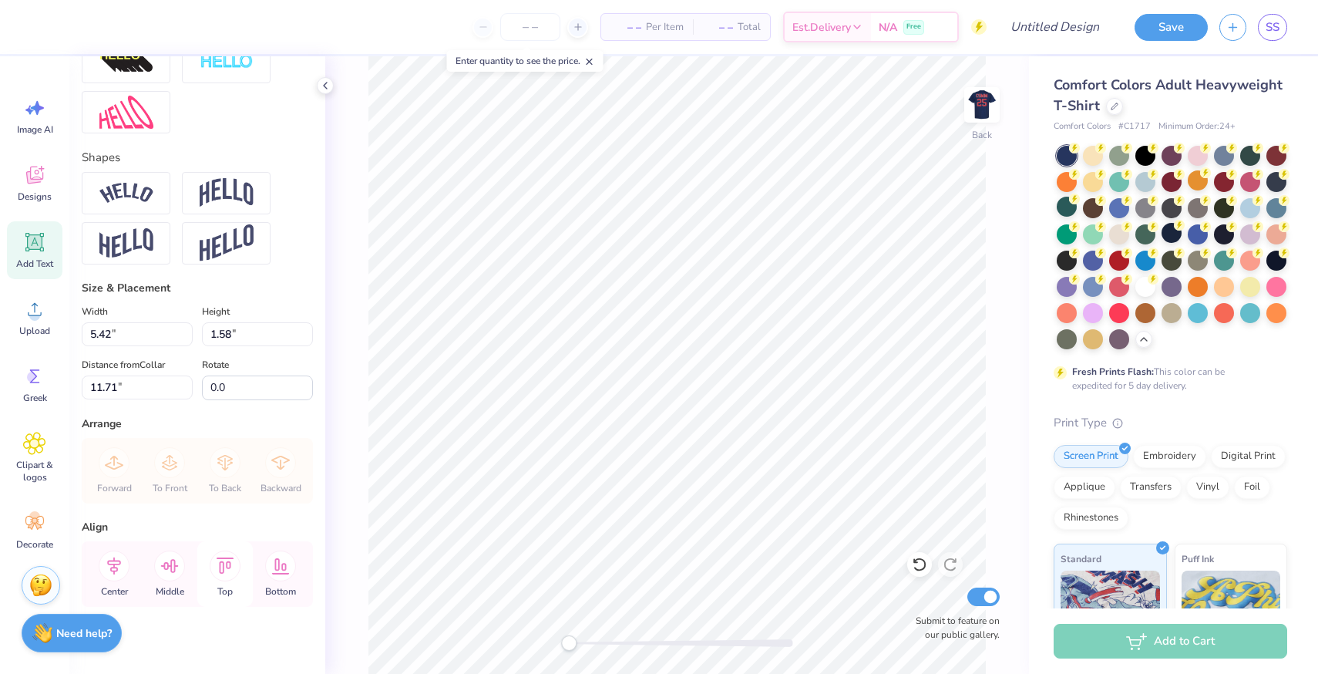
scroll to position [593, 0]
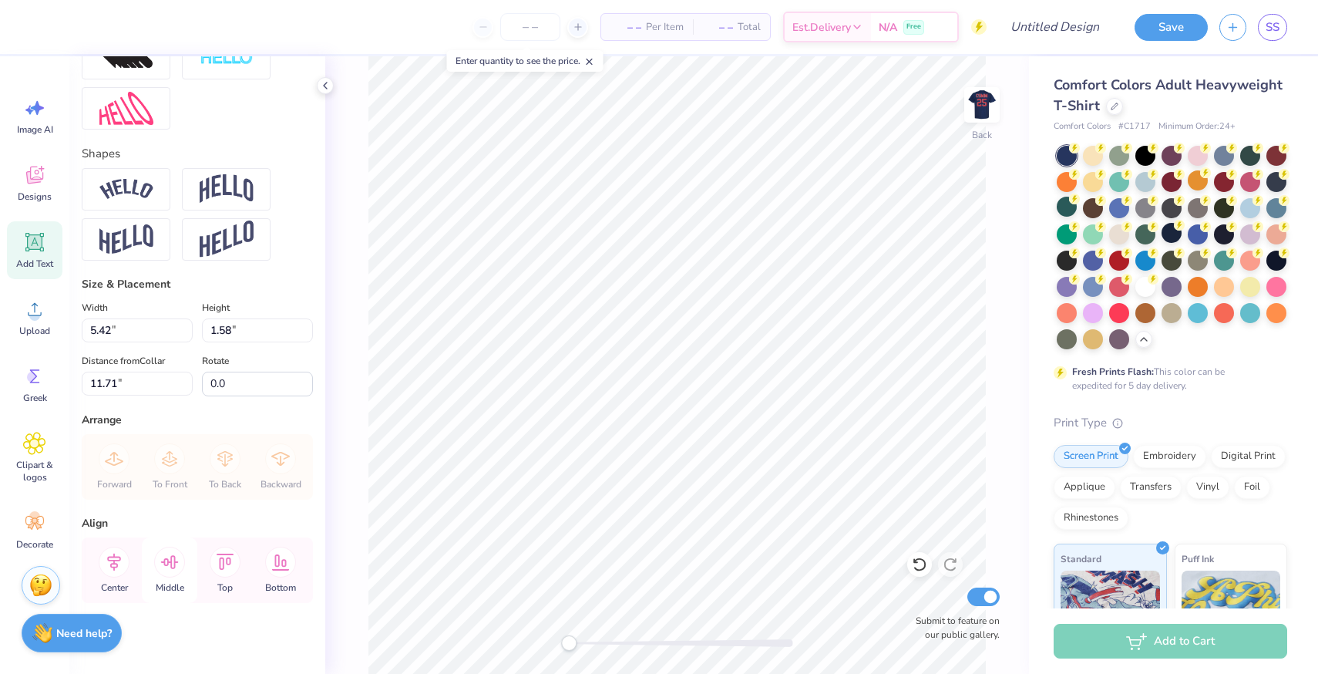
click at [171, 566] on icon at bounding box center [170, 562] width 18 height 14
click at [99, 565] on icon at bounding box center [114, 561] width 31 height 31
click at [226, 558] on icon at bounding box center [226, 561] width 18 height 16
click at [812, 247] on li "Copy" at bounding box center [829, 241] width 121 height 30
click at [839, 314] on li "Paste" at bounding box center [872, 323] width 121 height 30
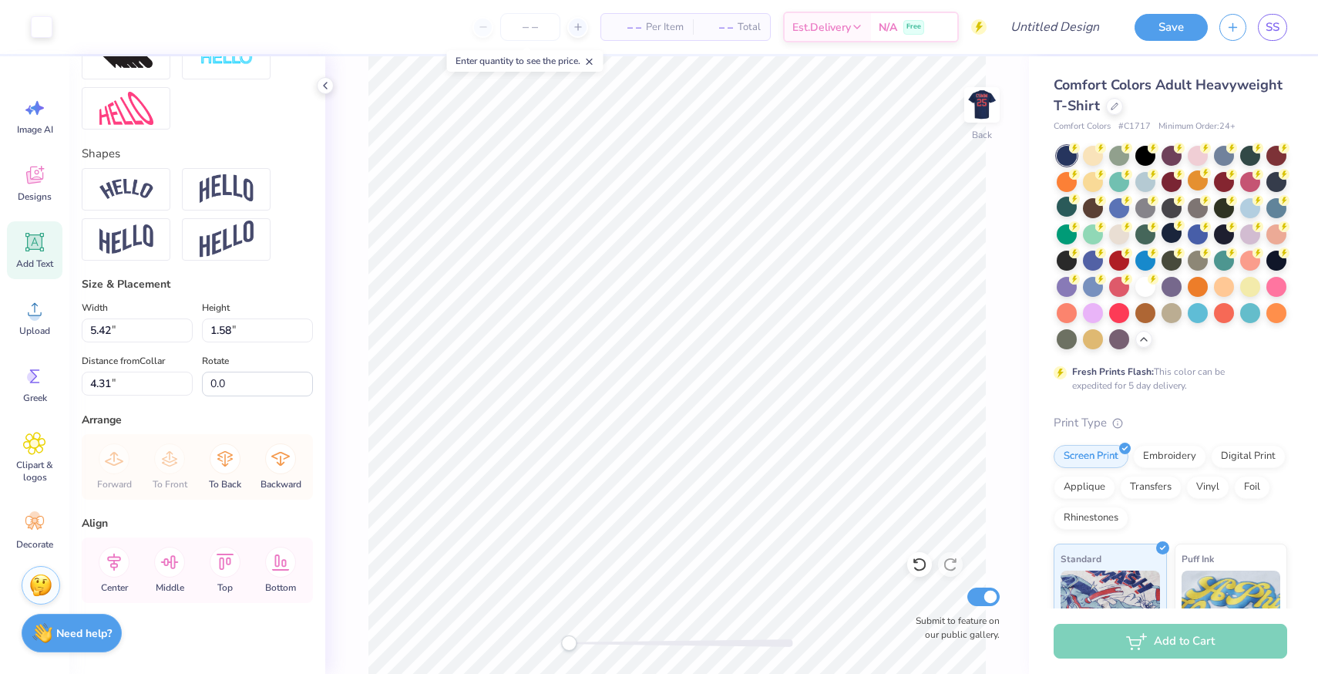
type input "6.06"
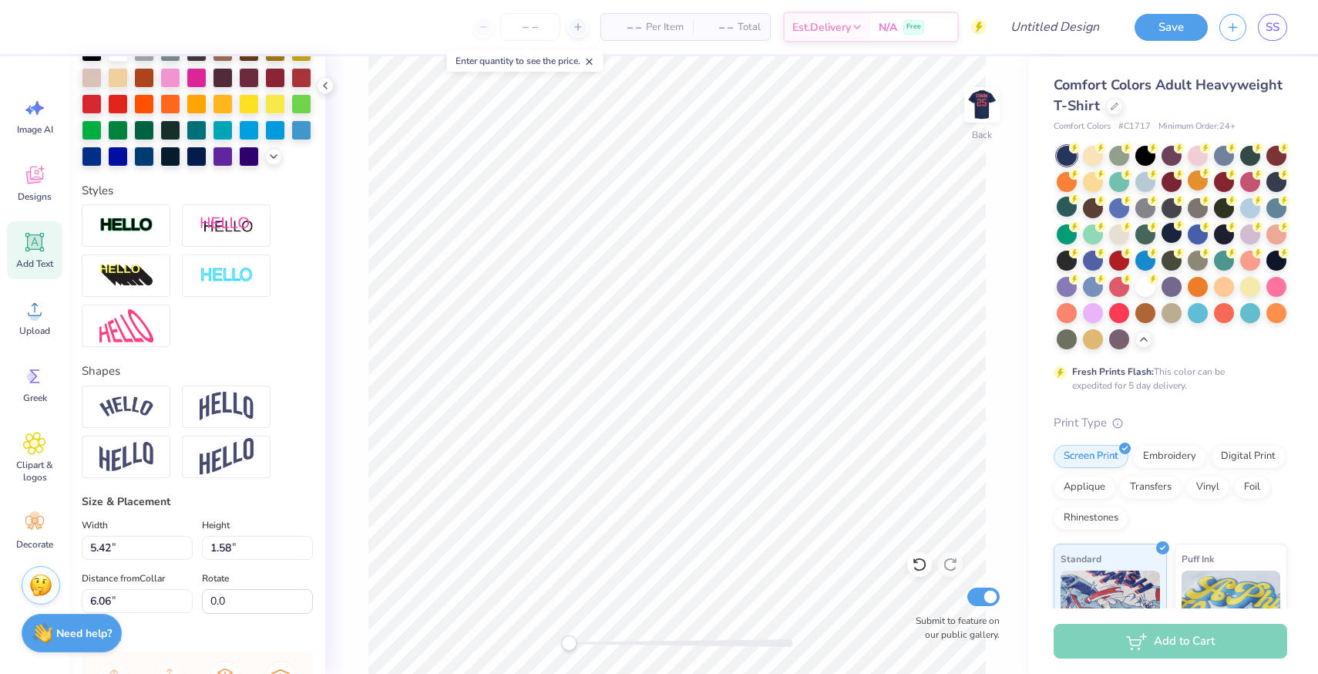
scroll to position [230, 0]
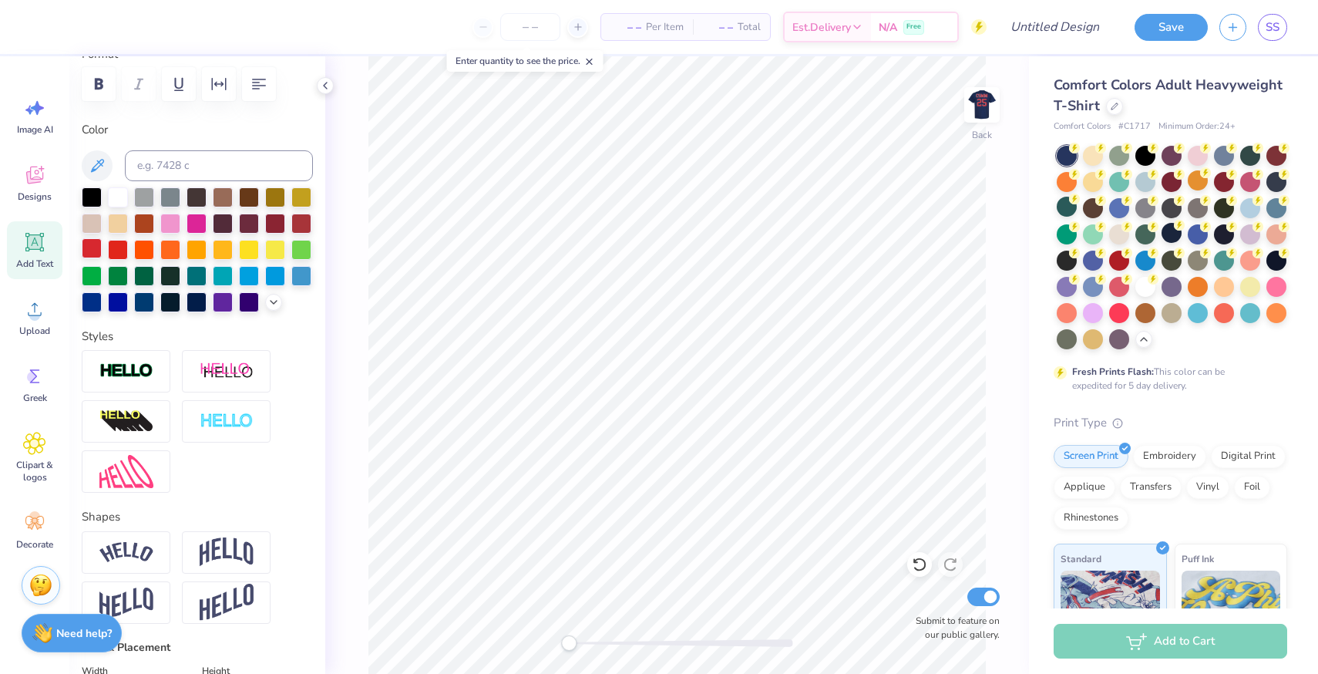
click at [90, 240] on div at bounding box center [92, 248] width 20 height 20
click at [44, 259] on span "Add Text" at bounding box center [34, 263] width 37 height 12
type input "5.59"
type input "1.62"
type input "11.69"
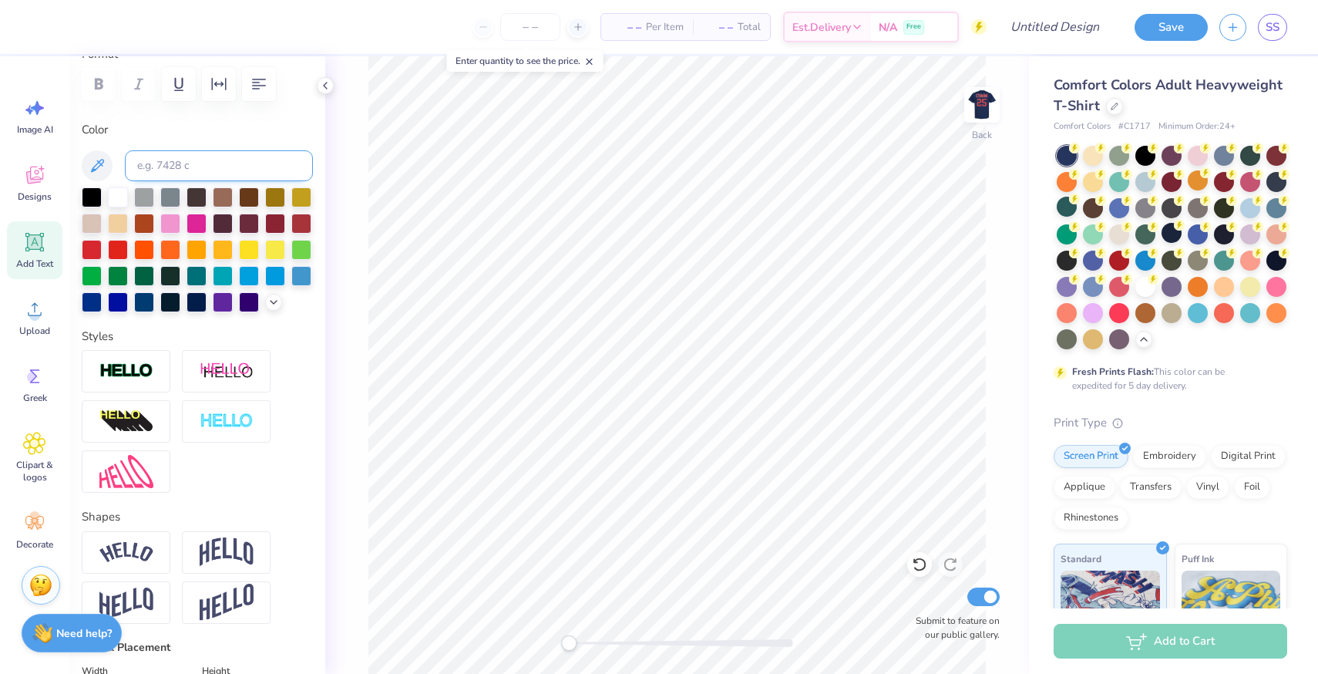
scroll to position [0, 0]
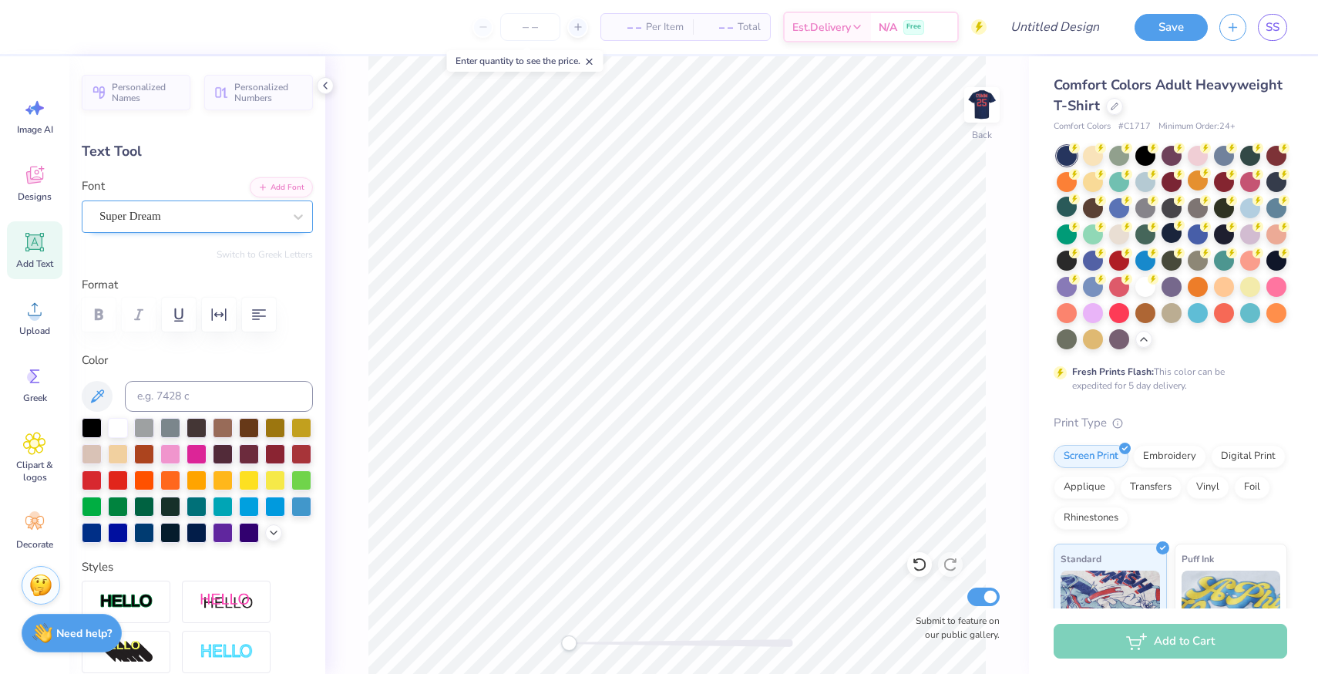
click at [202, 208] on div "Super Dream" at bounding box center [191, 216] width 187 height 24
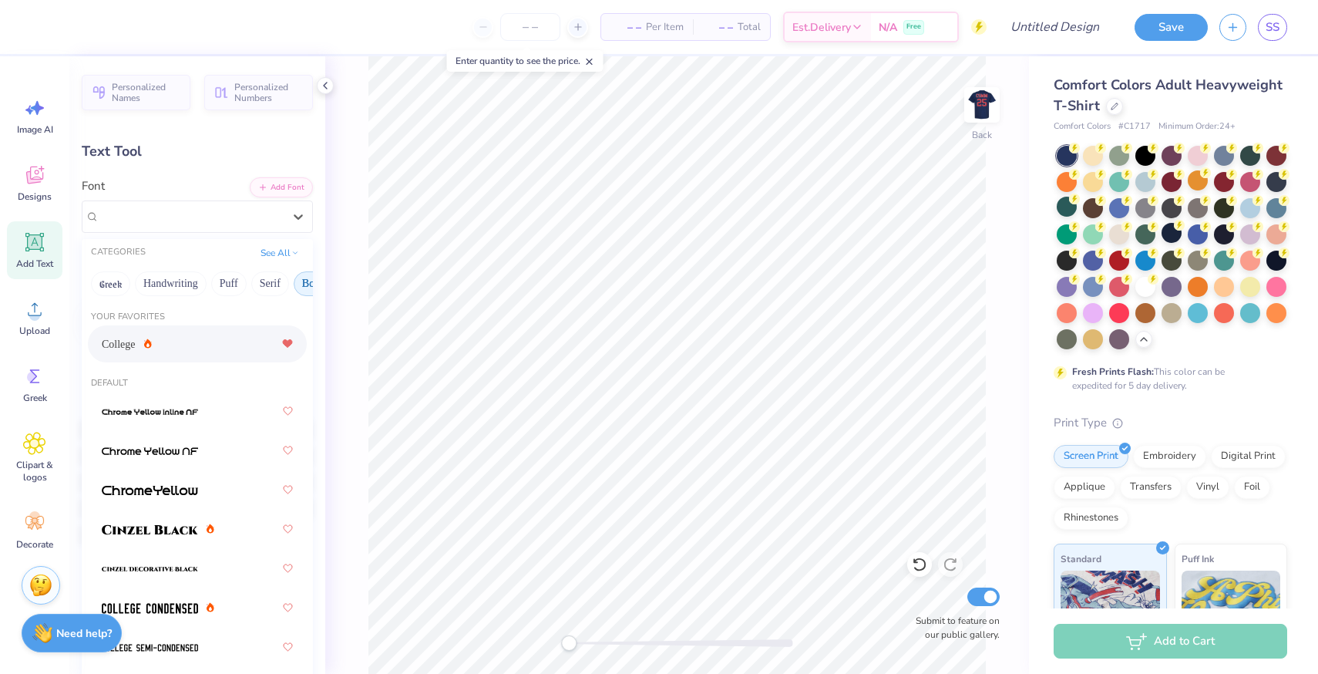
click at [207, 355] on div "College" at bounding box center [197, 344] width 191 height 28
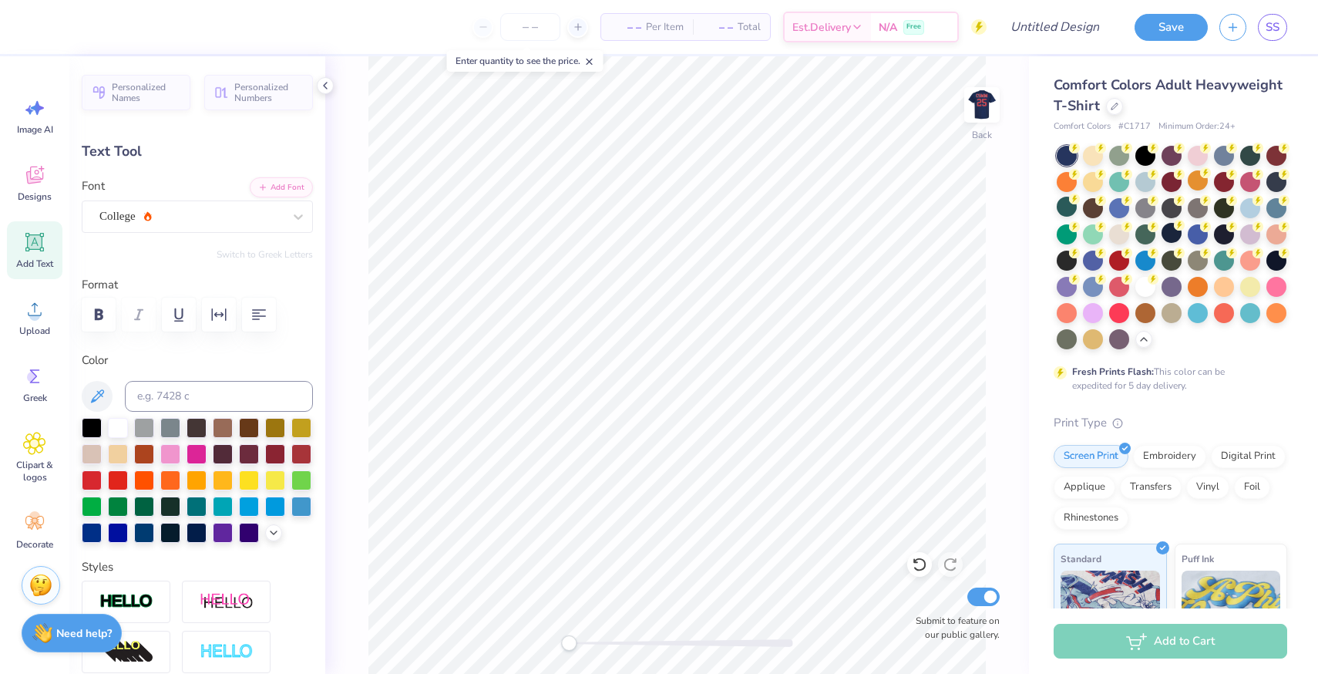
type textarea "T"
type textarea "ark"
type input "3.50"
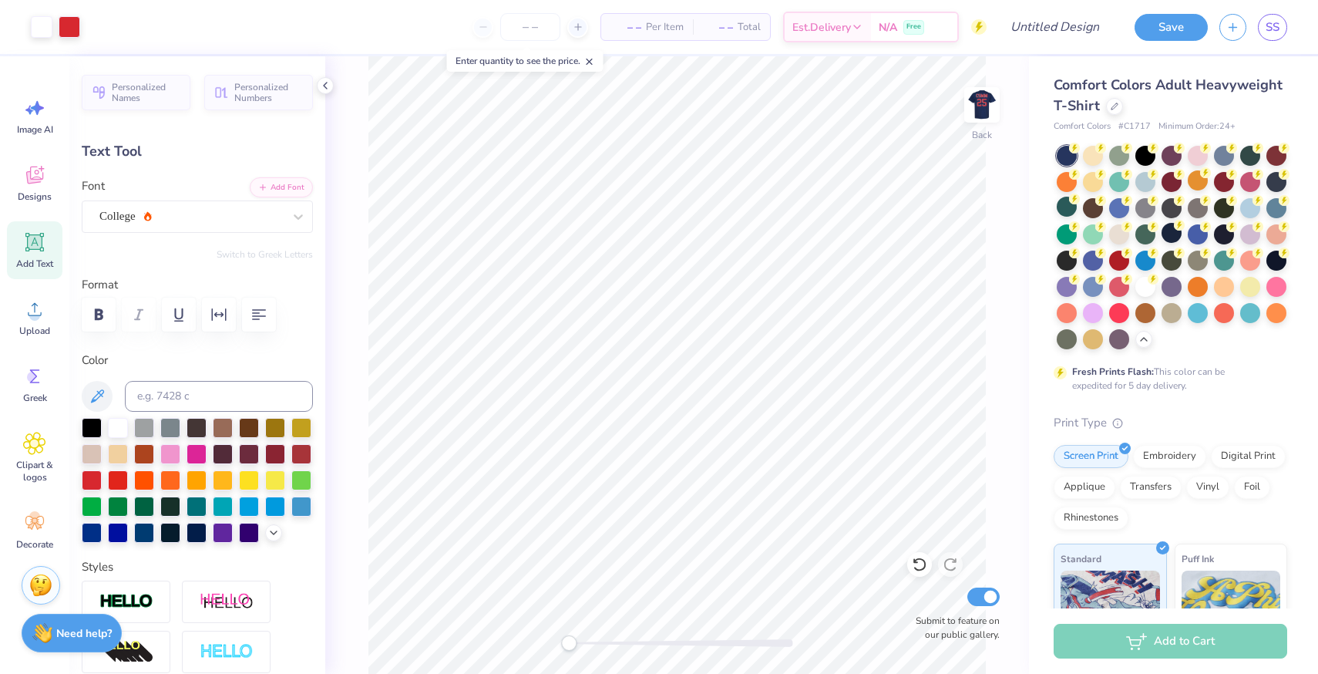
type input "1.58"
type input "11.71"
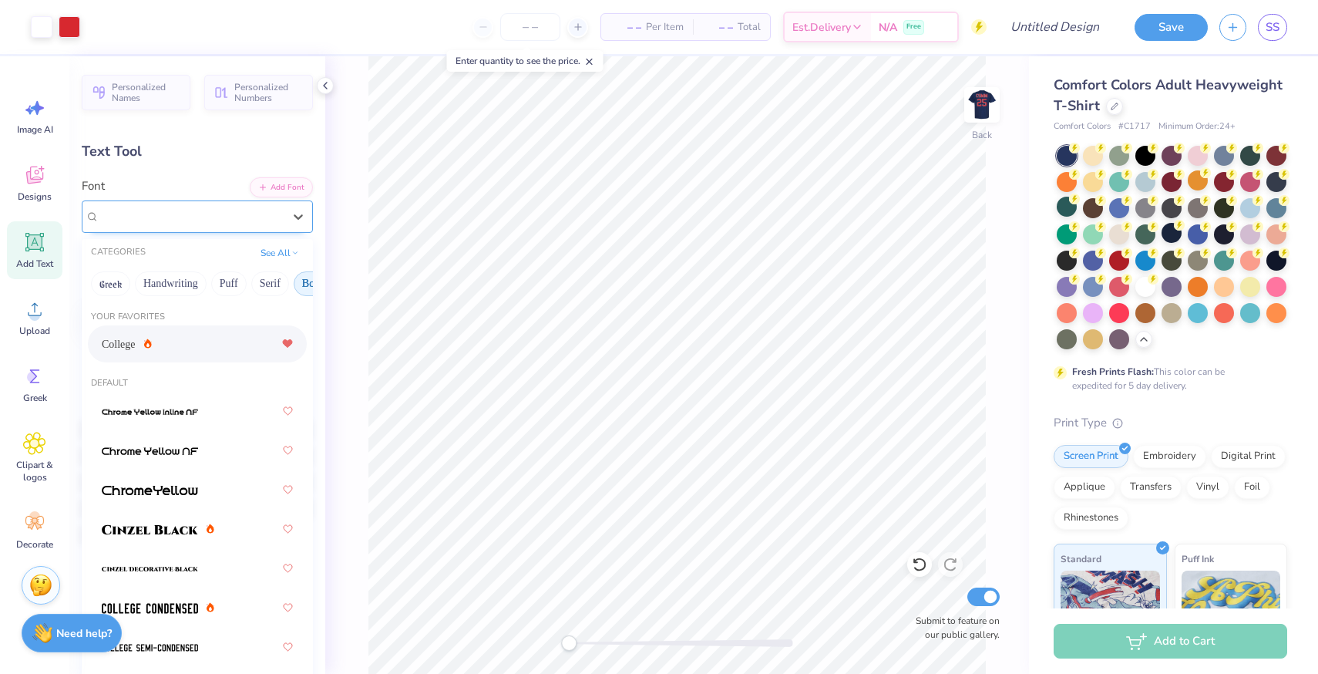
click at [274, 219] on div "College" at bounding box center [191, 216] width 187 height 24
click at [170, 351] on div "College" at bounding box center [197, 344] width 191 height 28
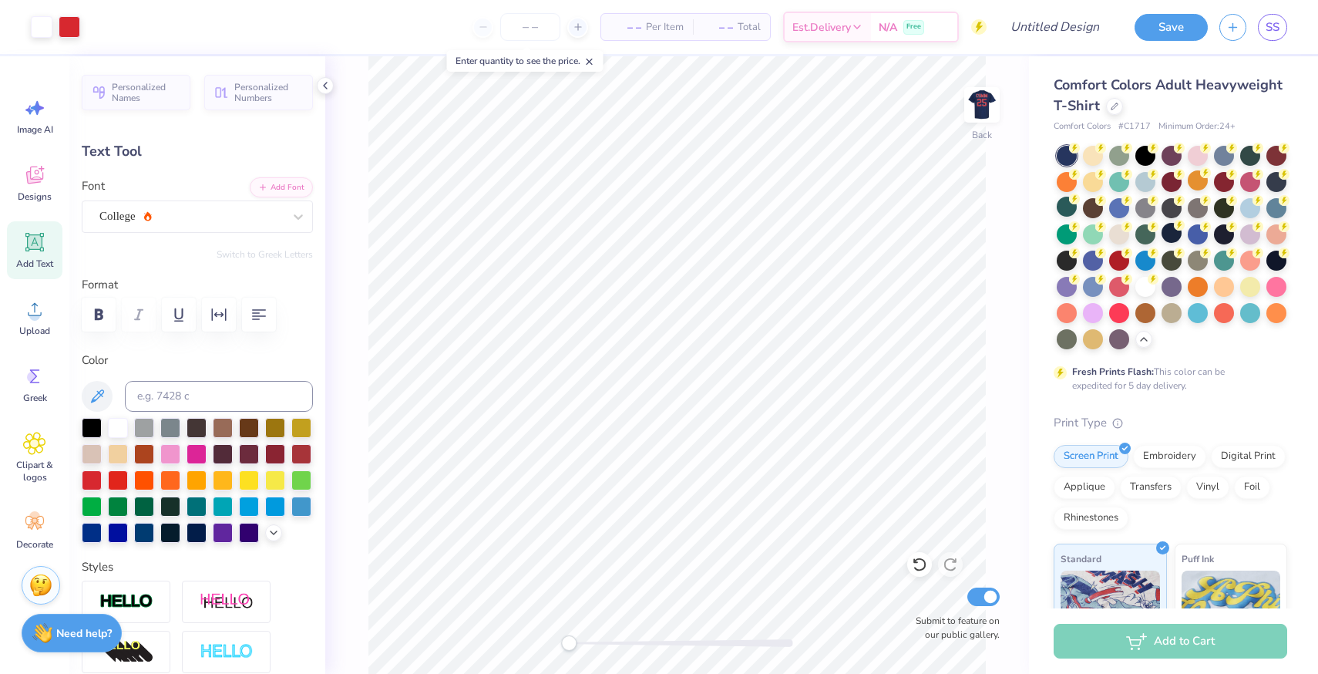
click at [44, 252] on icon at bounding box center [34, 241] width 23 height 23
type input "5.59"
type input "1.62"
type input "11.69"
click at [187, 230] on div "Super Dream" at bounding box center [197, 216] width 231 height 32
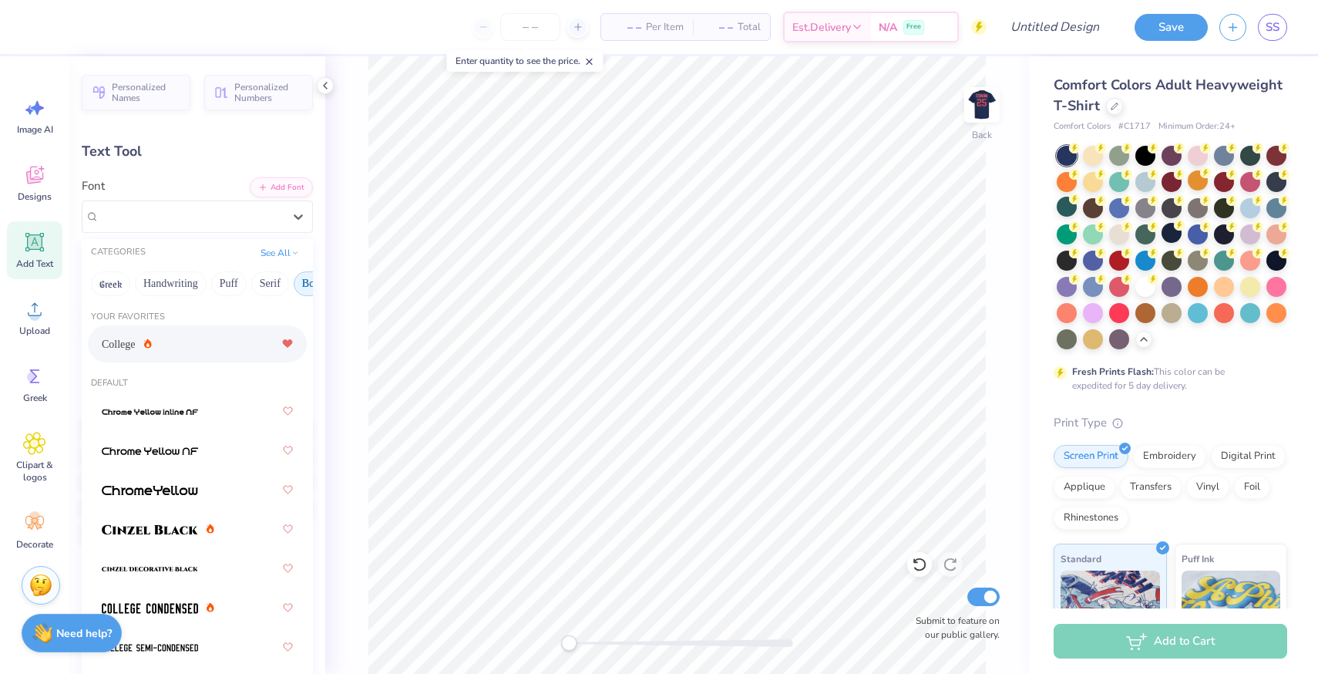
click at [194, 355] on div "College" at bounding box center [197, 344] width 191 height 28
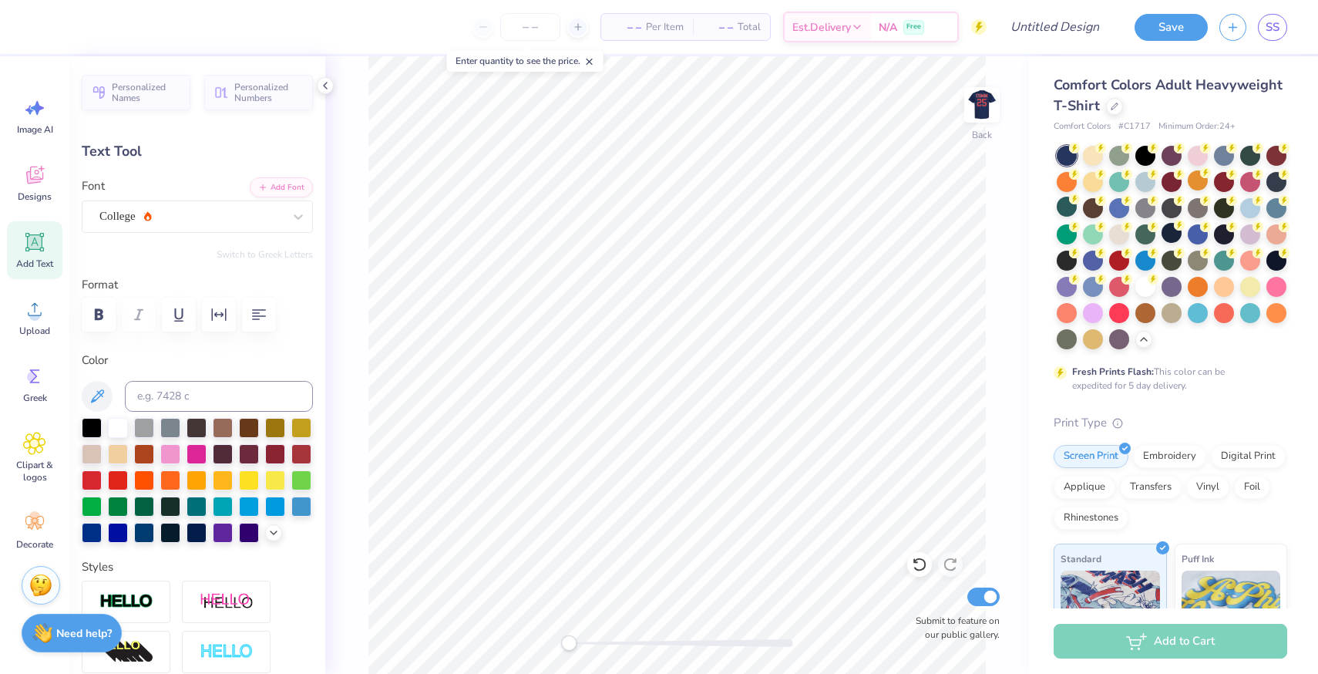
type input "2.60"
type input "0.81"
type input "11.71"
type textarea "T"
type textarea "B"
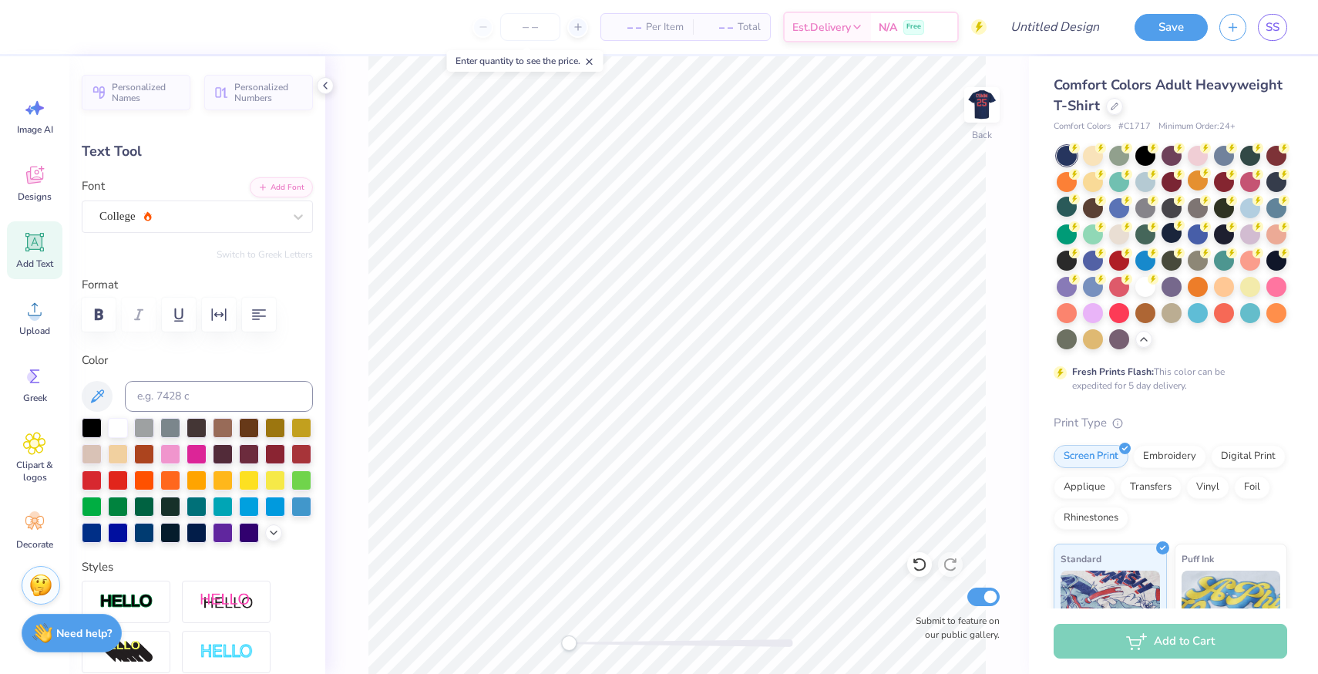
scroll to position [0, 9]
type textarea "club sports media and marketingg"
type input "14.17"
type input "0.64"
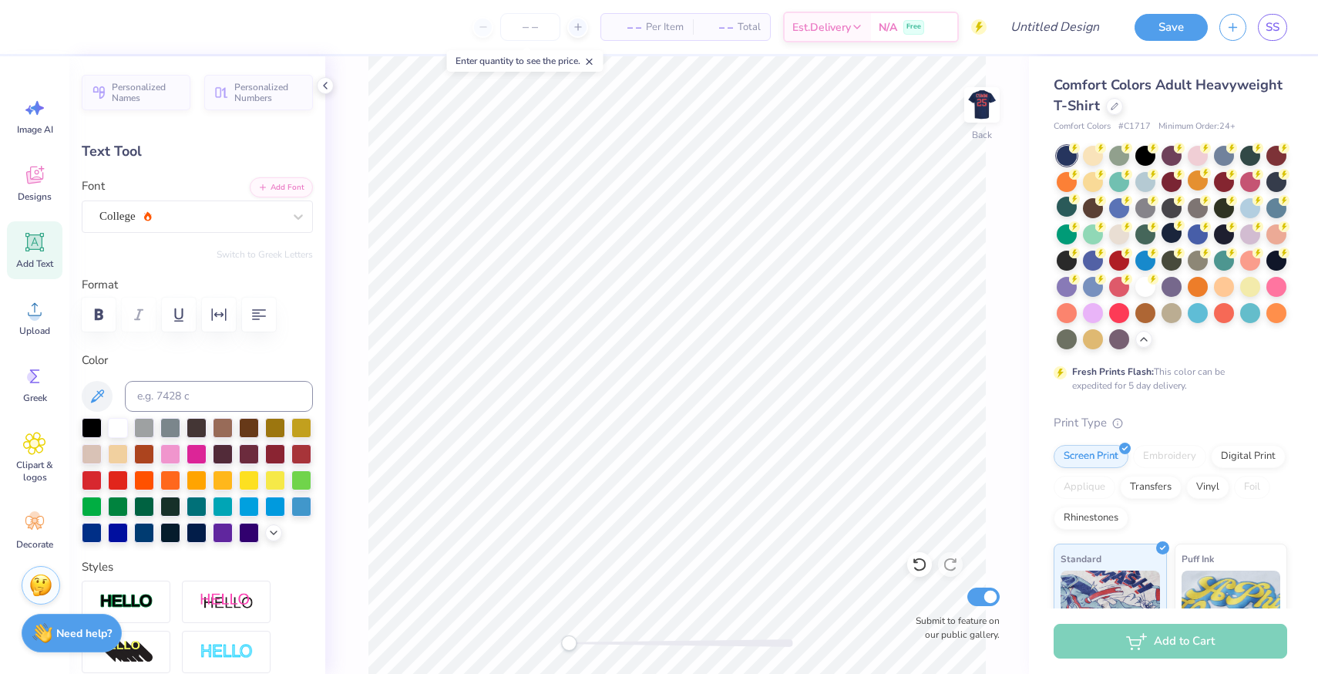
type input "11.86"
type textarea "club sports media and marketing"
type input "7.16"
type input "0.33"
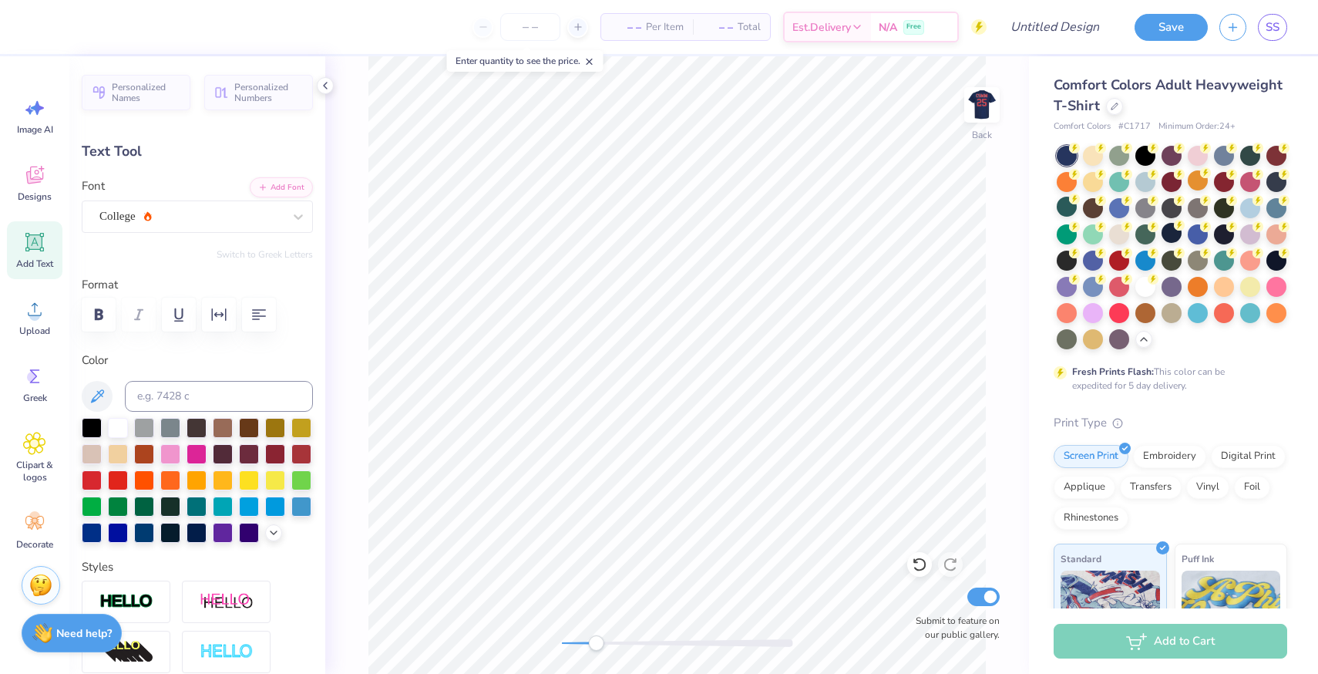
drag, startPoint x: 565, startPoint y: 641, endPoint x: 596, endPoint y: 641, distance: 30.8
click at [596, 641] on div "Accessibility label" at bounding box center [595, 642] width 15 height 15
type input "4.45"
type input "0.21"
type input "8.58"
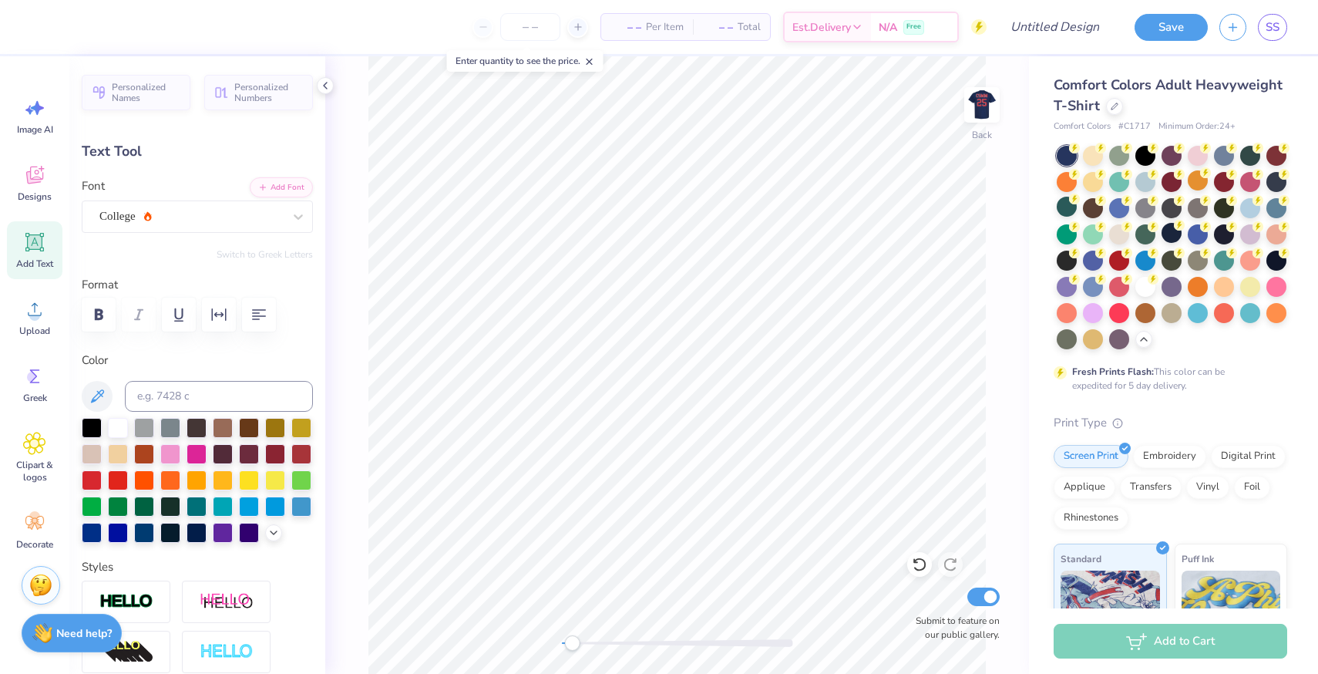
drag, startPoint x: 591, startPoint y: 647, endPoint x: 566, endPoint y: 643, distance: 25.7
click at [566, 643] on div "Accessibility label" at bounding box center [571, 642] width 15 height 15
click at [568, 644] on div "Accessibility label" at bounding box center [566, 642] width 15 height 15
drag, startPoint x: 568, startPoint y: 643, endPoint x: 621, endPoint y: 642, distance: 53.2
click at [621, 642] on div "Accessibility label" at bounding box center [620, 642] width 15 height 15
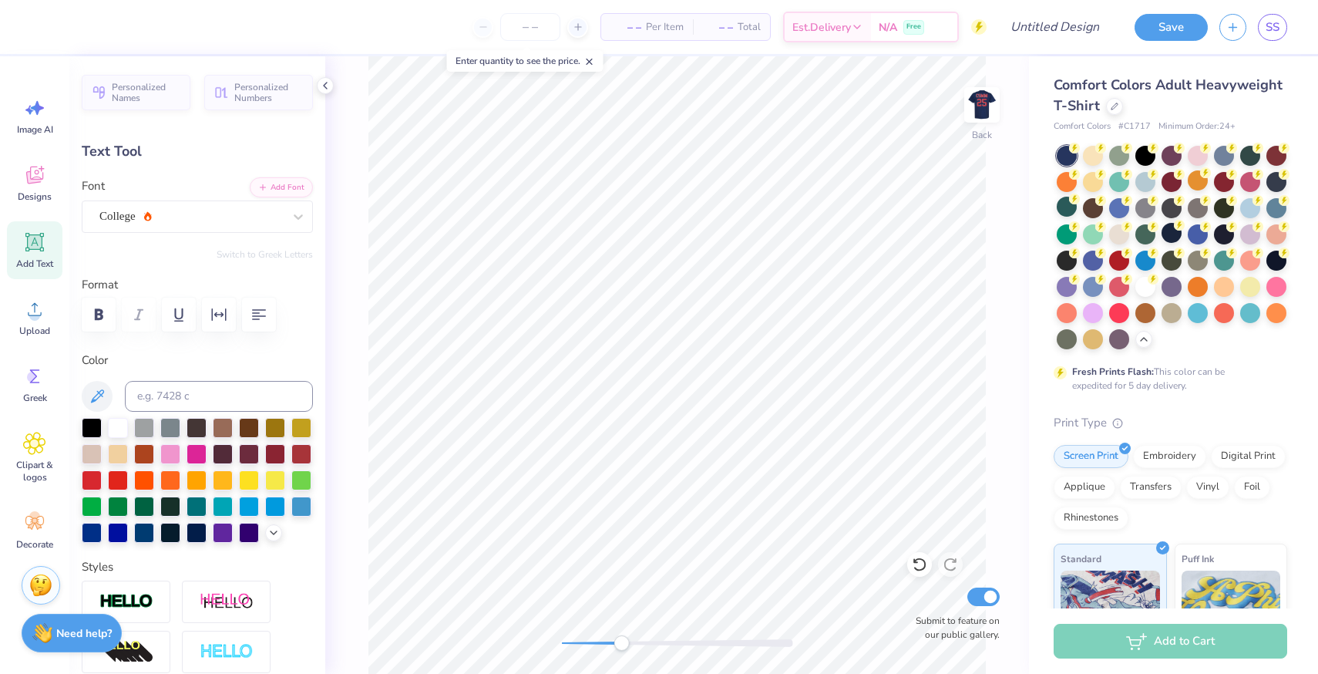
type input "5.40"
type input "0.25"
type input "6.26"
type input "5.48"
click at [768, 326] on li "Copy" at bounding box center [789, 324] width 121 height 30
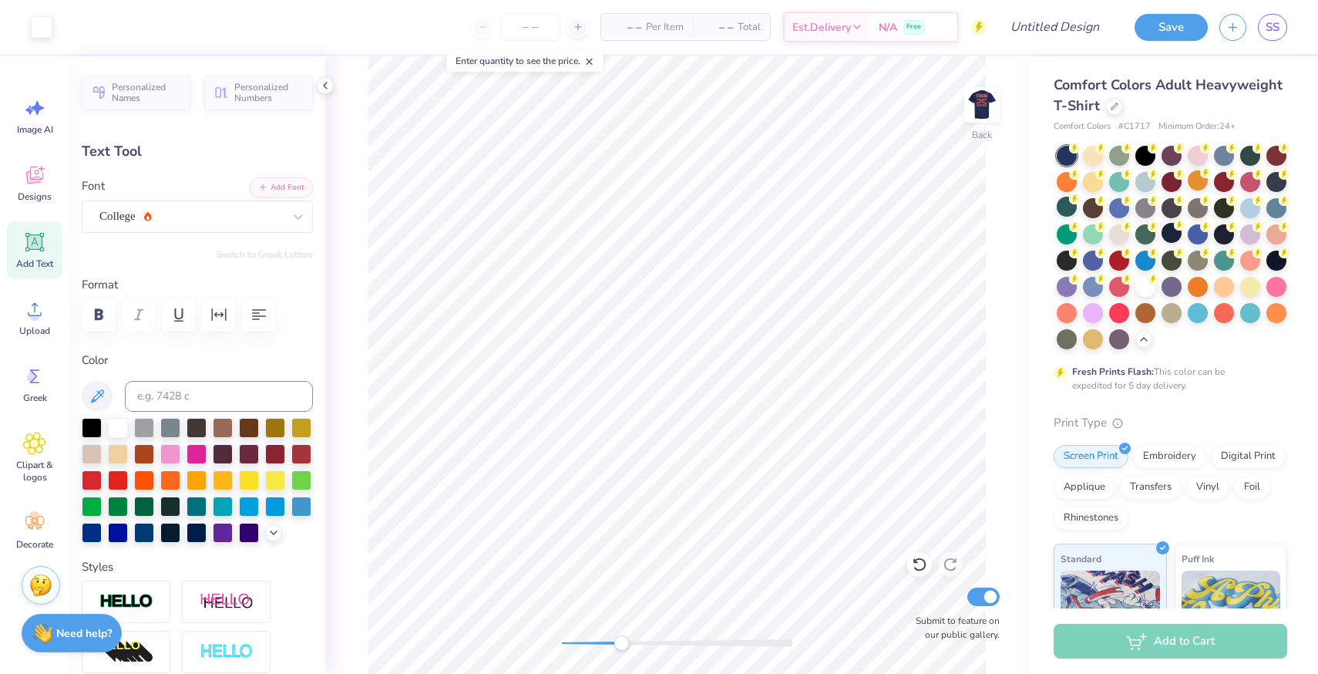
type input "6.18"
click at [82, 482] on div at bounding box center [92, 479] width 20 height 20
click at [569, 652] on div "Back Submit to feature on our public gallery." at bounding box center [677, 364] width 704 height 617
click at [549, 640] on div "Back Submit to feature on our public gallery." at bounding box center [677, 364] width 704 height 617
drag, startPoint x: 560, startPoint y: 644, endPoint x: 577, endPoint y: 644, distance: 17.7
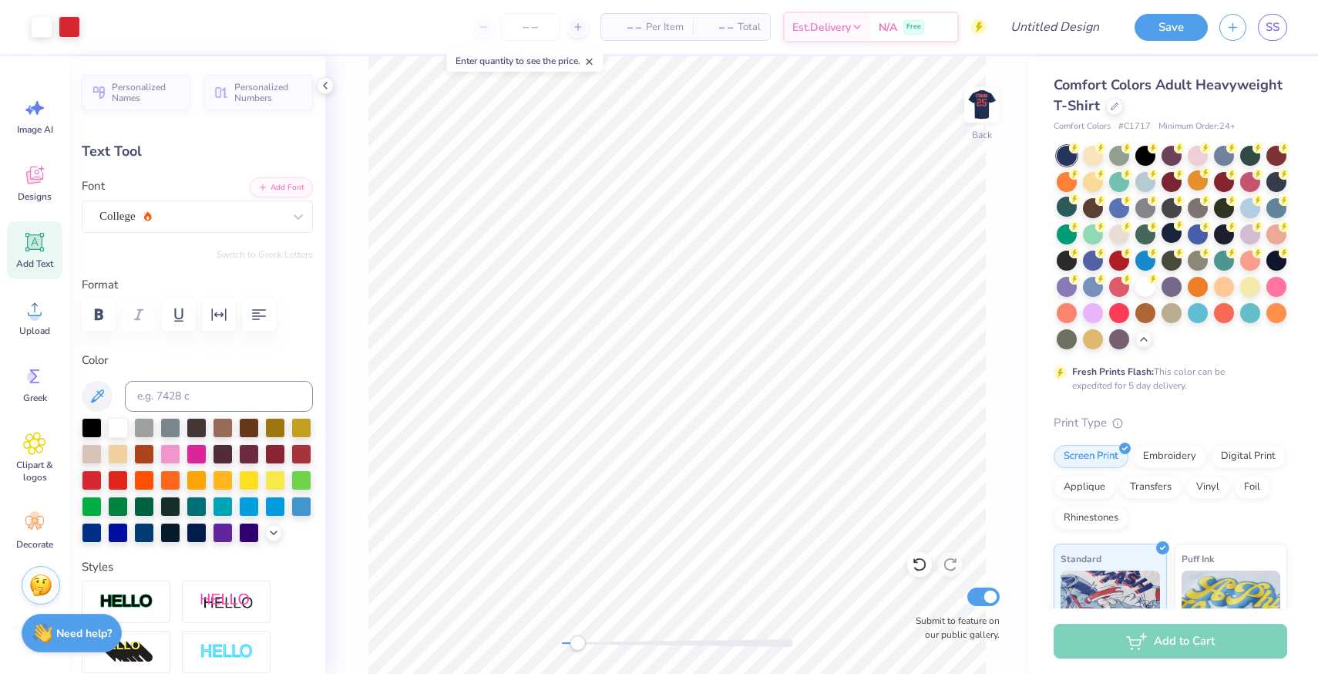
click at [577, 644] on div "Accessibility label" at bounding box center [577, 642] width 15 height 15
click at [1172, 25] on button "Save" at bounding box center [1170, 25] width 73 height 27
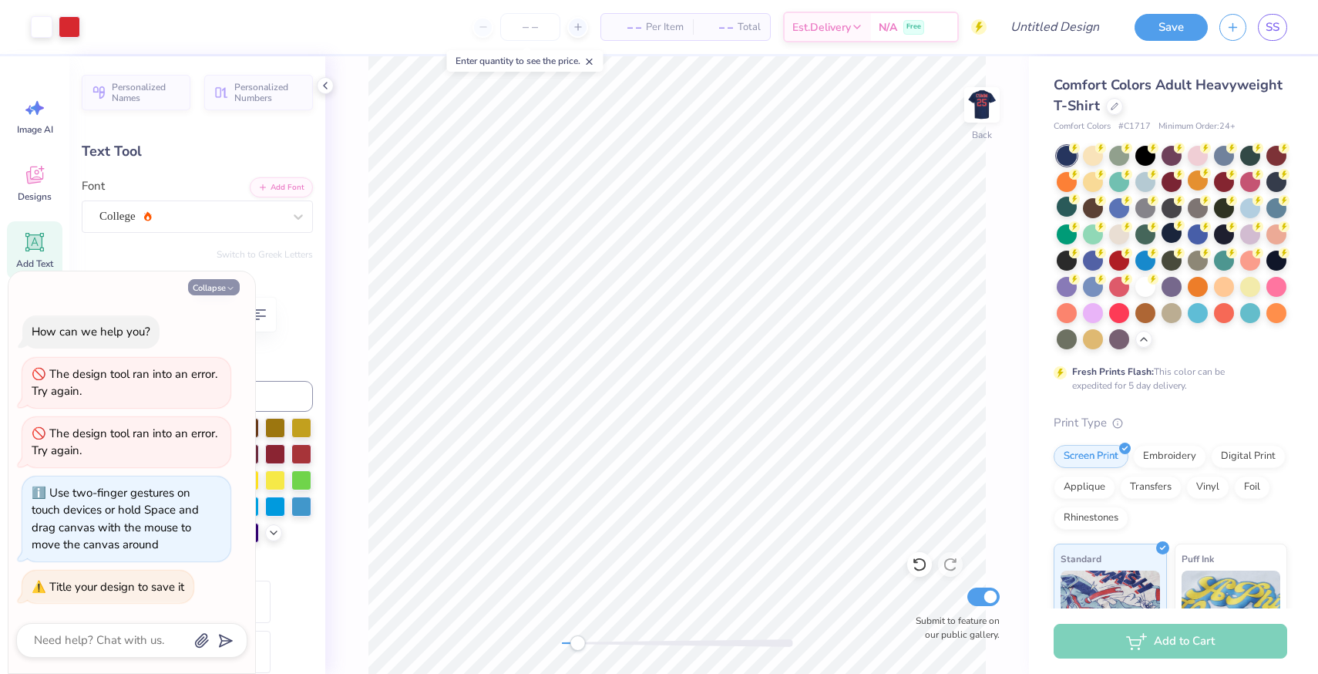
click at [212, 287] on button "Collapse" at bounding box center [214, 287] width 52 height 16
type textarea "x"
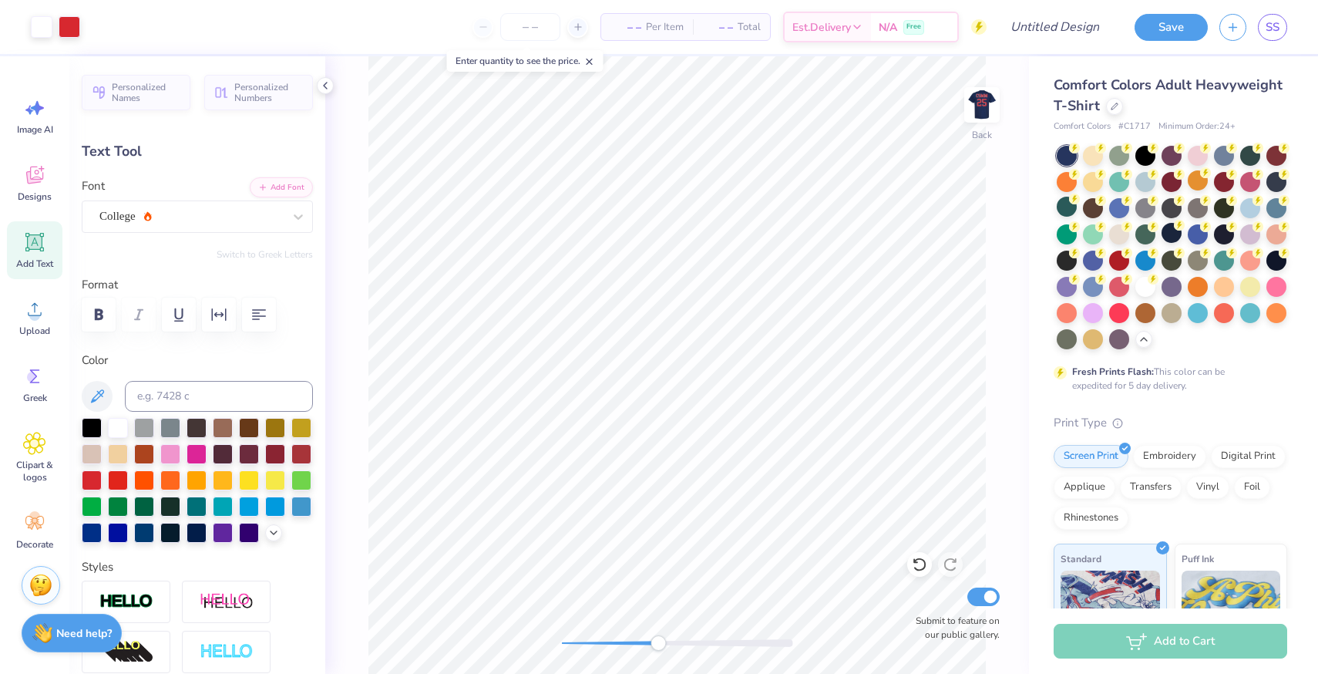
drag, startPoint x: 577, startPoint y: 644, endPoint x: 658, endPoint y: 647, distance: 81.0
click at [658, 647] on div "Accessibility label" at bounding box center [657, 642] width 15 height 15
click at [91, 482] on div at bounding box center [92, 479] width 20 height 20
click at [96, 535] on div at bounding box center [92, 531] width 20 height 20
click at [123, 528] on div at bounding box center [118, 531] width 20 height 20
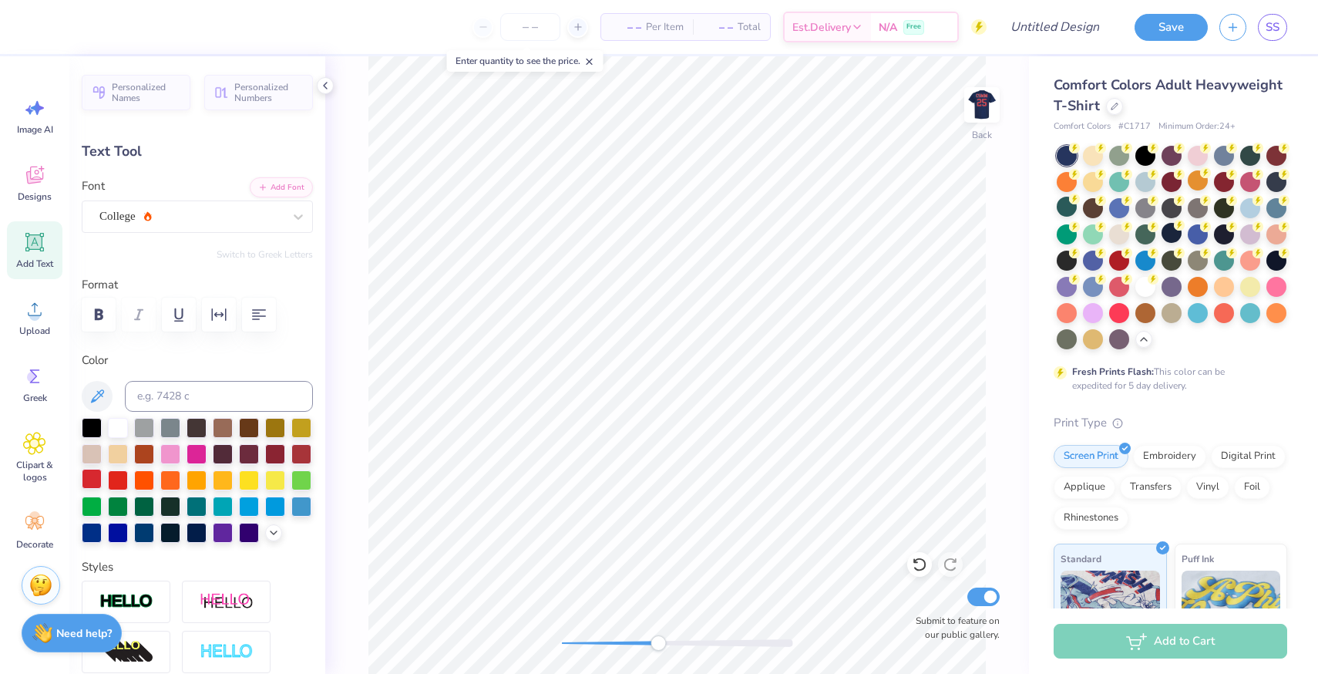
click at [94, 473] on div at bounding box center [92, 479] width 20 height 20
drag, startPoint x: 665, startPoint y: 642, endPoint x: 578, endPoint y: 635, distance: 87.4
click at [578, 635] on div "Accessibility label" at bounding box center [579, 642] width 15 height 15
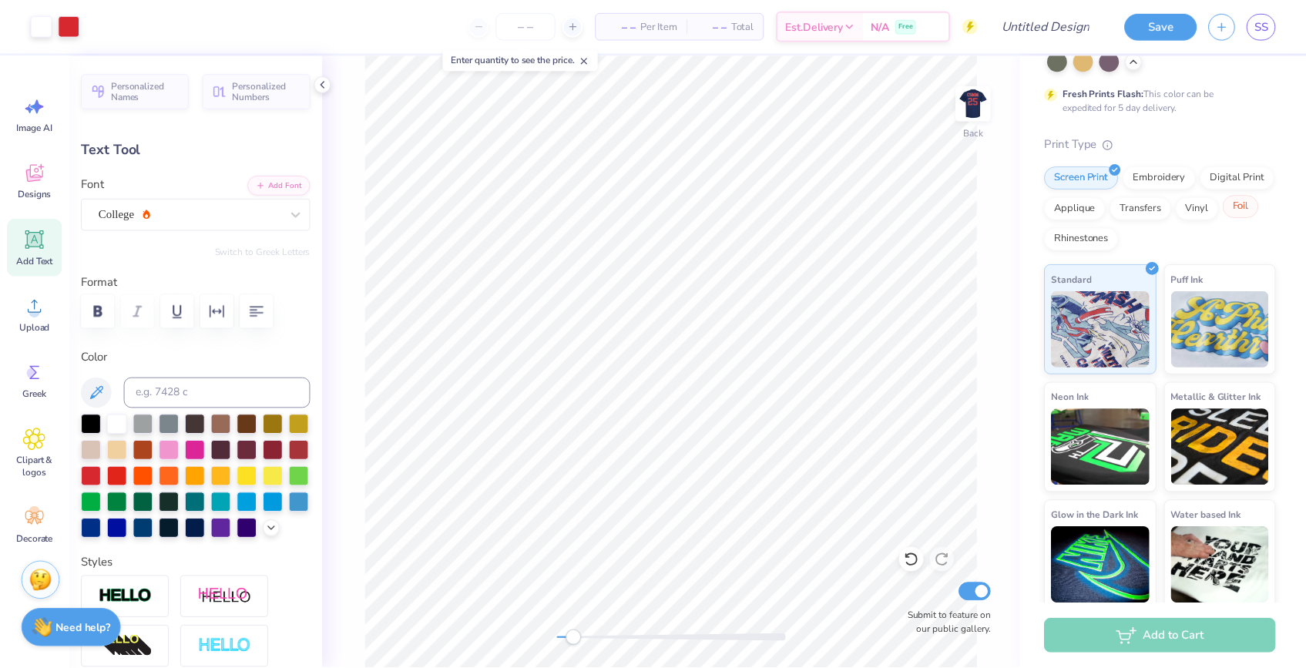
scroll to position [284, 0]
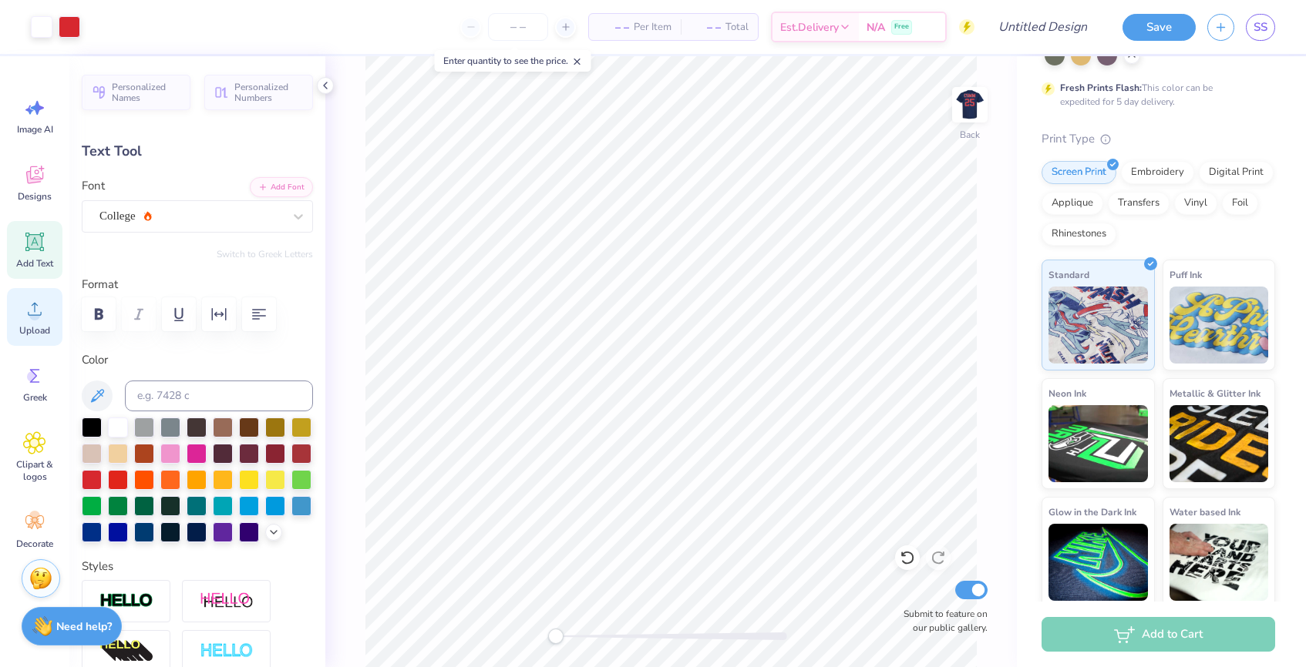
click at [46, 333] on span "Upload" at bounding box center [34, 330] width 31 height 12
click at [38, 316] on circle at bounding box center [34, 315] width 11 height 11
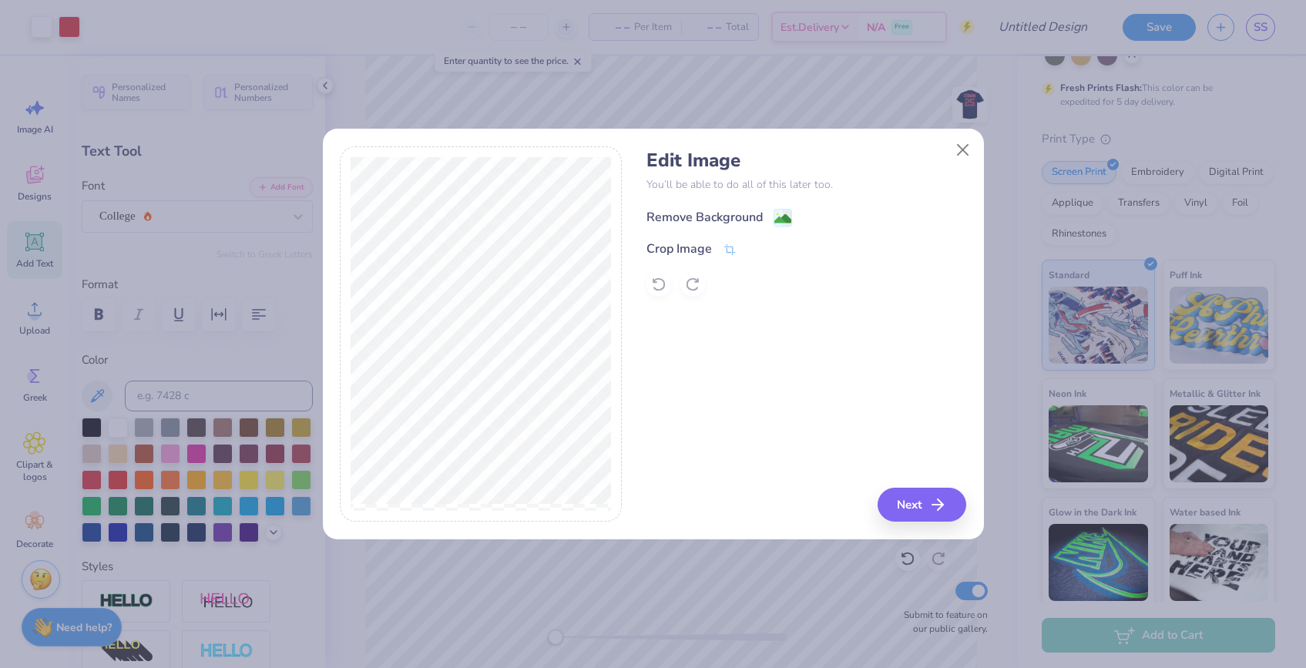
click at [750, 220] on div "Remove Background" at bounding box center [705, 217] width 116 height 18
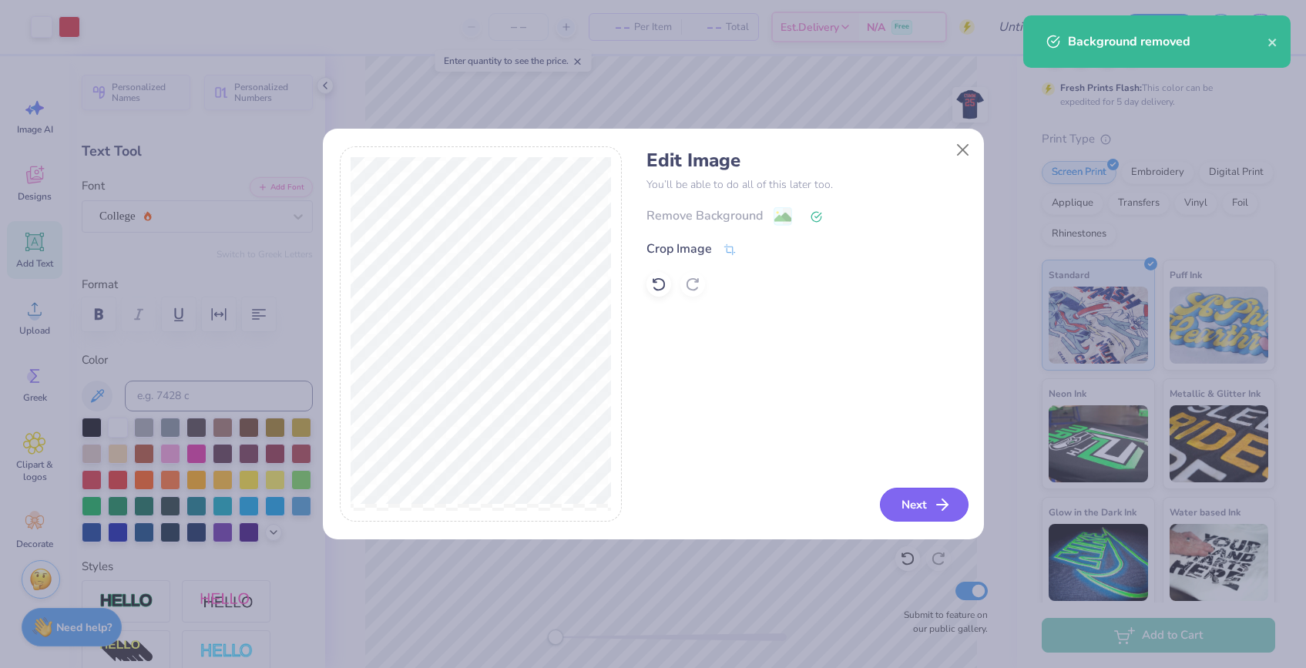
click at [936, 497] on icon "button" at bounding box center [942, 505] width 18 height 18
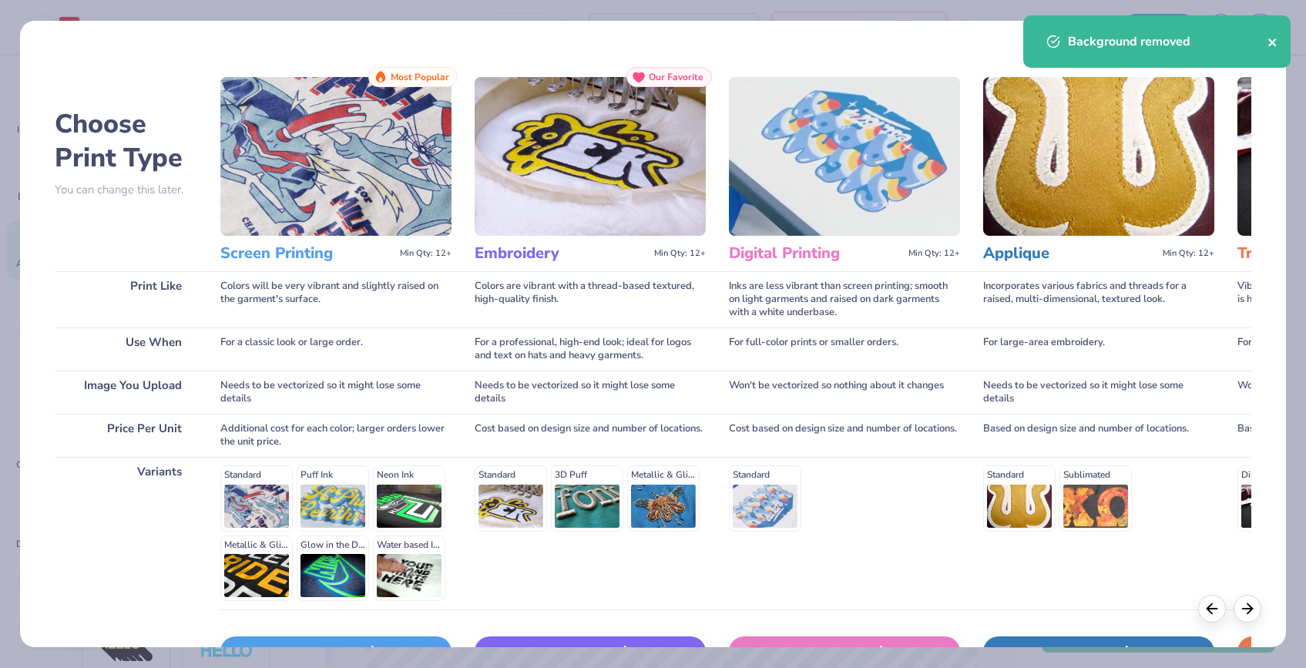
click at [1272, 42] on icon "close" at bounding box center [1273, 43] width 8 height 8
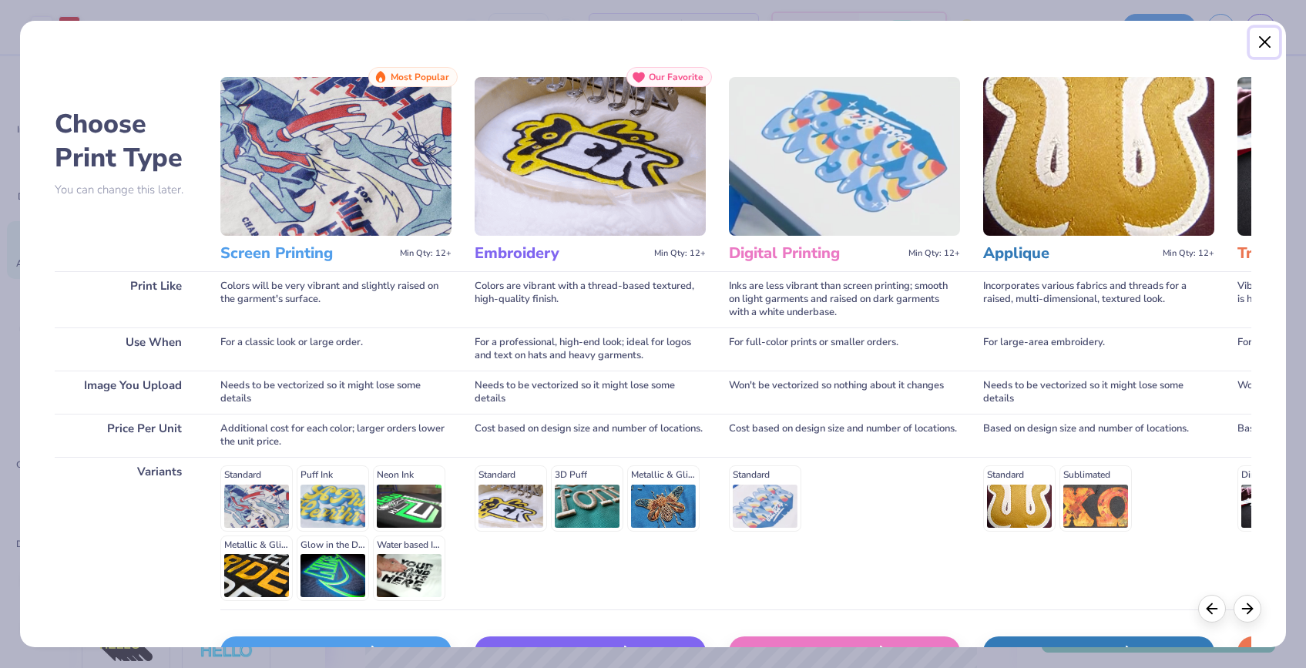
click at [1262, 45] on button "Close" at bounding box center [1264, 42] width 29 height 29
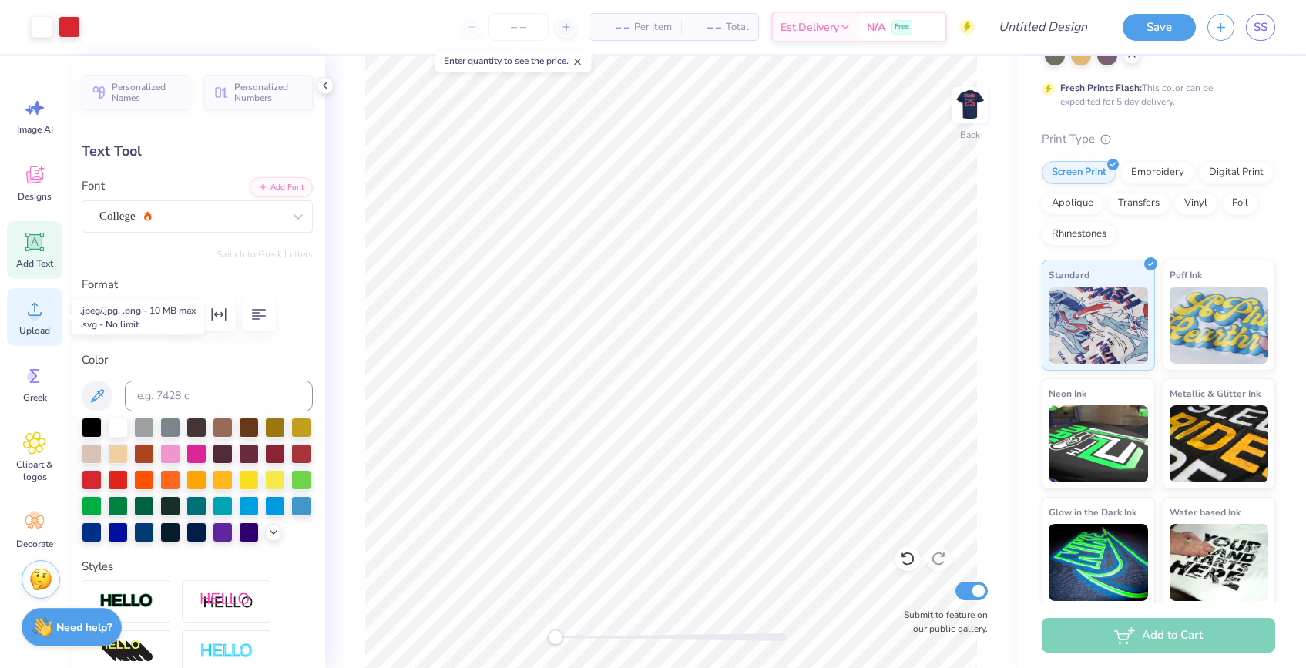
click at [27, 324] on span "Upload" at bounding box center [34, 330] width 31 height 12
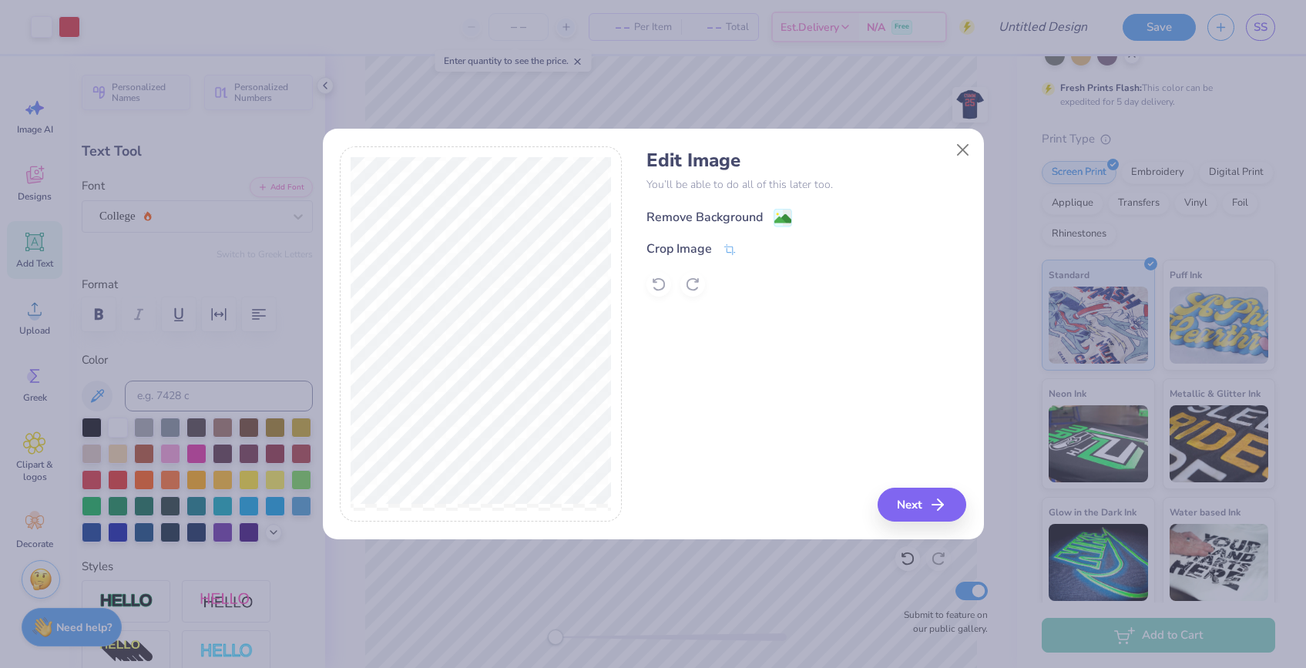
click at [734, 220] on div "Remove Background" at bounding box center [705, 217] width 116 height 18
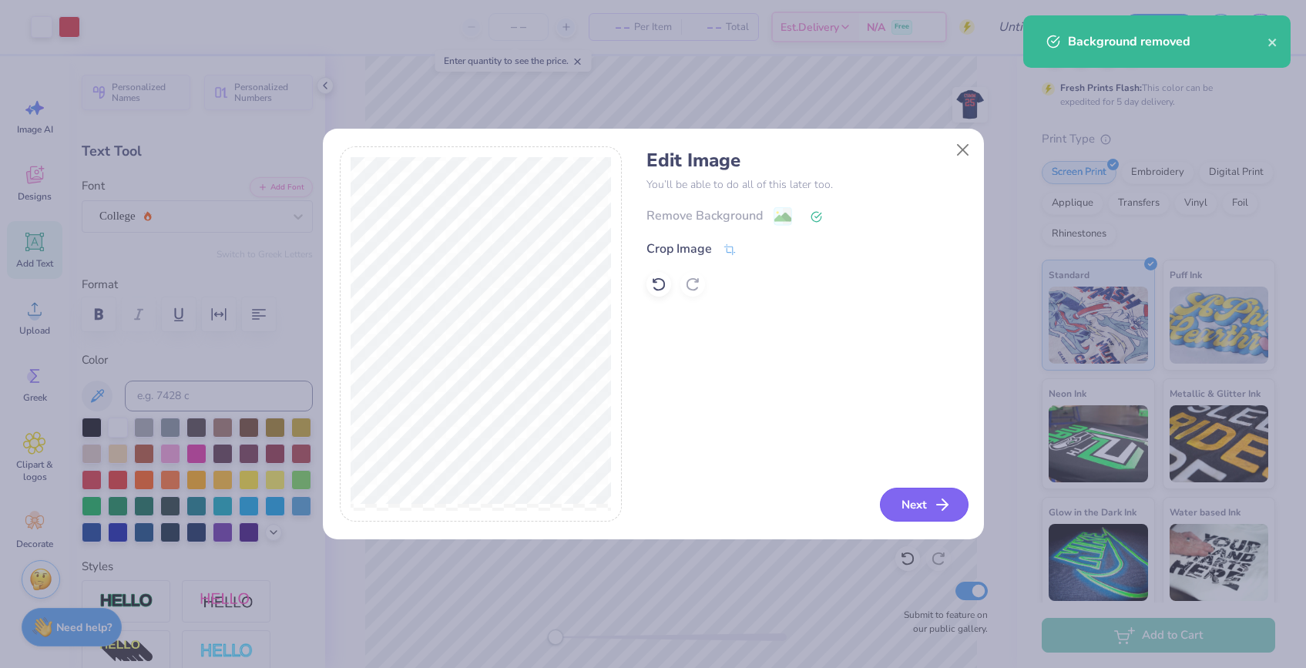
click at [943, 506] on icon "button" at bounding box center [942, 505] width 18 height 18
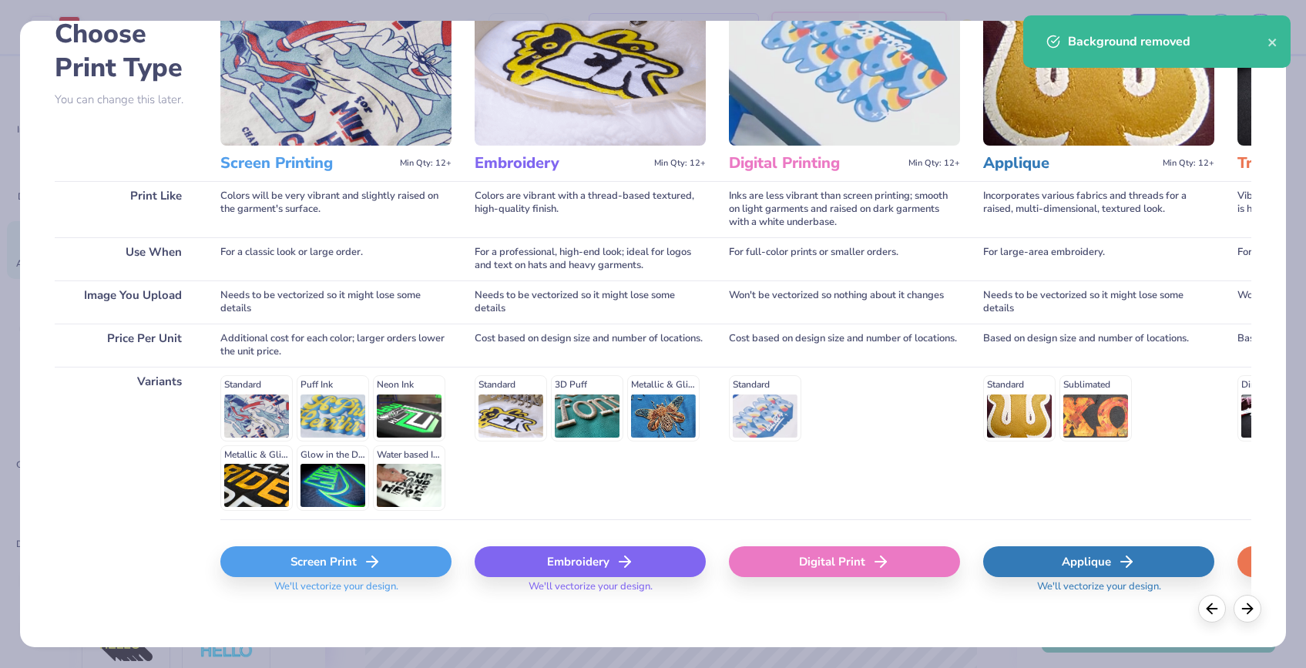
scroll to position [92, 0]
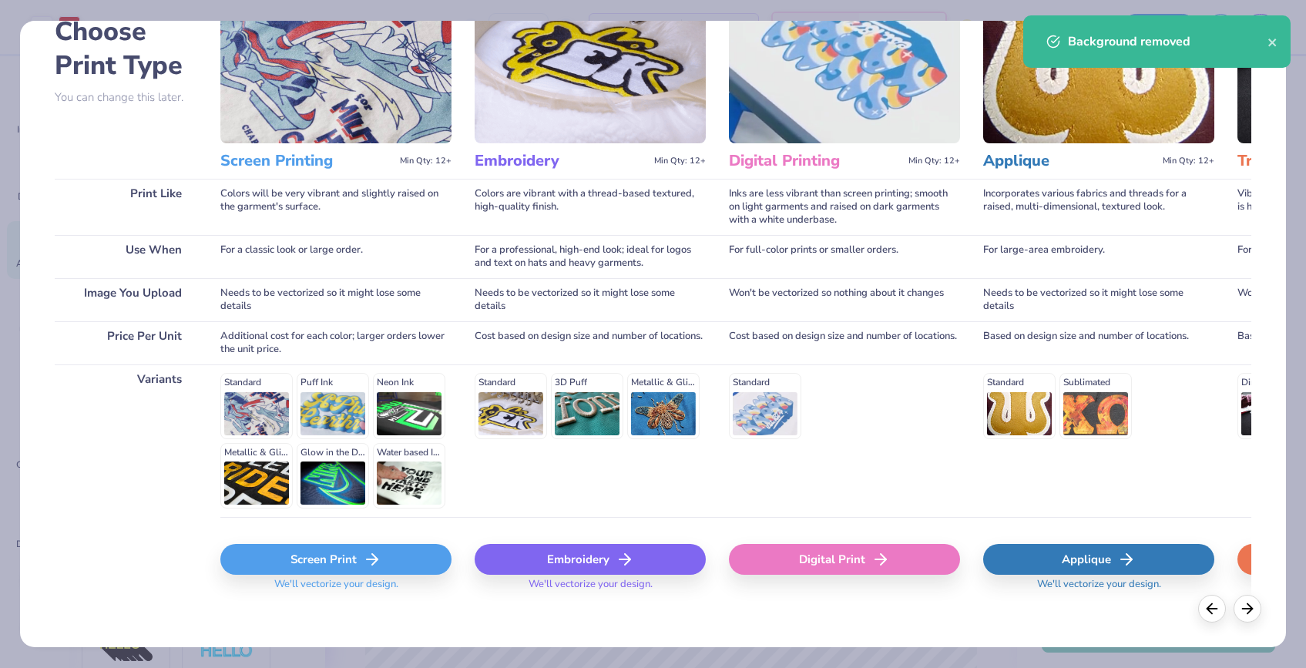
click at [402, 569] on div "Screen Print" at bounding box center [335, 559] width 231 height 31
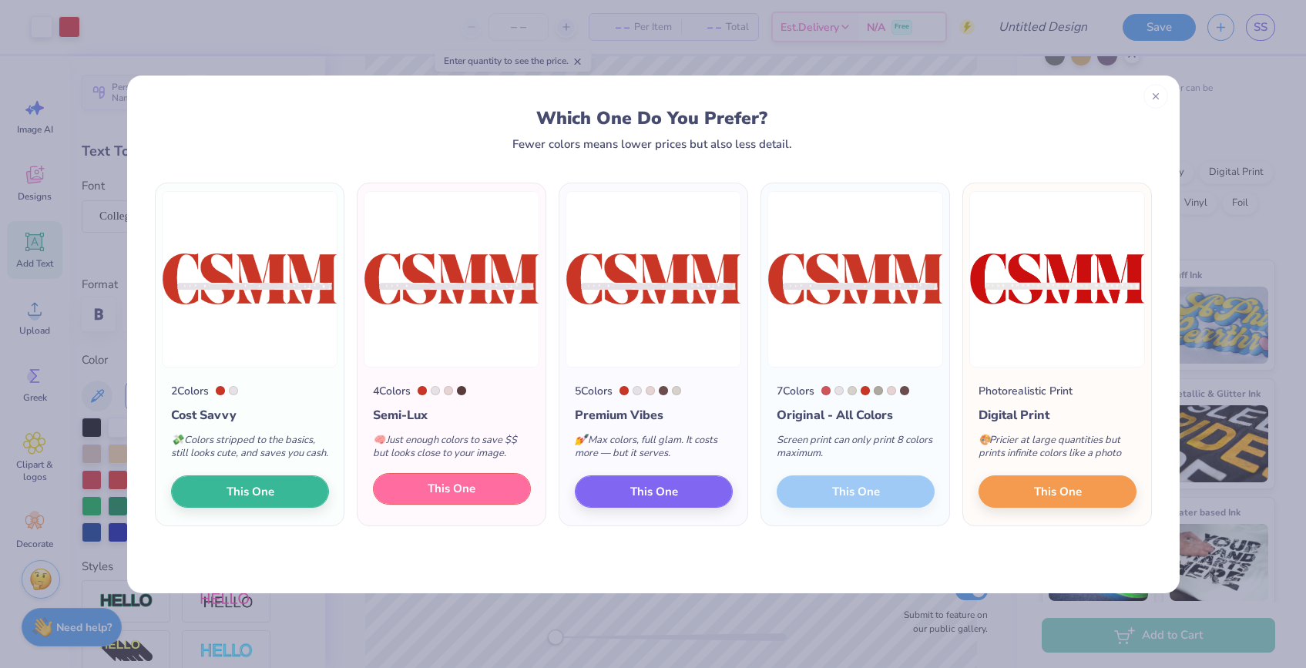
click at [475, 498] on span "This One" at bounding box center [452, 489] width 48 height 18
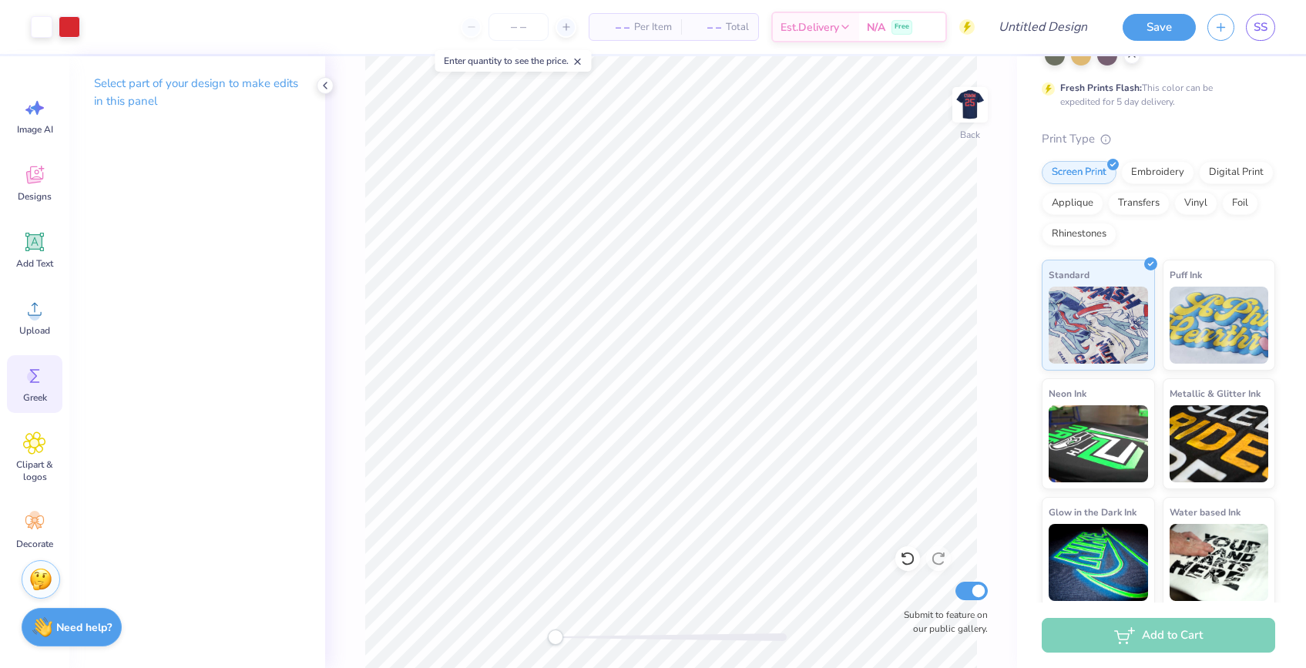
scroll to position [7, 0]
click at [36, 248] on div "Add Text" at bounding box center [34, 243] width 55 height 58
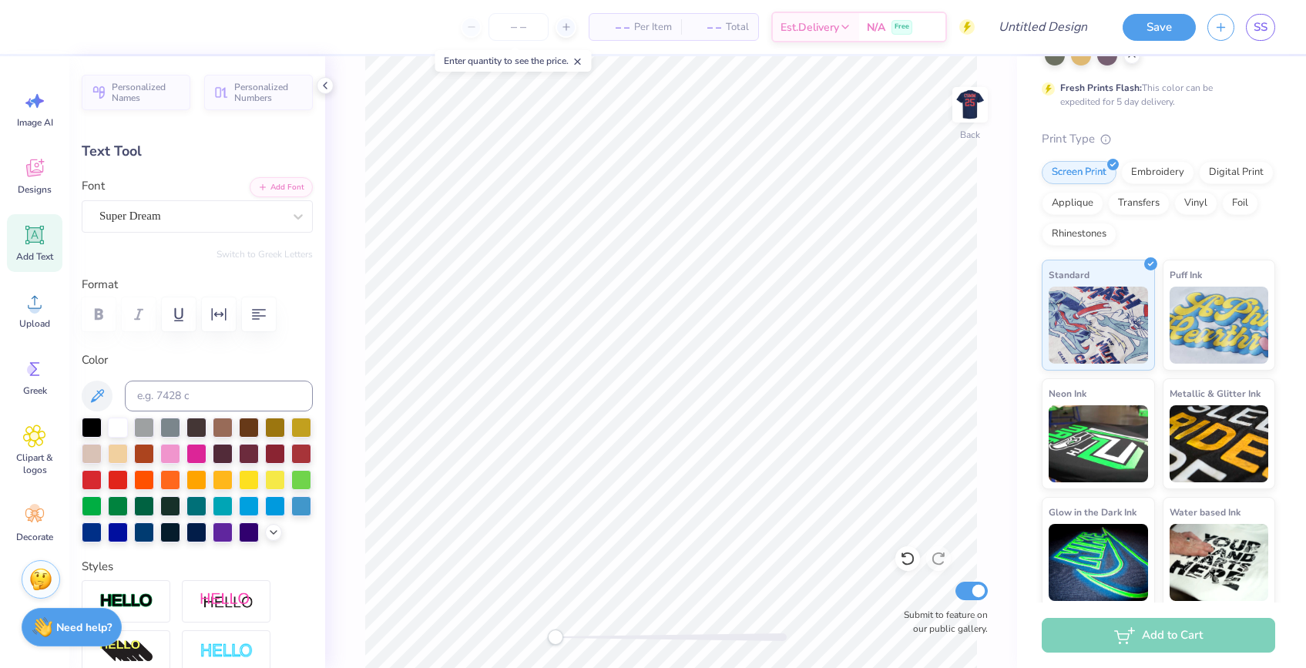
scroll to position [0, 0]
type textarea "TXT"
type input "4.30"
type input "1.61"
drag, startPoint x: 555, startPoint y: 641, endPoint x: 576, endPoint y: 644, distance: 21.0
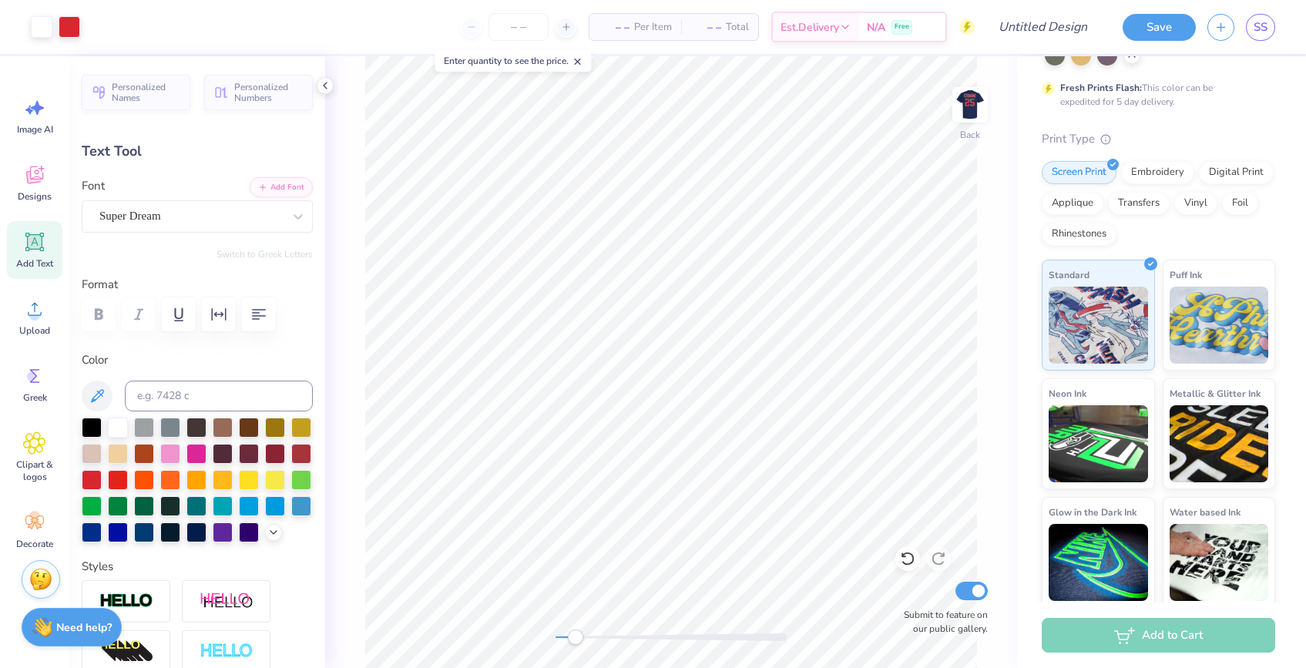
click at [576, 644] on div "Accessibility label" at bounding box center [575, 637] width 15 height 15
drag, startPoint x: 576, startPoint y: 636, endPoint x: 548, endPoint y: 639, distance: 28.7
click at [548, 639] on div "Accessibility label" at bounding box center [555, 637] width 15 height 15
click at [612, 25] on span "– –" at bounding box center [614, 27] width 31 height 16
click at [619, 25] on span "– –" at bounding box center [614, 27] width 31 height 16
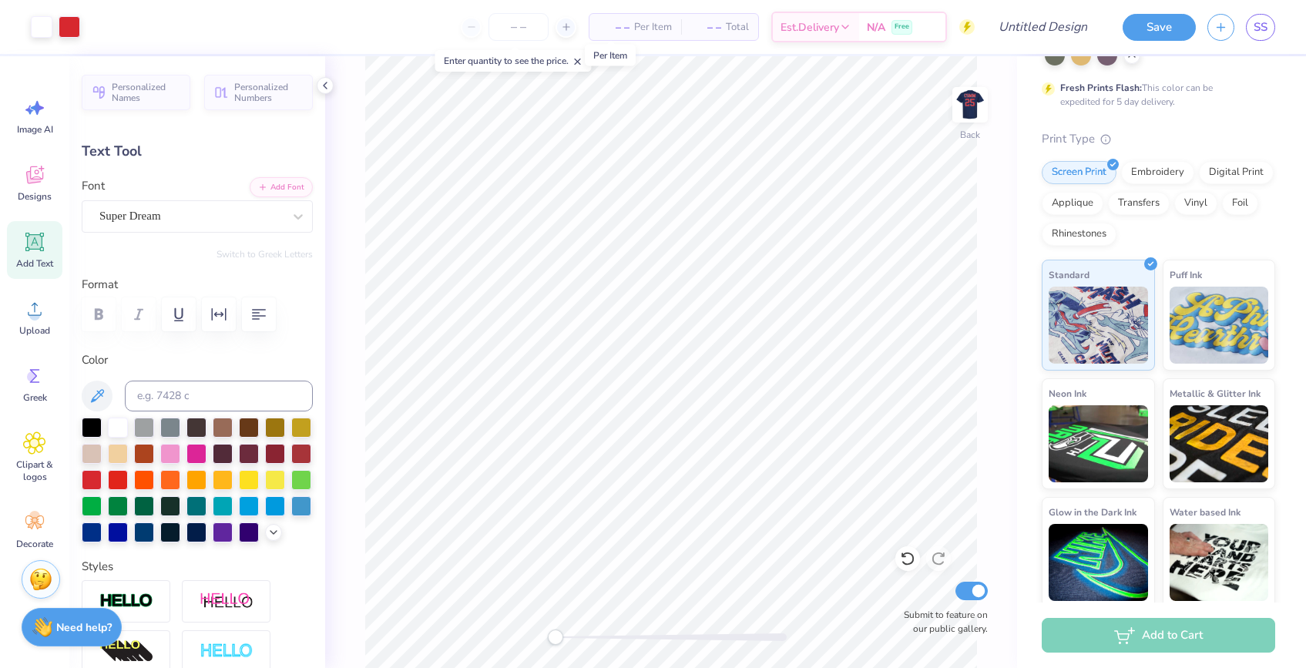
click at [626, 25] on span "– –" at bounding box center [614, 27] width 31 height 16
click at [556, 29] on div at bounding box center [566, 27] width 21 height 21
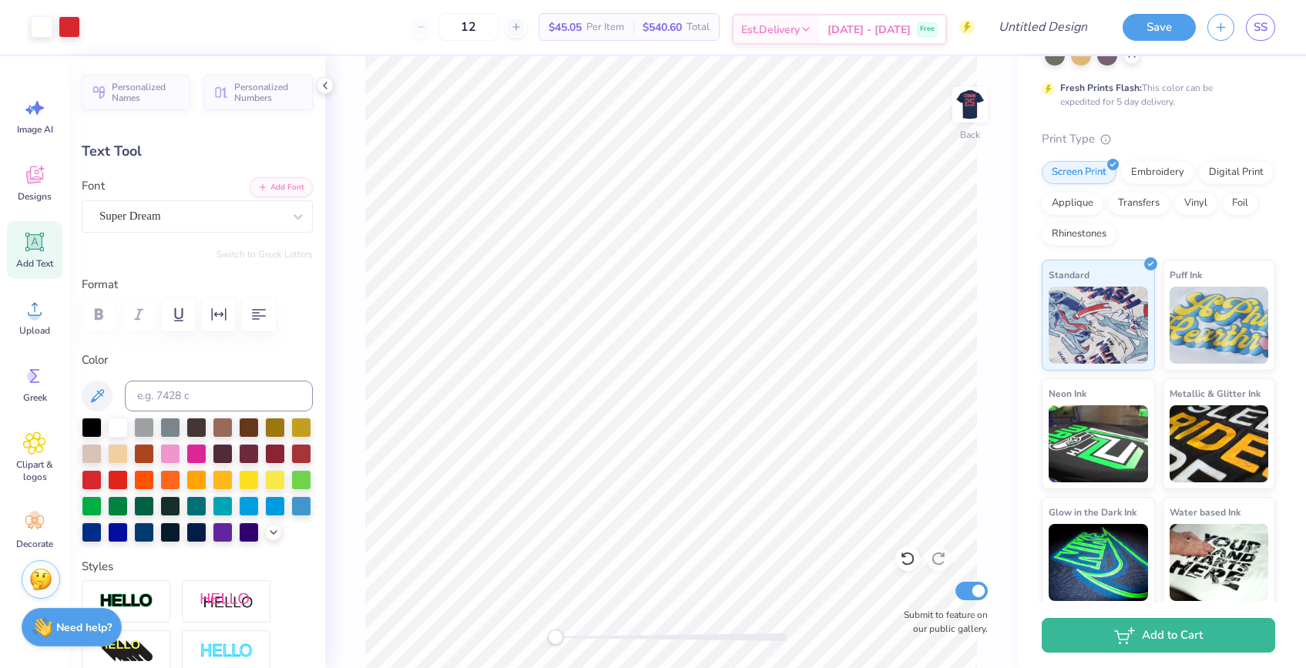
click at [800, 28] on span "Est. Delivery" at bounding box center [770, 30] width 59 height 16
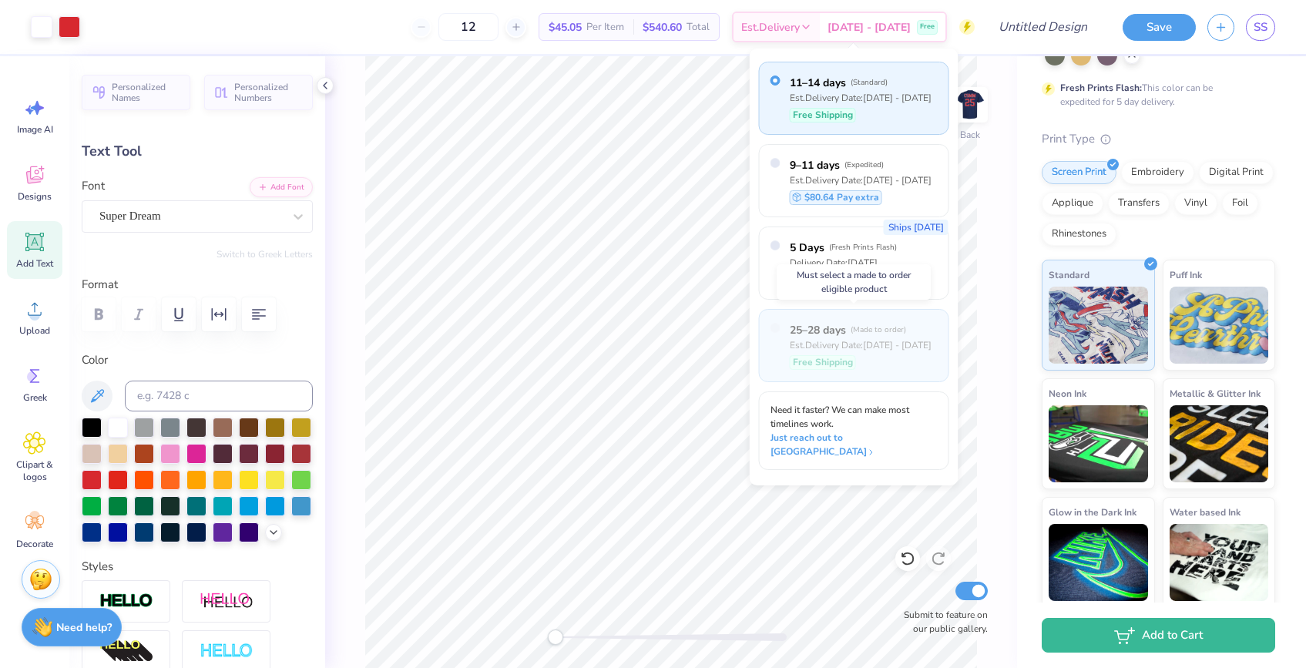
click at [829, 358] on span "Free Shipping" at bounding box center [823, 362] width 60 height 14
click at [822, 337] on span "25–28 days" at bounding box center [818, 330] width 56 height 16
click at [835, 353] on div "25–28 days ( Made to order ) Est. Delivery Date: [DATE] - [DATE] Free Shipping" at bounding box center [861, 346] width 142 height 50
click at [619, 41] on div "12 $45.05 Per Item $540.60 Total Est. Delivery [DATE] - [DATE] Free" at bounding box center [533, 27] width 883 height 54
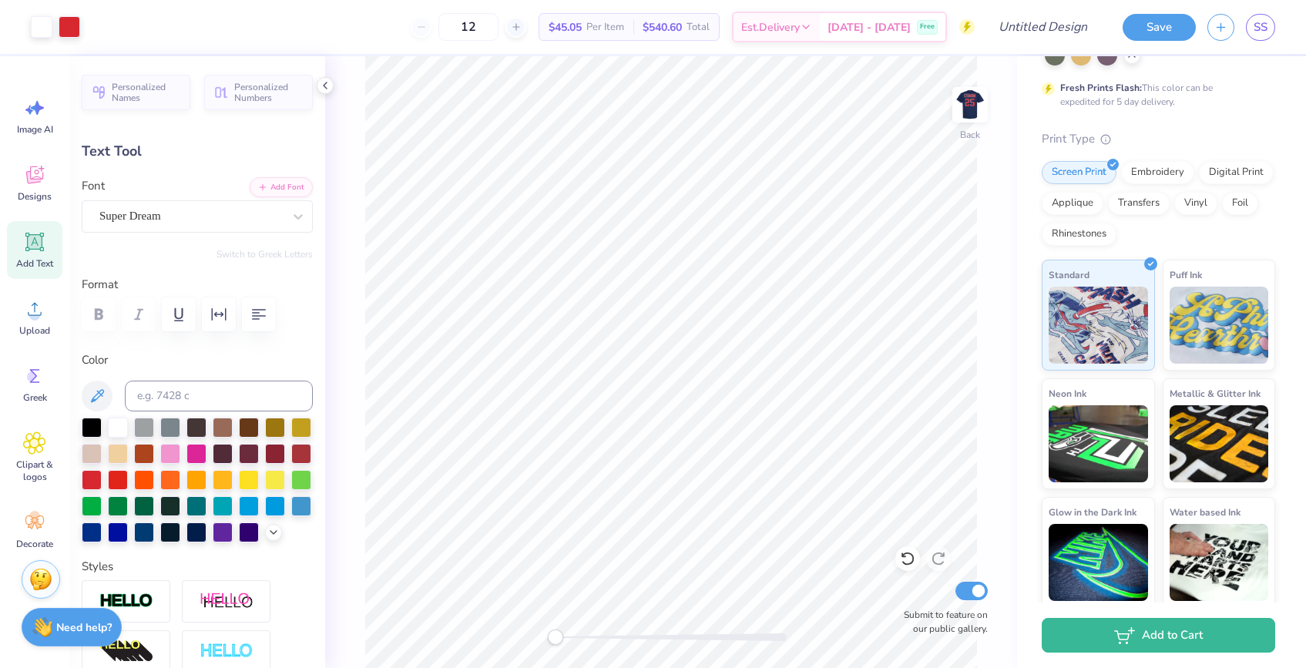
click at [444, 26] on div "12" at bounding box center [469, 27] width 116 height 28
click at [522, 25] on icon at bounding box center [516, 27] width 11 height 11
click at [427, 28] on icon at bounding box center [421, 27] width 11 height 11
type input "12"
